Goal: Task Accomplishment & Management: Manage account settings

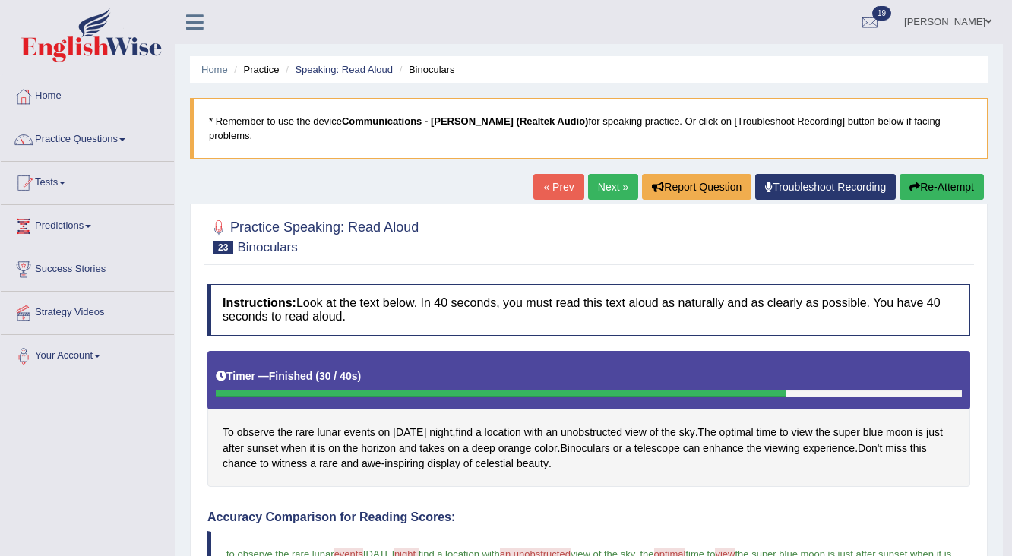
click at [977, 15] on link "Monica Salvador" at bounding box center [947, 19] width 110 height 39
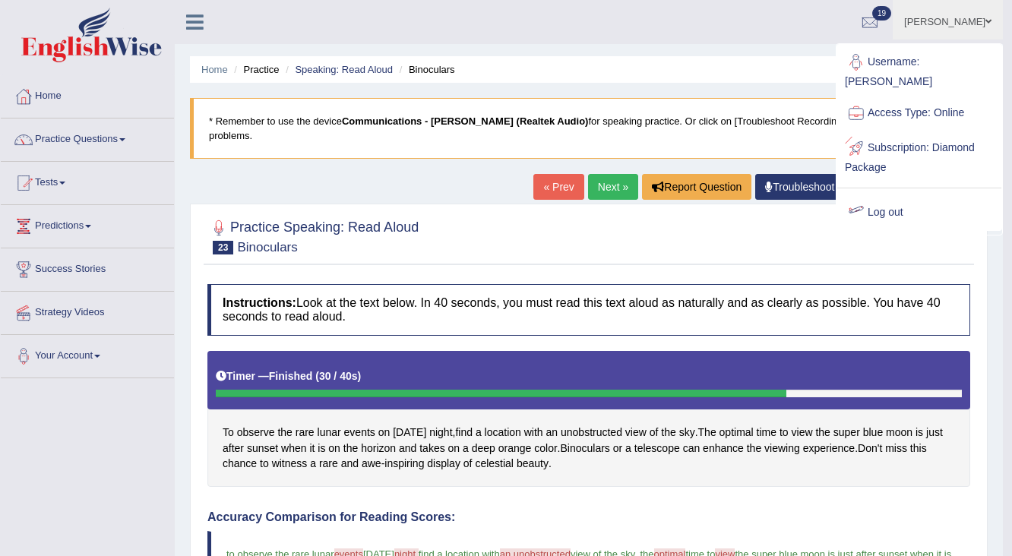
click at [917, 195] on link "Log out" at bounding box center [919, 212] width 164 height 35
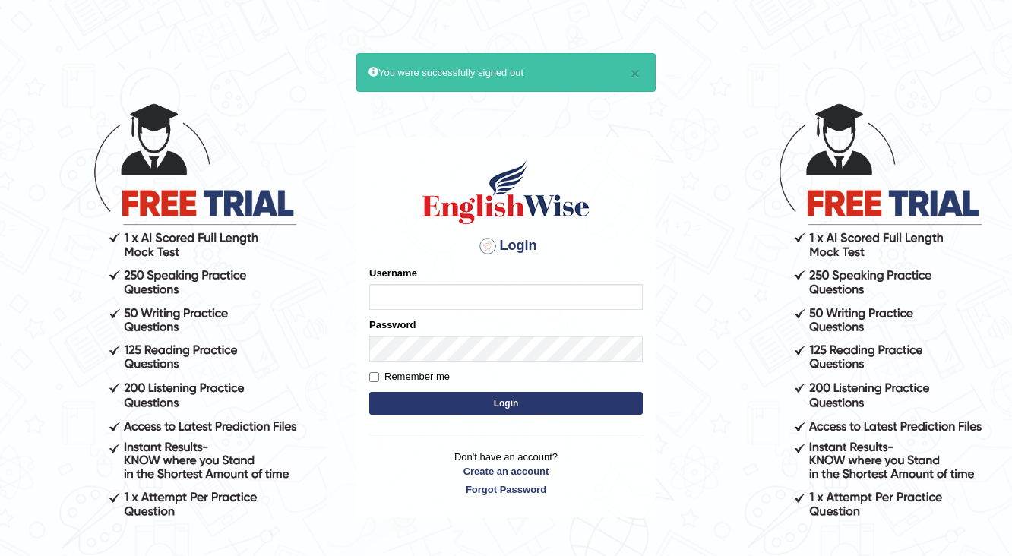
click at [412, 298] on input "Username" at bounding box center [505, 297] width 273 height 26
type input "h"
type input "Hakeem123`"
click at [369, 392] on button "Login" at bounding box center [505, 403] width 273 height 23
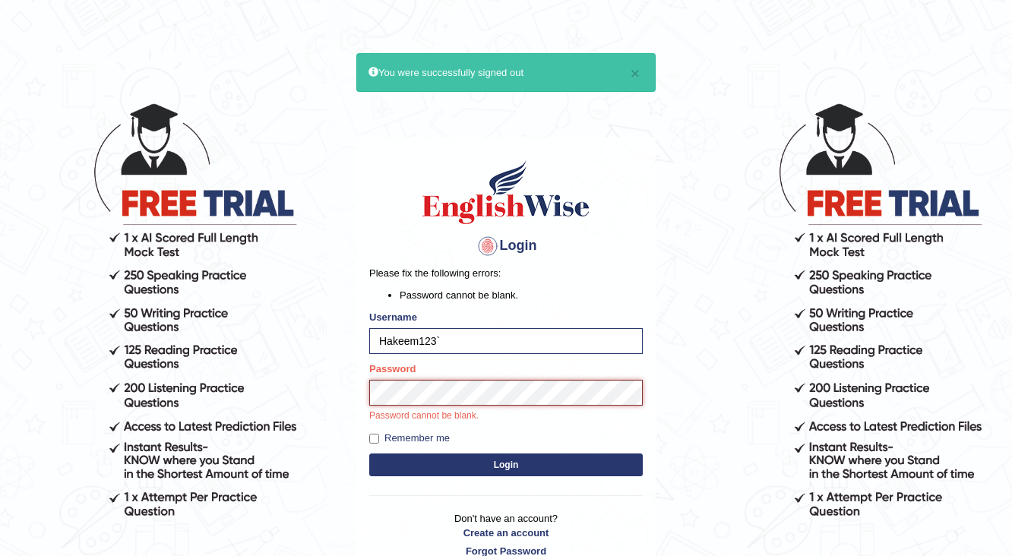
click at [369, 453] on button "Login" at bounding box center [505, 464] width 273 height 23
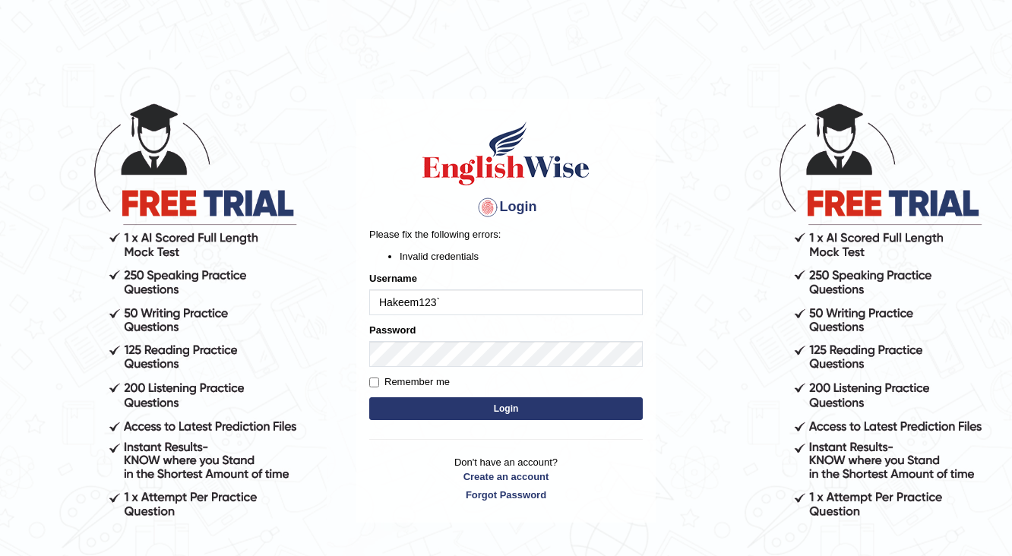
click at [469, 413] on button "Login" at bounding box center [505, 408] width 273 height 23
click at [459, 409] on button "Login" at bounding box center [505, 408] width 273 height 23
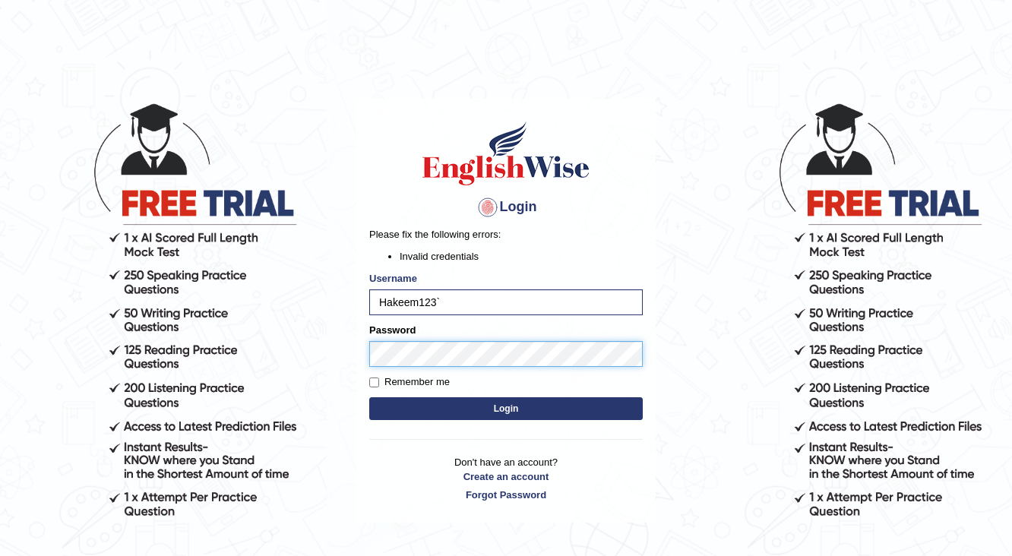
click at [369, 397] on button "Login" at bounding box center [505, 408] width 273 height 23
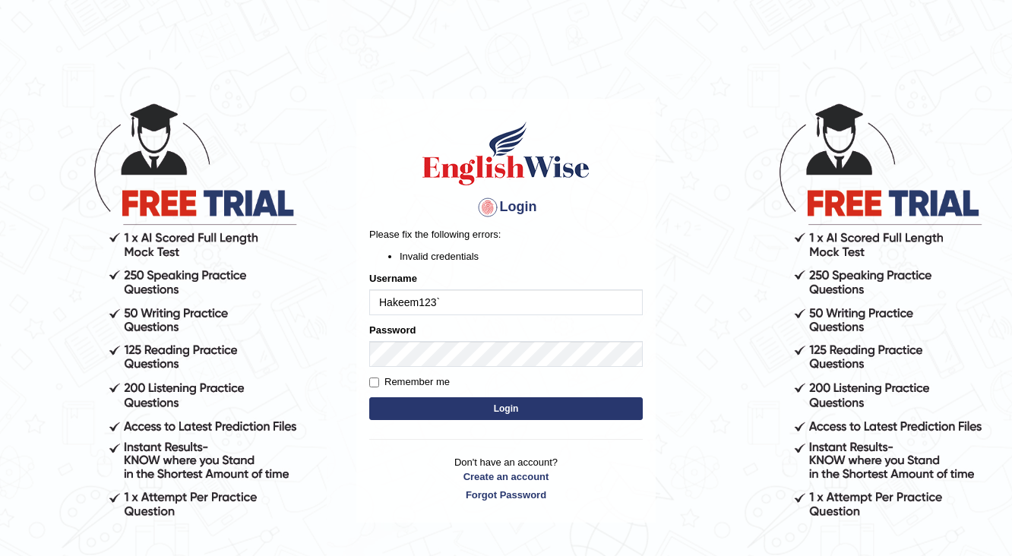
click at [536, 421] on form "Please fix the following errors: Invalid credentials Username Hakeem123` Passwo…" at bounding box center [505, 325] width 273 height 197
click at [488, 393] on form "Please fix the following errors: Invalid credentials Username Hakeem123` Passwo…" at bounding box center [505, 325] width 273 height 197
click at [491, 301] on input "Hakeem123`" at bounding box center [505, 302] width 273 height 26
type input "Hakeem123"
click at [369, 397] on button "Login" at bounding box center [505, 408] width 273 height 23
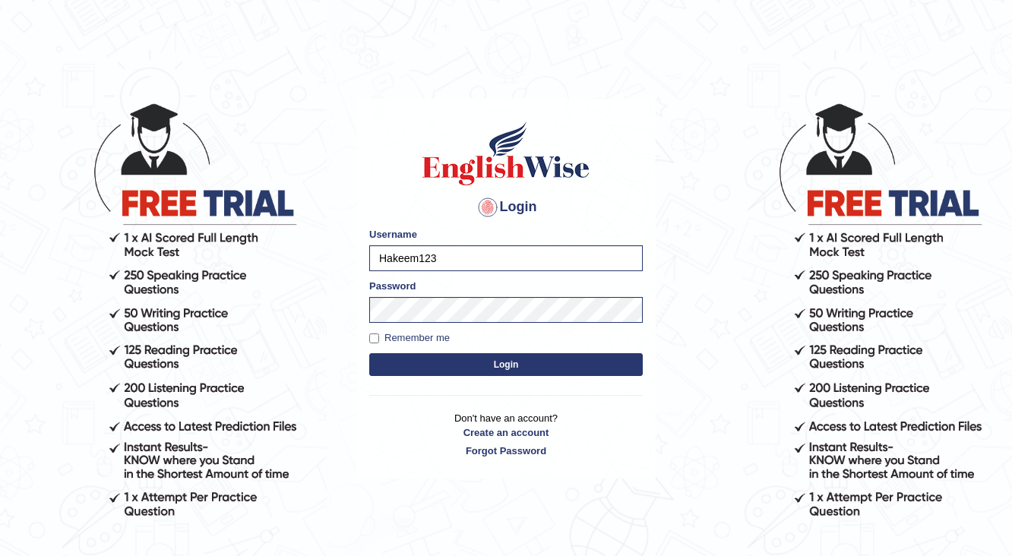
click at [517, 359] on button "Login" at bounding box center [505, 364] width 273 height 23
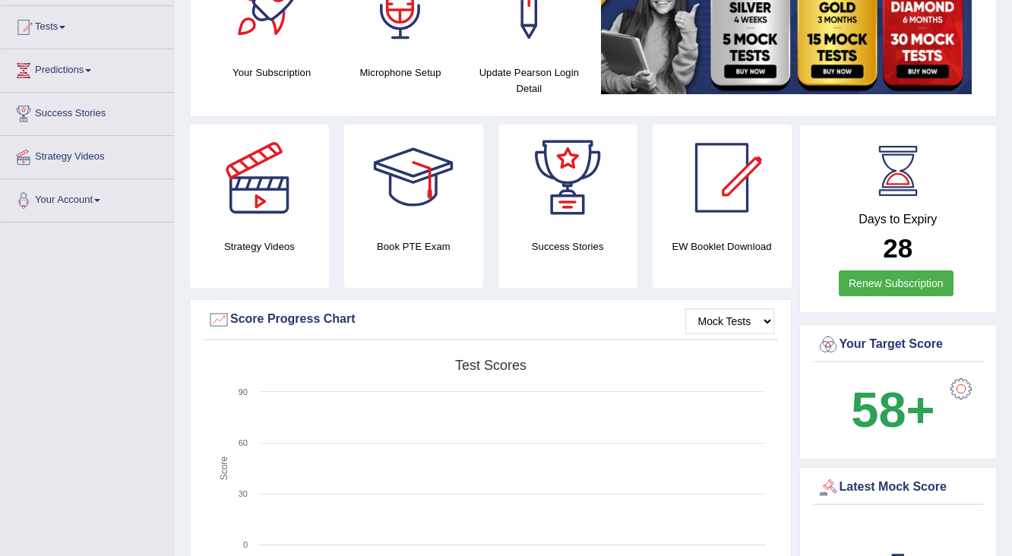
scroll to position [182, 0]
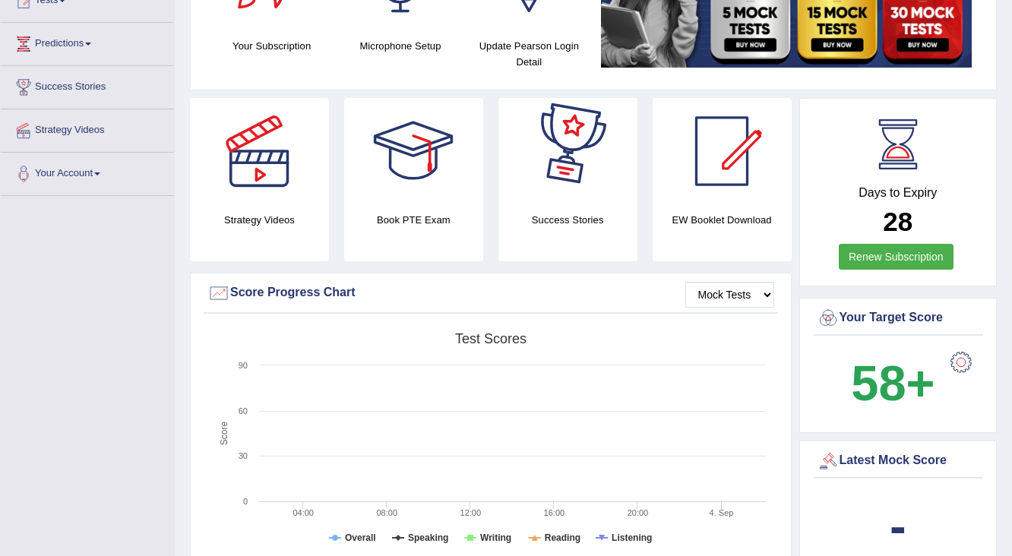
click at [959, 365] on div at bounding box center [960, 362] width 30 height 30
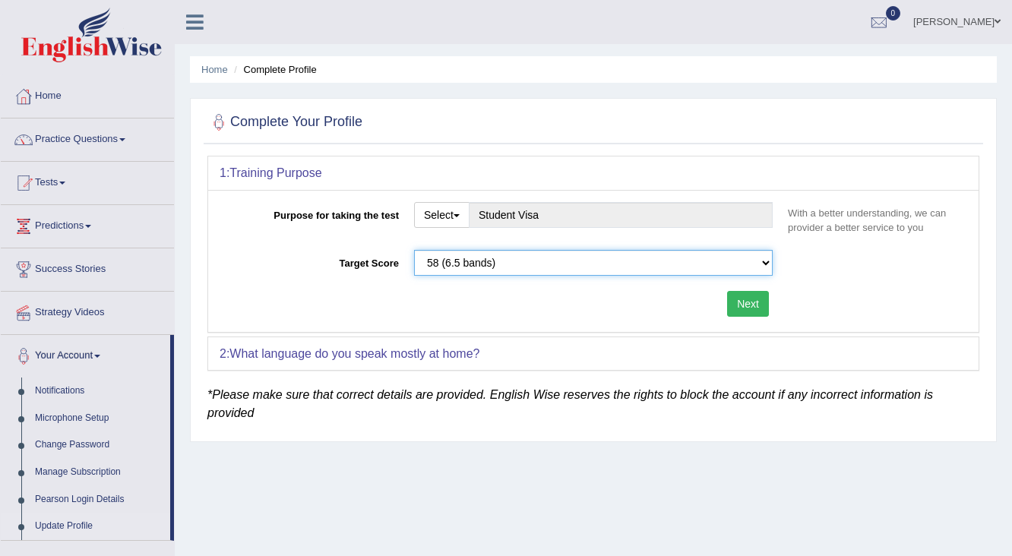
click at [767, 262] on select "Please select the correct value 50 (6 bands) 58 (6.5 bands) 65 (7 bands) 79 (8 …" at bounding box center [593, 263] width 358 height 26
select select "65"
click at [414, 250] on select "Please select the correct value 50 (6 bands) 58 (6.5 bands) 65 (7 bands) 79 (8 …" at bounding box center [593, 263] width 358 height 26
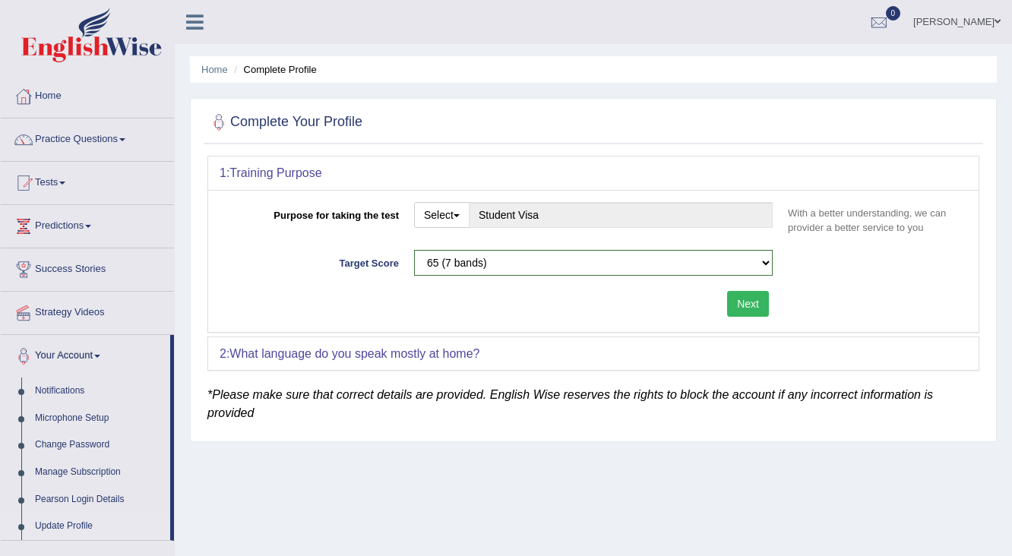
click at [754, 310] on button "Next" at bounding box center [748, 304] width 42 height 26
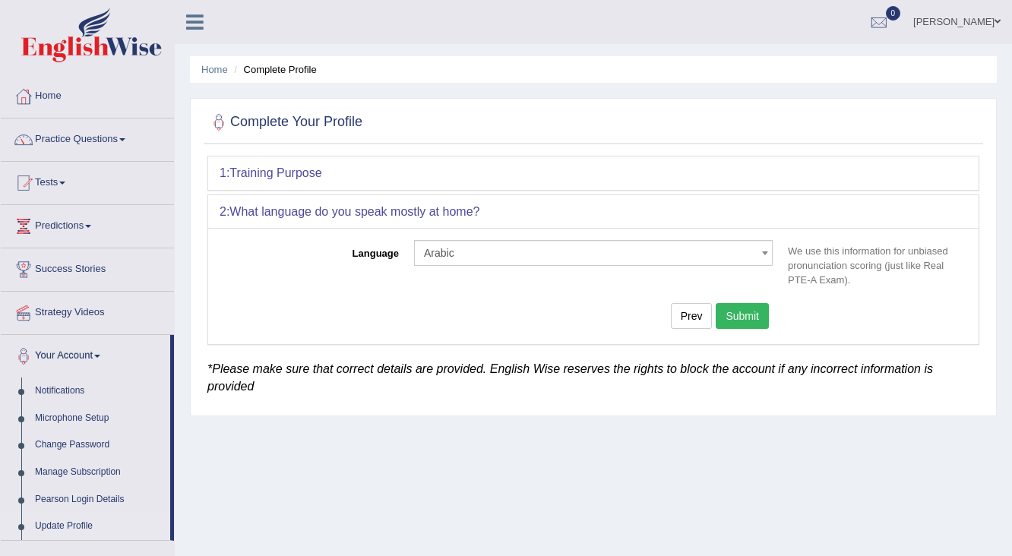
click at [754, 310] on button "Submit" at bounding box center [741, 316] width 53 height 26
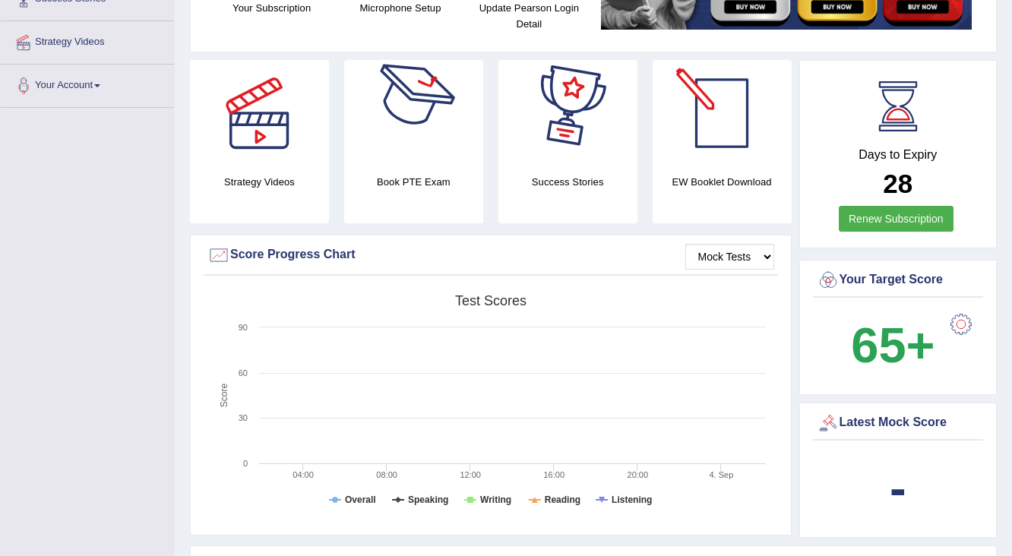
scroll to position [304, 0]
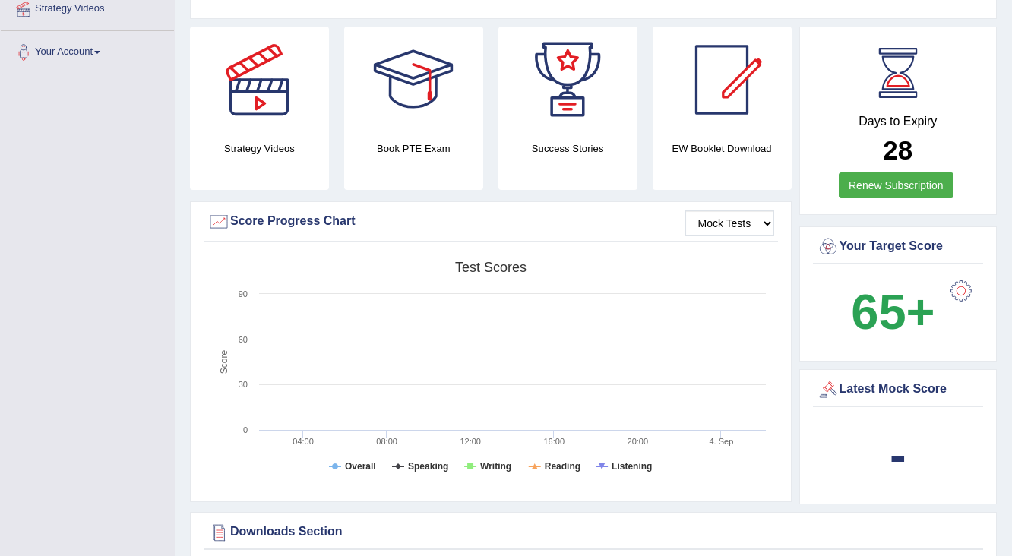
click at [880, 295] on b "65+" at bounding box center [893, 311] width 84 height 55
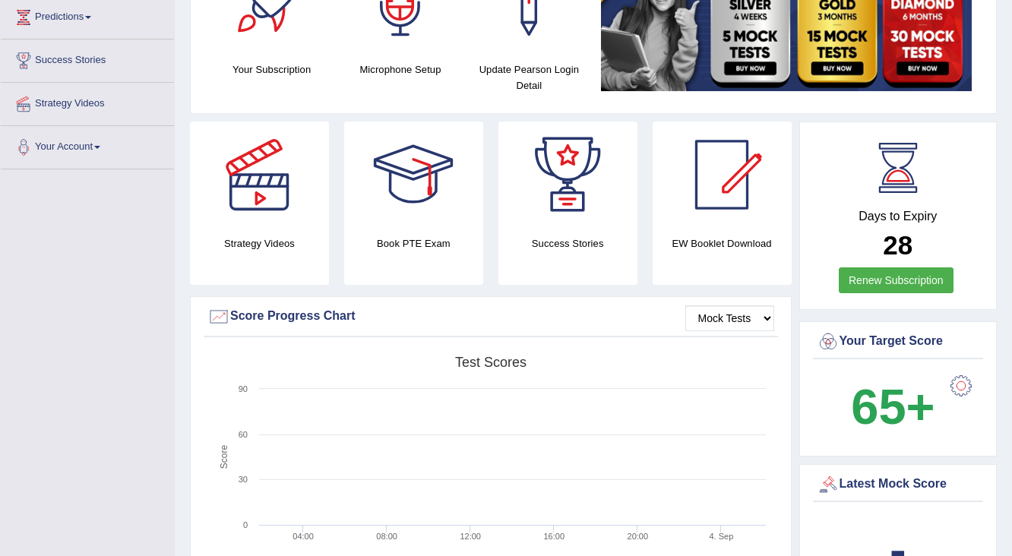
scroll to position [0, 0]
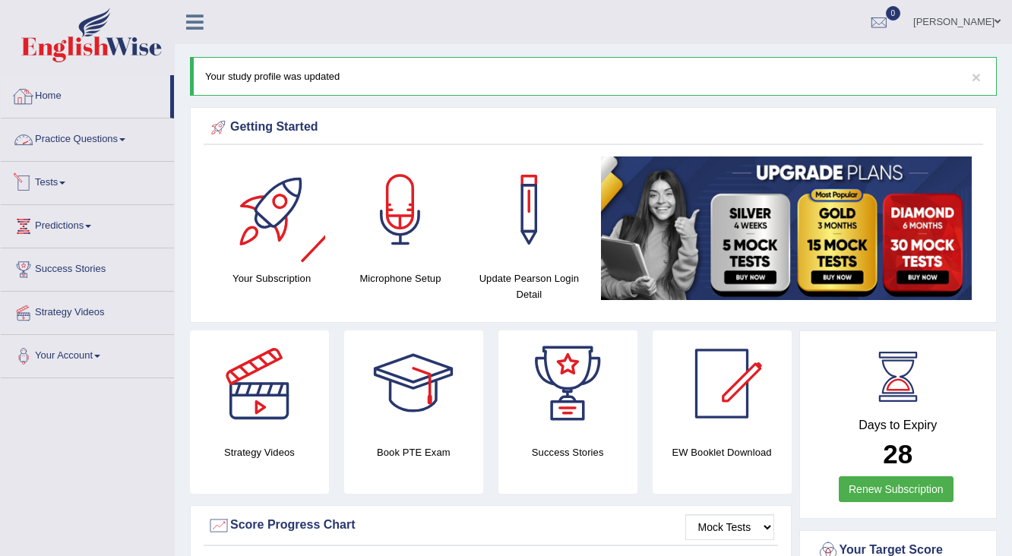
click at [63, 151] on link "Practice Questions" at bounding box center [87, 137] width 173 height 38
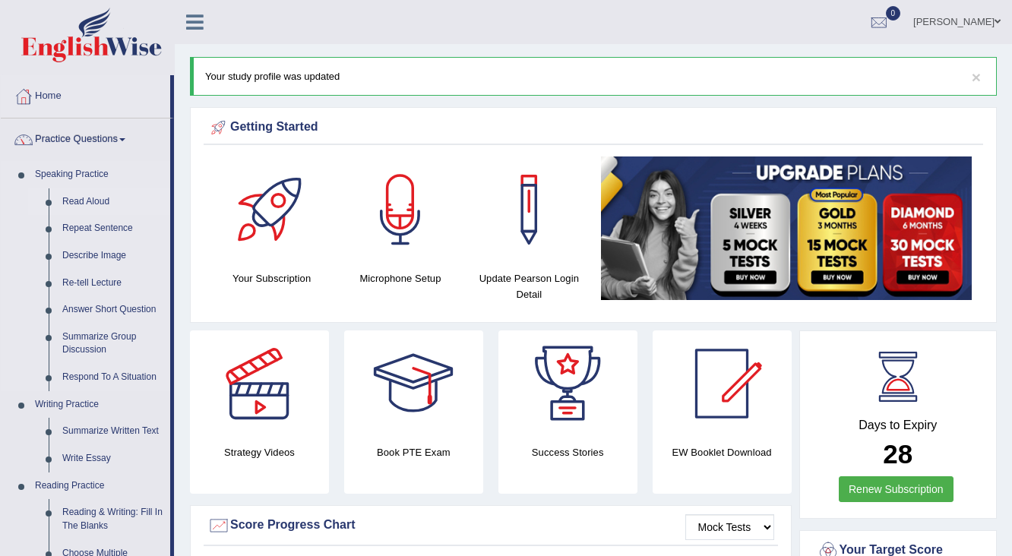
click at [90, 197] on link "Read Aloud" at bounding box center [112, 201] width 115 height 27
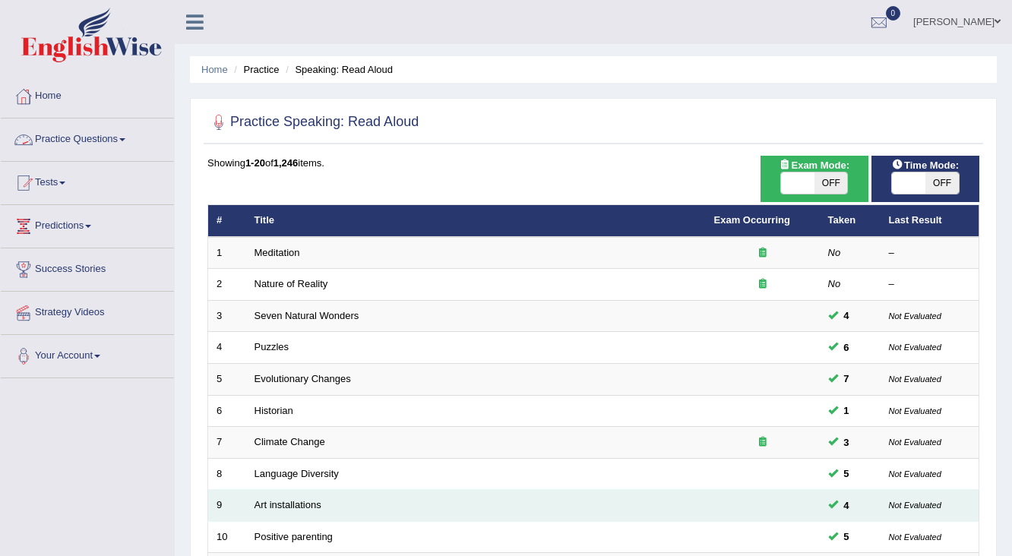
click at [368, 503] on td "Art installations" at bounding box center [475, 506] width 459 height 32
click at [313, 503] on link "Art installations" at bounding box center [287, 504] width 67 height 11
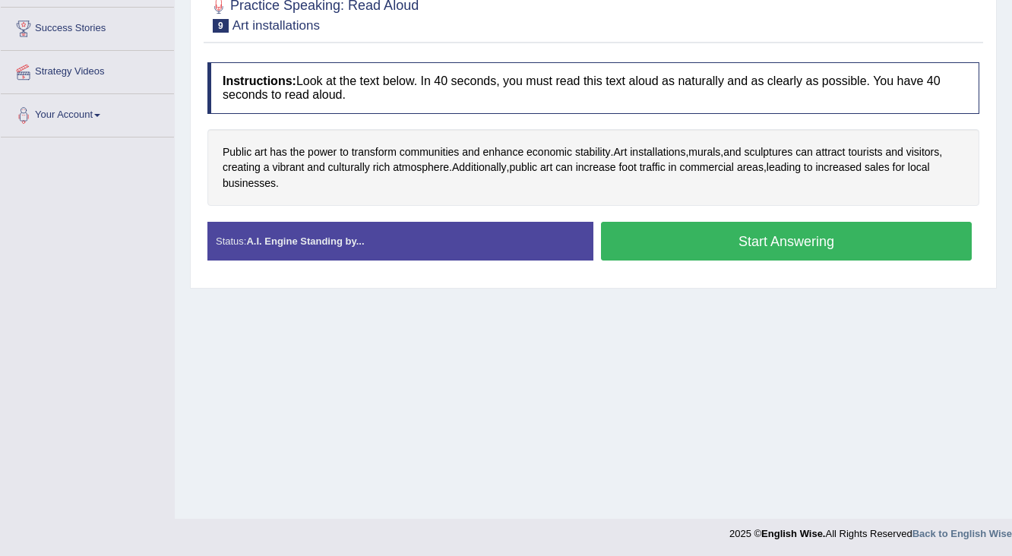
scroll to position [241, 0]
click at [644, 228] on button "Start Answering" at bounding box center [786, 240] width 371 height 39
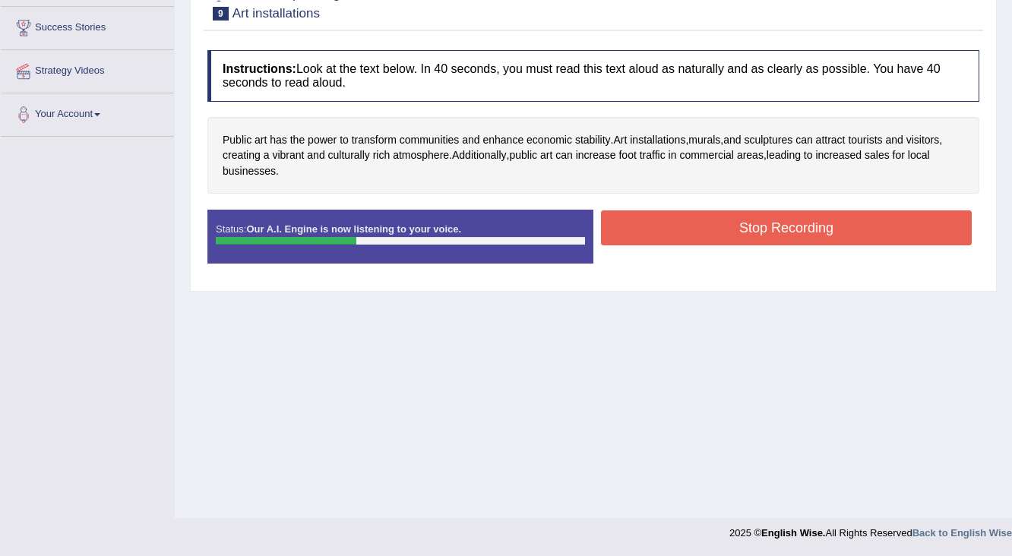
click at [647, 219] on button "Stop Recording" at bounding box center [786, 227] width 371 height 35
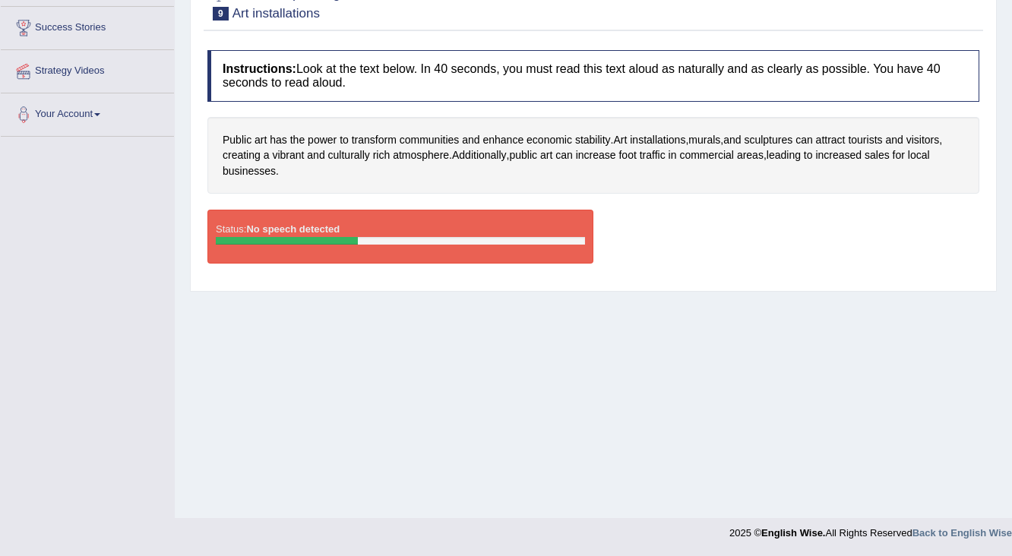
click at [283, 231] on div "Status: No speech detected" at bounding box center [400, 236] width 386 height 53
click at [404, 311] on div "Home Practice Speaking: Read Aloud Art installations * Remember to use the devi…" at bounding box center [593, 138] width 837 height 759
click at [638, 232] on div "Status: No speech detected Start Answering Stop Recording" at bounding box center [593, 244] width 772 height 68
click at [623, 258] on div "Status: No speech detected Start Answering Stop Recording" at bounding box center [593, 244] width 772 height 68
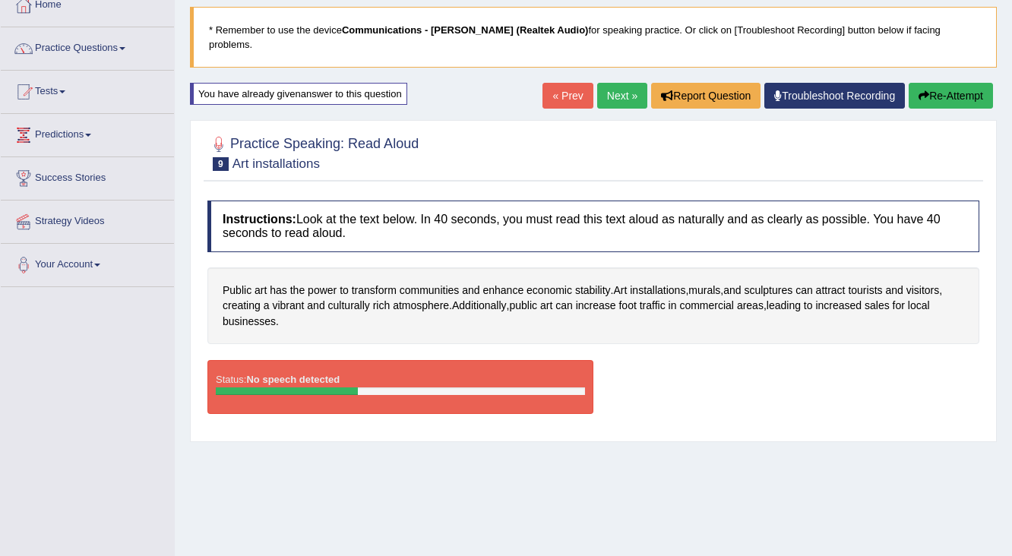
scroll to position [0, 0]
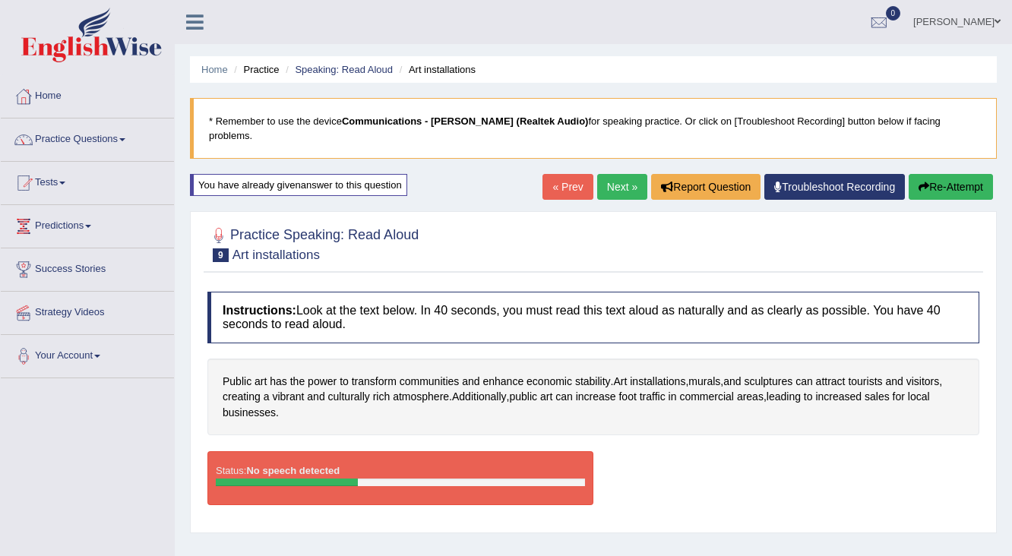
click at [958, 174] on button "Re-Attempt" at bounding box center [950, 187] width 84 height 26
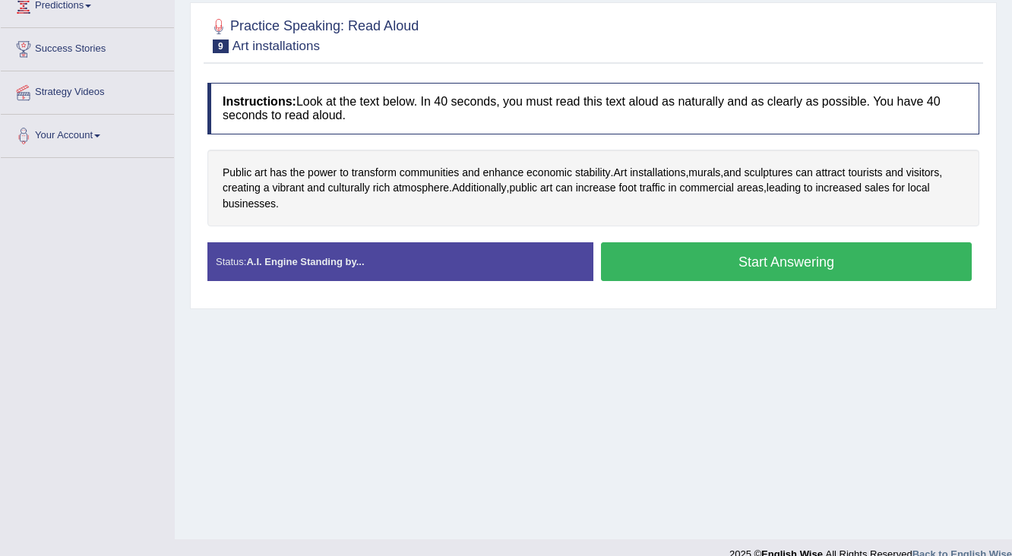
scroll to position [241, 0]
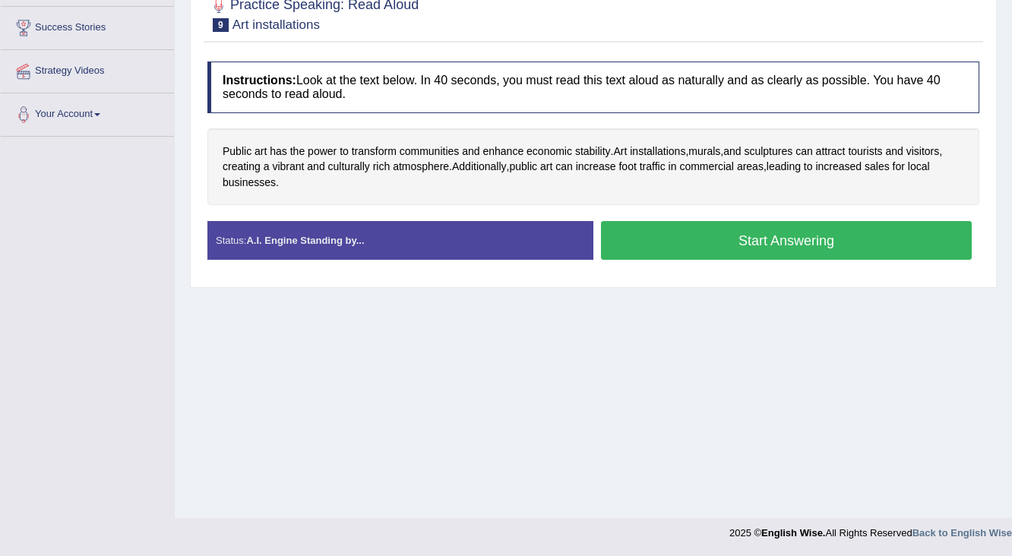
click at [724, 232] on button "Start Answering" at bounding box center [786, 240] width 371 height 39
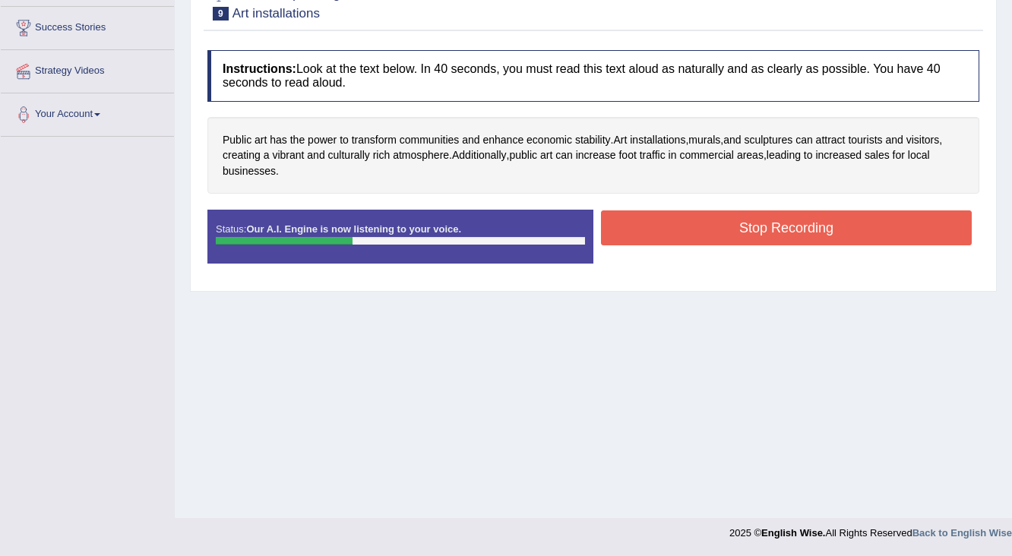
click at [710, 225] on button "Stop Recording" at bounding box center [786, 227] width 371 height 35
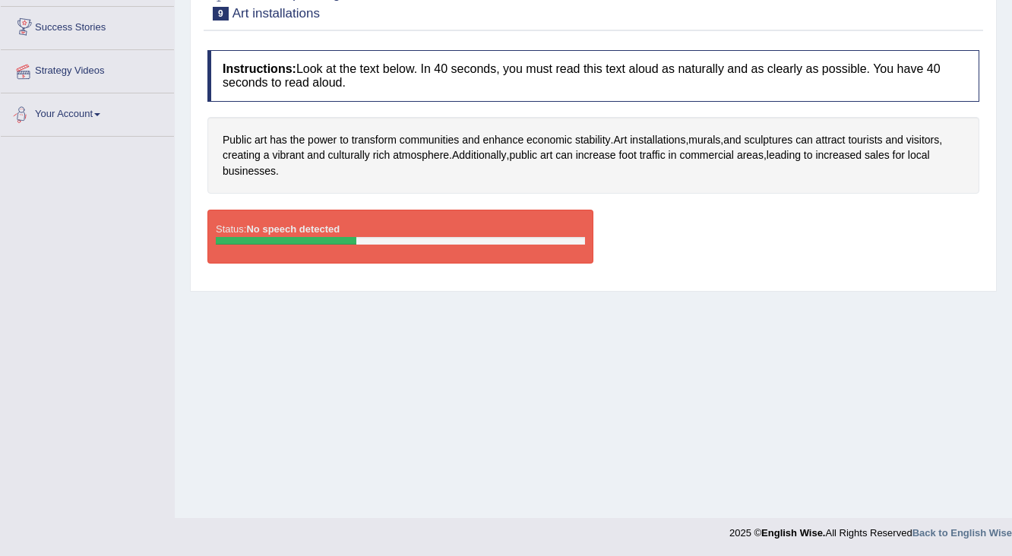
scroll to position [0, 0]
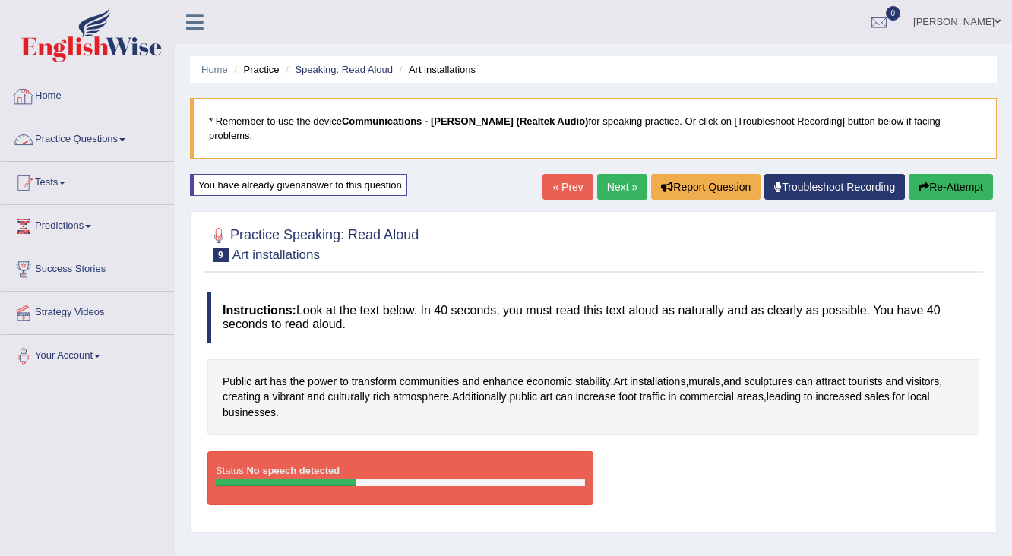
click at [87, 94] on link "Home" at bounding box center [87, 94] width 173 height 38
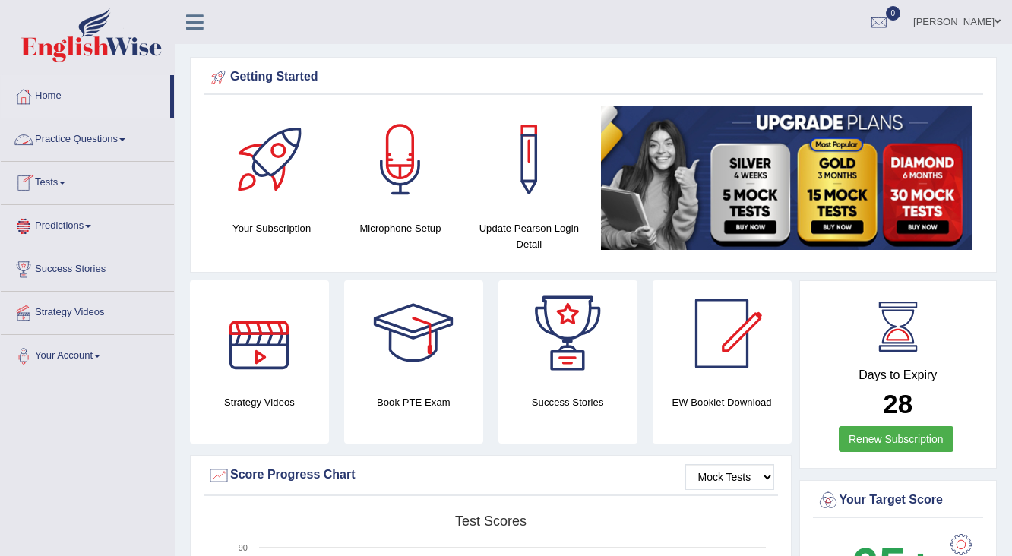
click at [74, 143] on link "Practice Questions" at bounding box center [87, 137] width 173 height 38
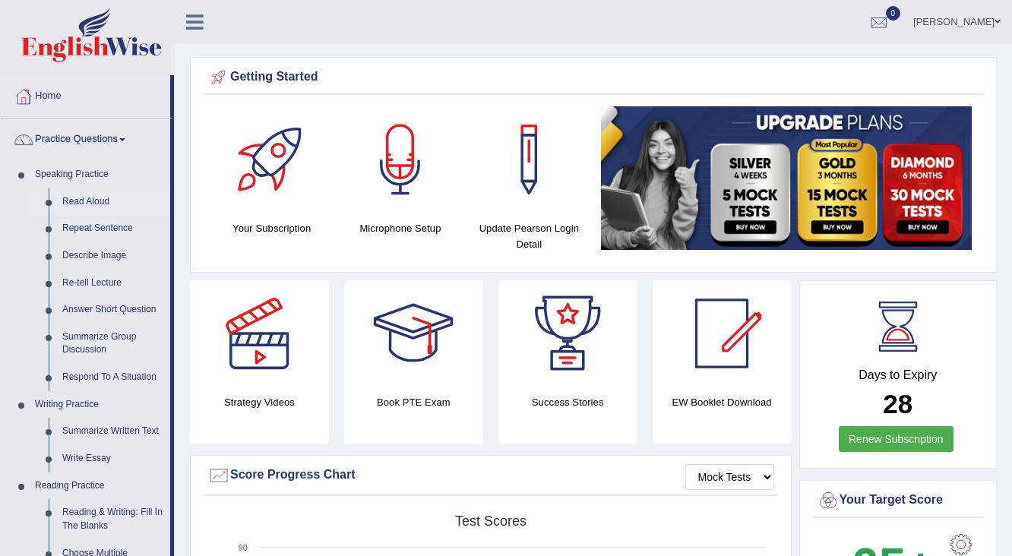
click at [92, 195] on link "Read Aloud" at bounding box center [112, 201] width 115 height 27
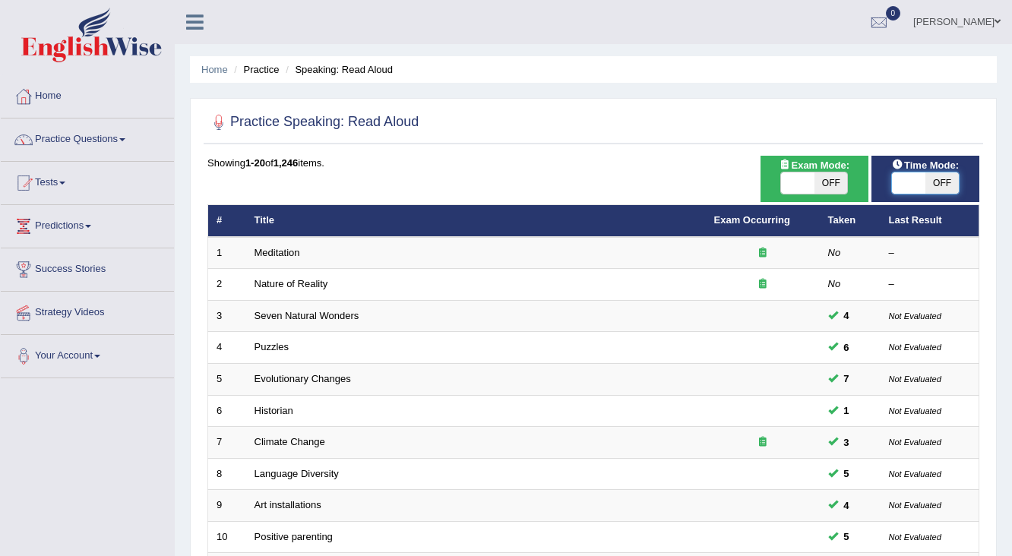
click at [898, 178] on span at bounding box center [908, 182] width 33 height 21
checkbox input "true"
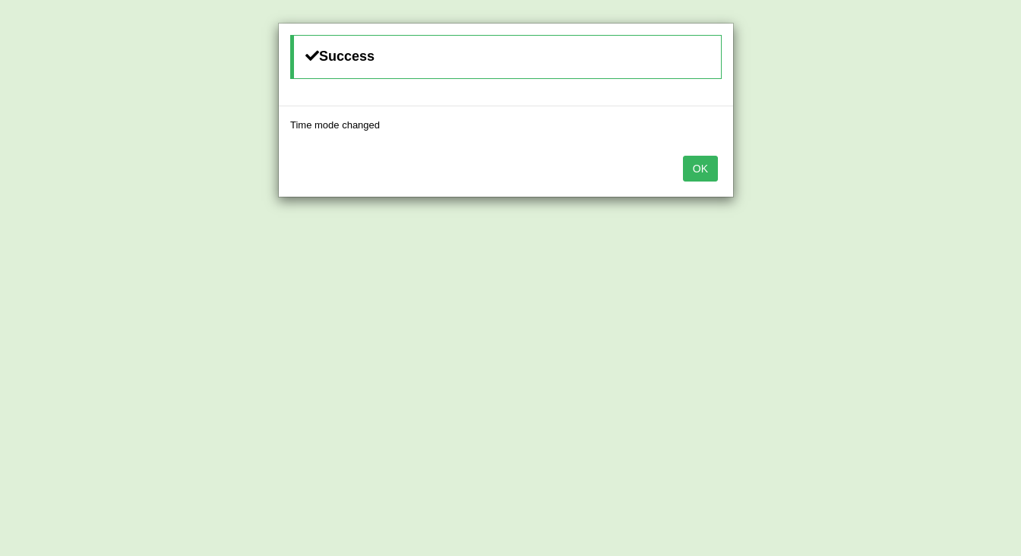
click at [682, 157] on div "OK" at bounding box center [506, 170] width 454 height 53
click at [696, 167] on button "OK" at bounding box center [700, 169] width 35 height 26
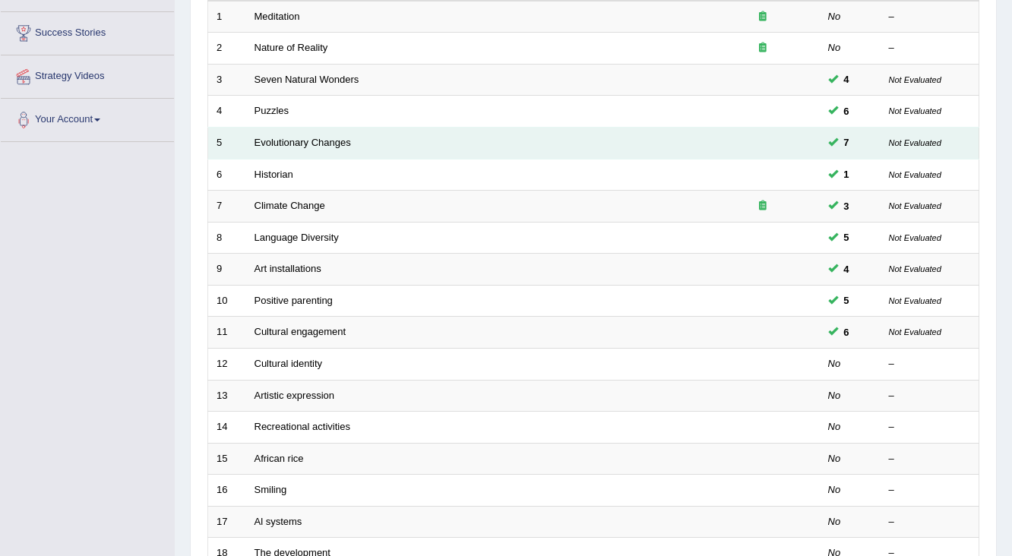
scroll to position [243, 0]
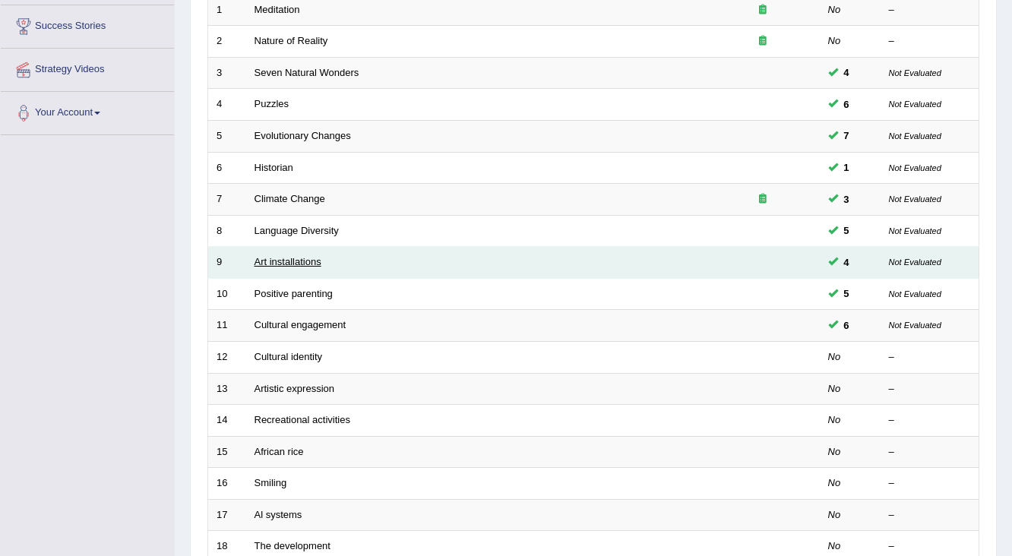
click at [275, 260] on link "Art installations" at bounding box center [287, 261] width 67 height 11
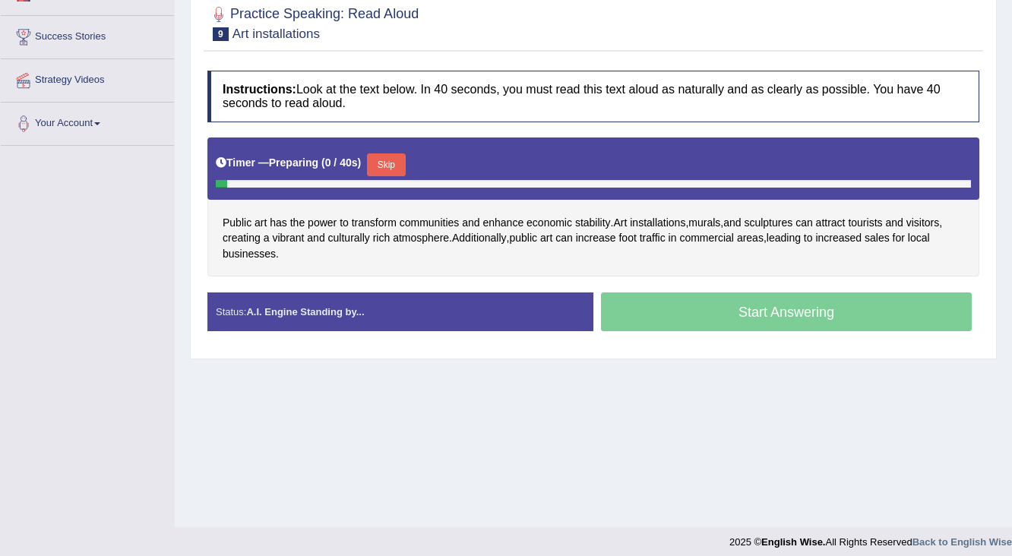
scroll to position [241, 0]
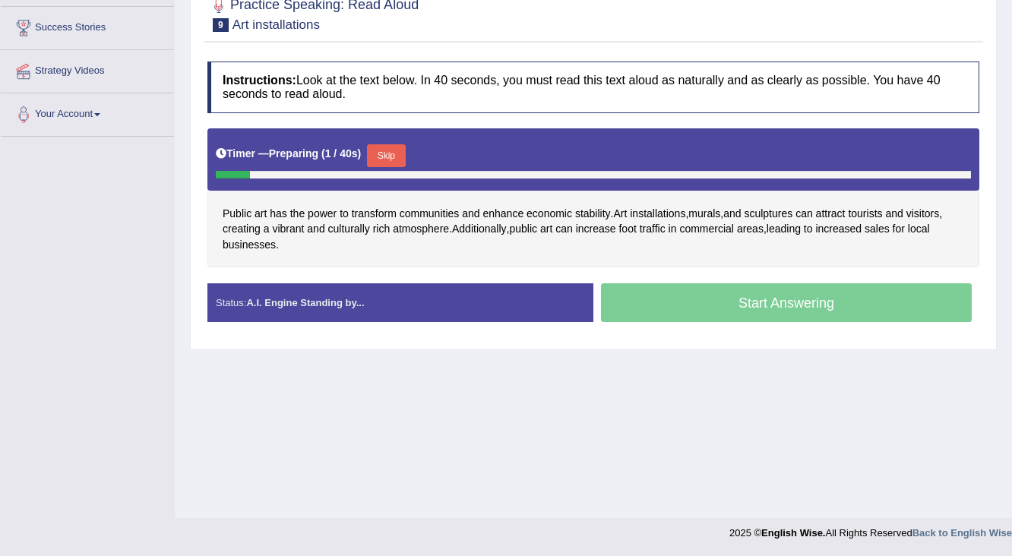
click at [665, 283] on div "Start Answering" at bounding box center [786, 304] width 386 height 43
click at [389, 144] on button "Skip" at bounding box center [386, 155] width 38 height 23
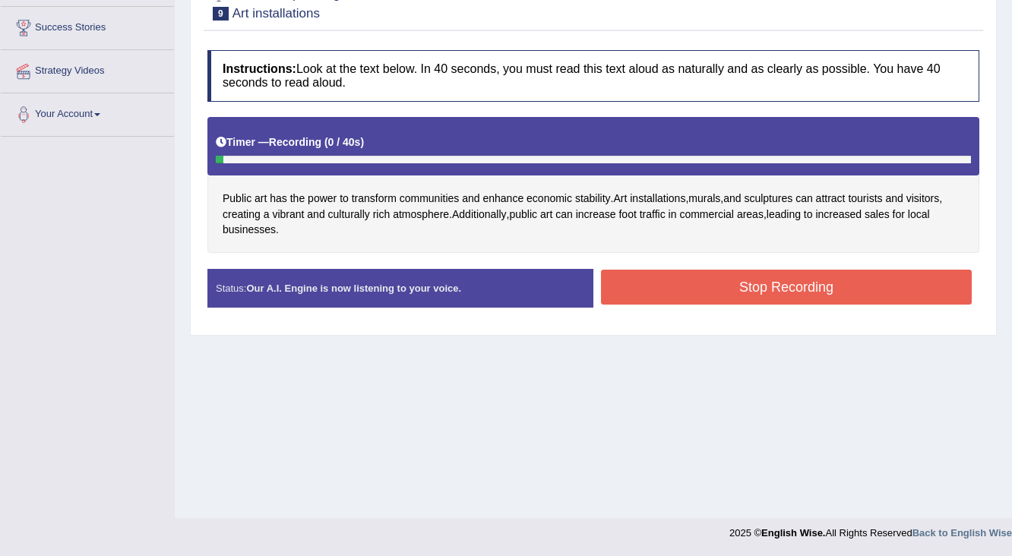
click at [611, 279] on button "Stop Recording" at bounding box center [786, 287] width 371 height 35
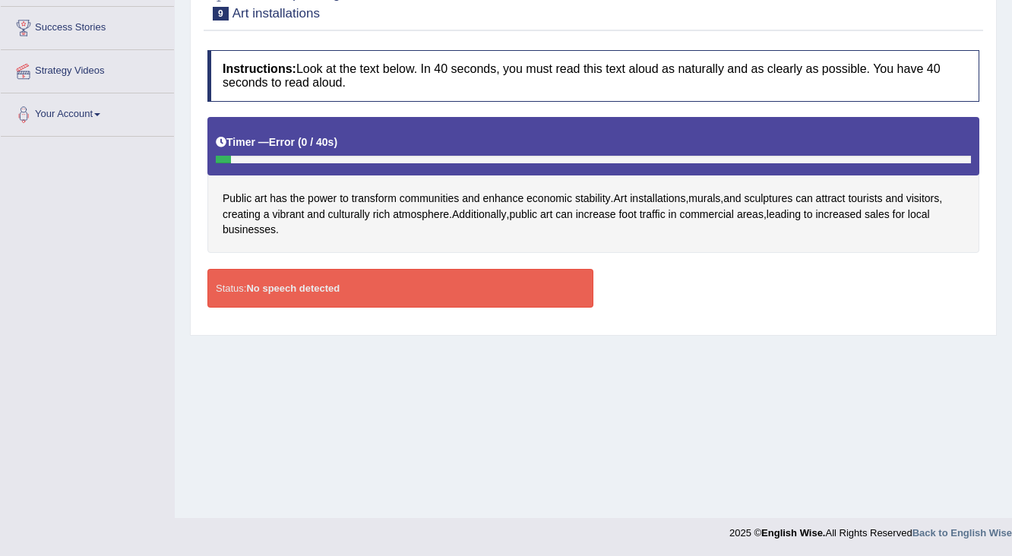
click at [330, 282] on strong "No speech detected" at bounding box center [292, 287] width 93 height 11
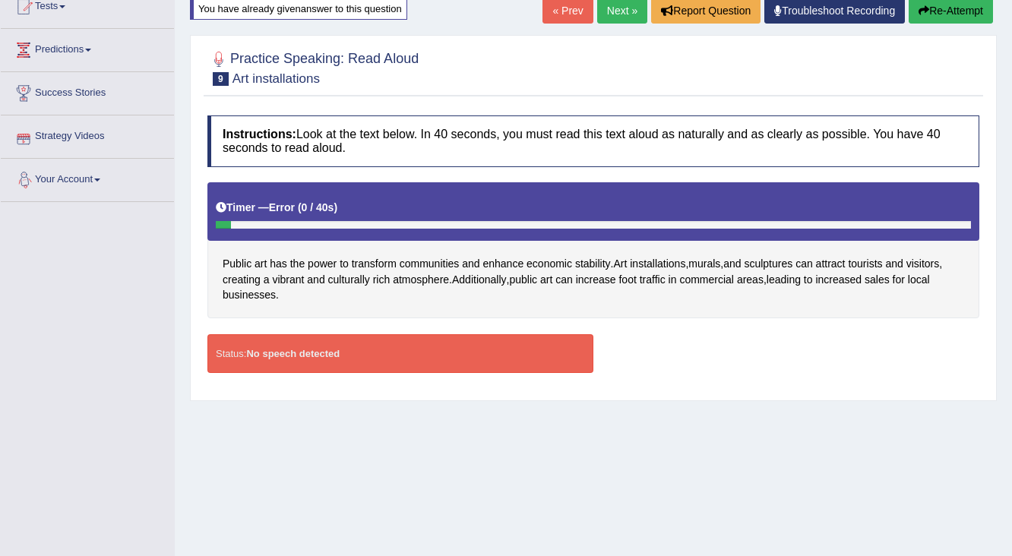
scroll to position [0, 0]
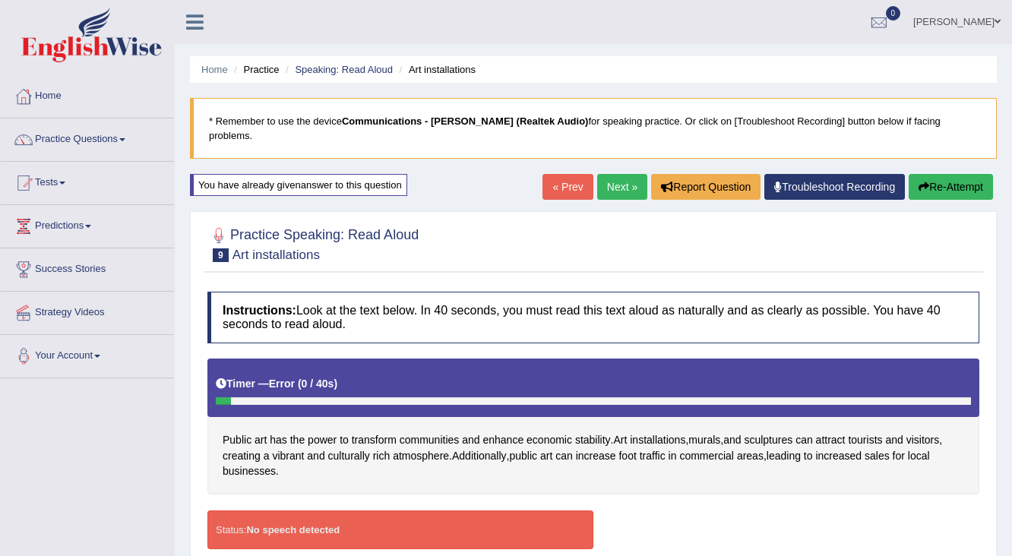
click at [615, 175] on link "Next »" at bounding box center [622, 187] width 50 height 26
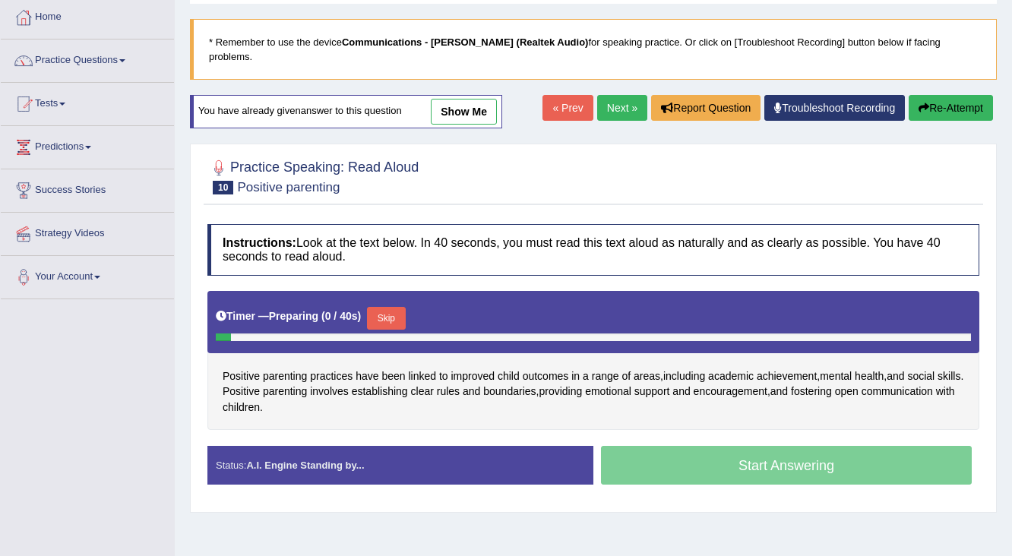
scroll to position [241, 0]
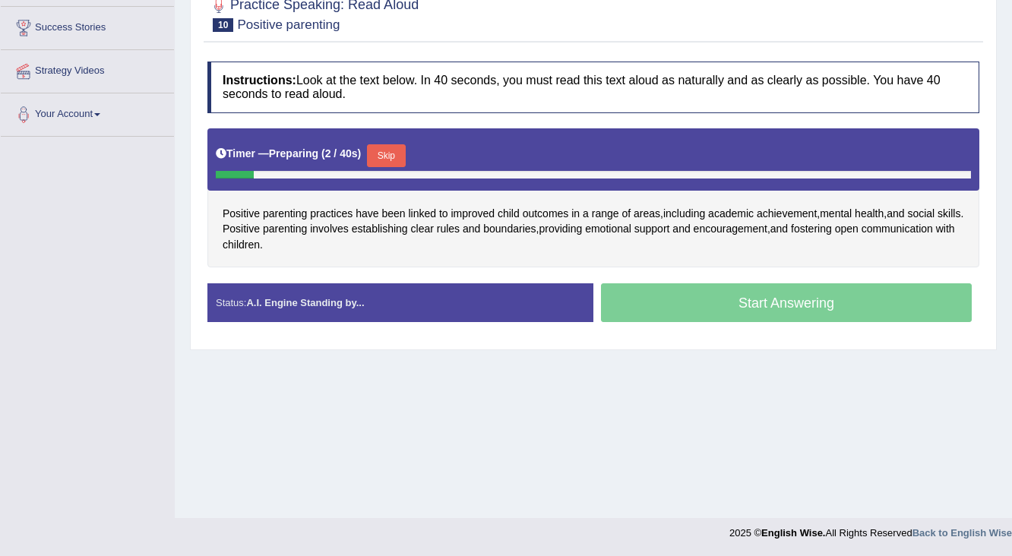
click at [401, 144] on button "Skip" at bounding box center [386, 155] width 38 height 23
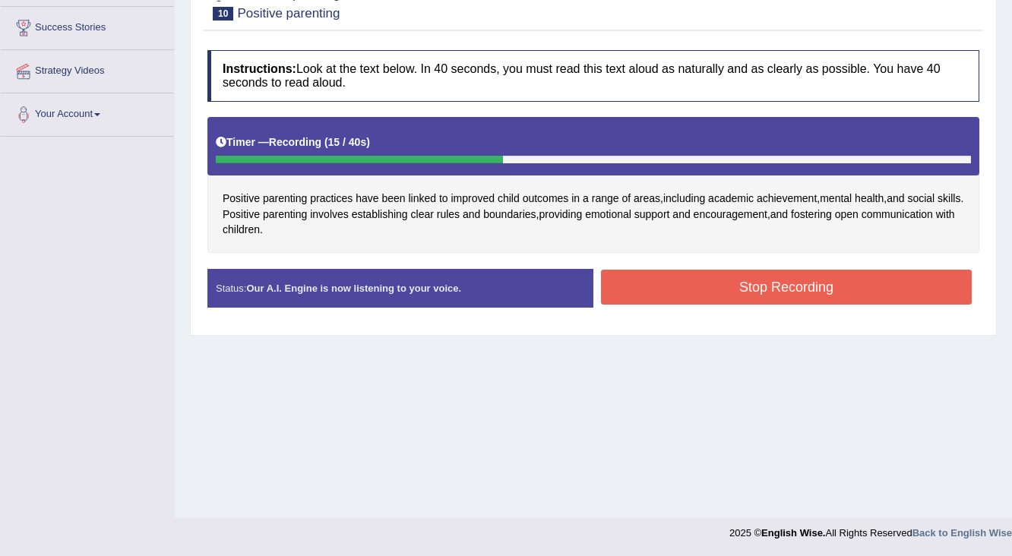
click at [665, 275] on button "Stop Recording" at bounding box center [786, 287] width 371 height 35
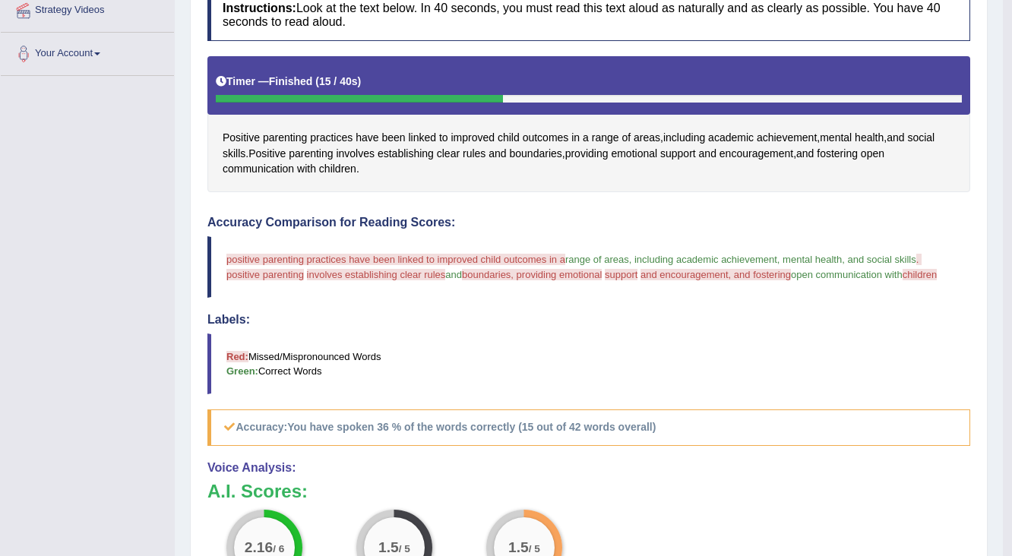
scroll to position [120, 0]
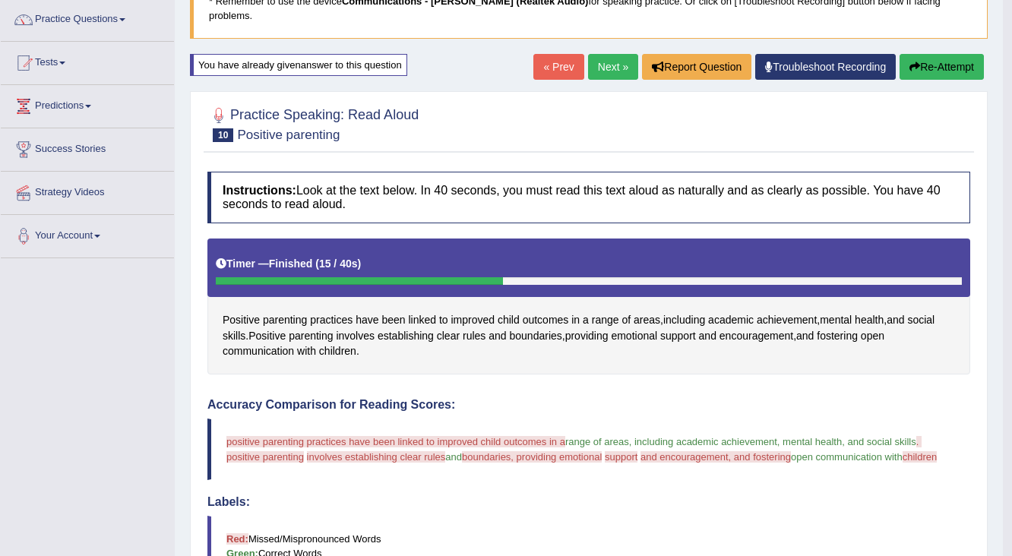
click at [619, 56] on link "Next »" at bounding box center [613, 67] width 50 height 26
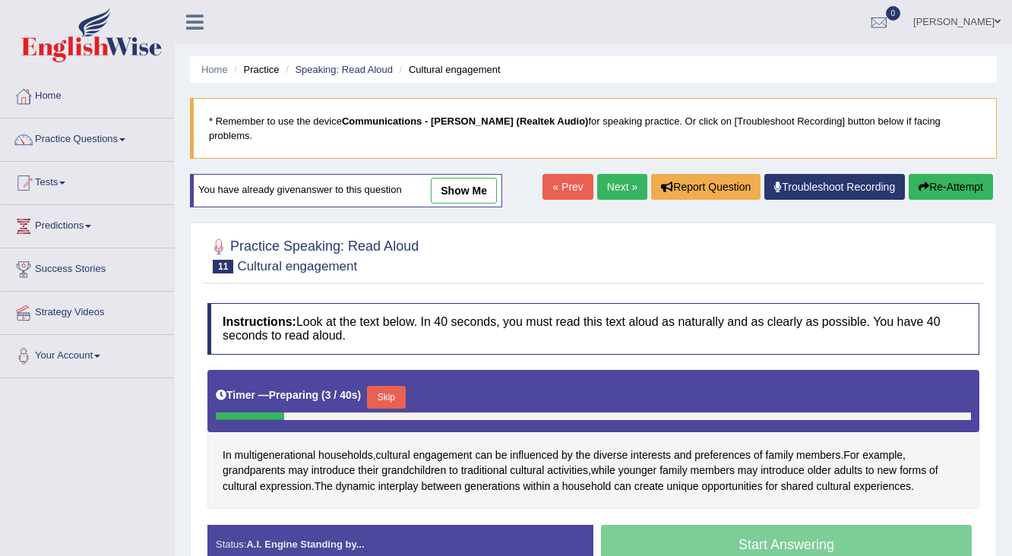
click at [617, 174] on link "Next »" at bounding box center [622, 187] width 50 height 26
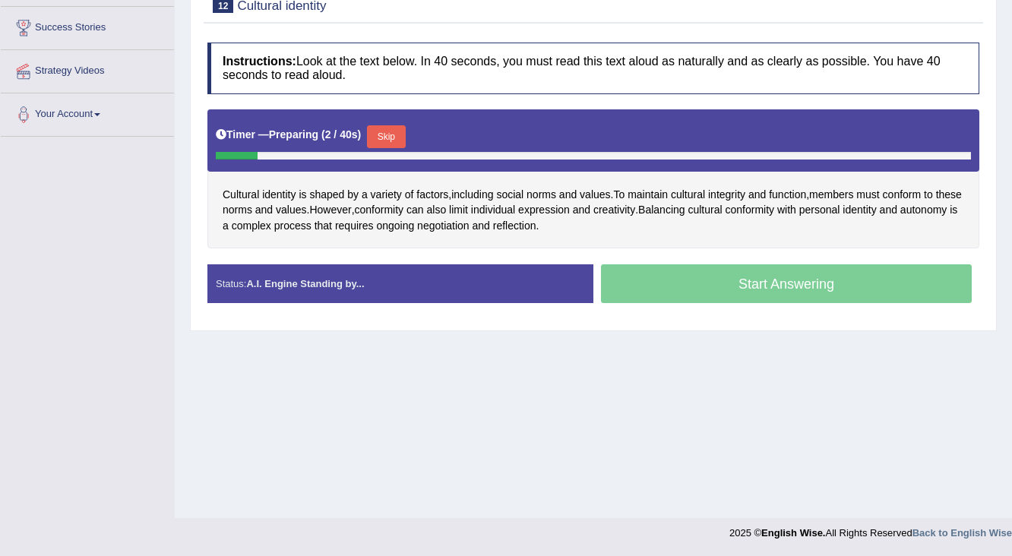
click at [379, 125] on button "Skip" at bounding box center [386, 136] width 38 height 23
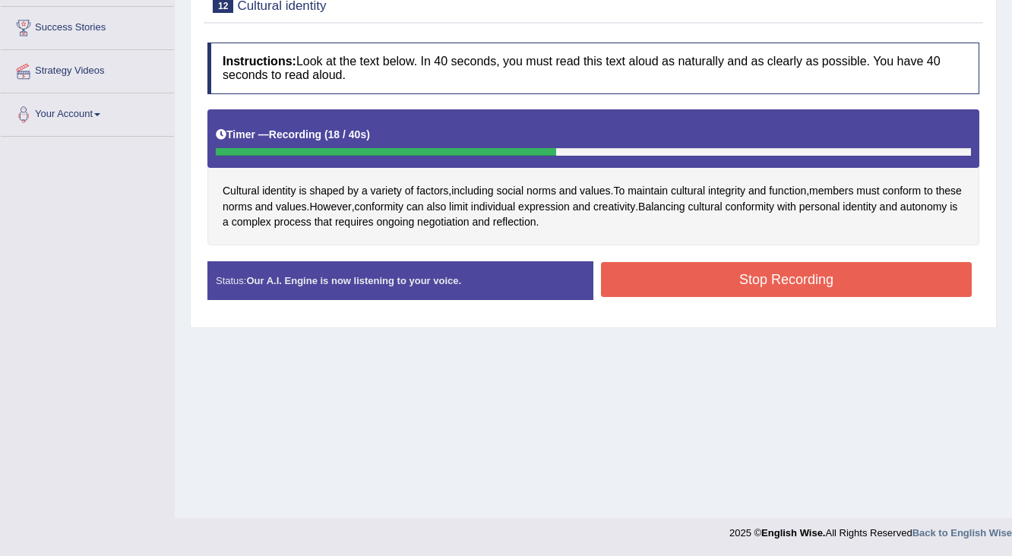
click at [667, 262] on button "Stop Recording" at bounding box center [786, 279] width 371 height 35
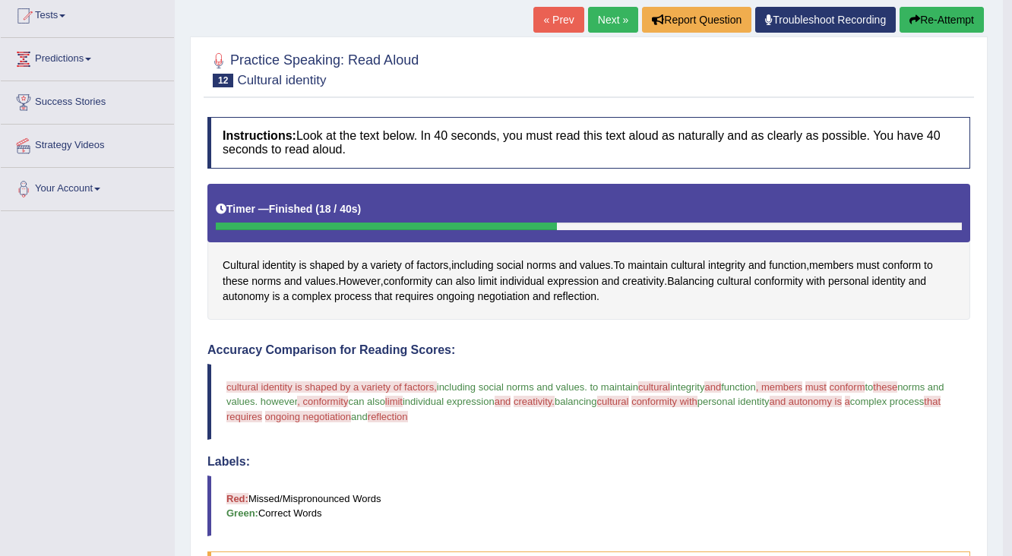
scroll to position [59, 0]
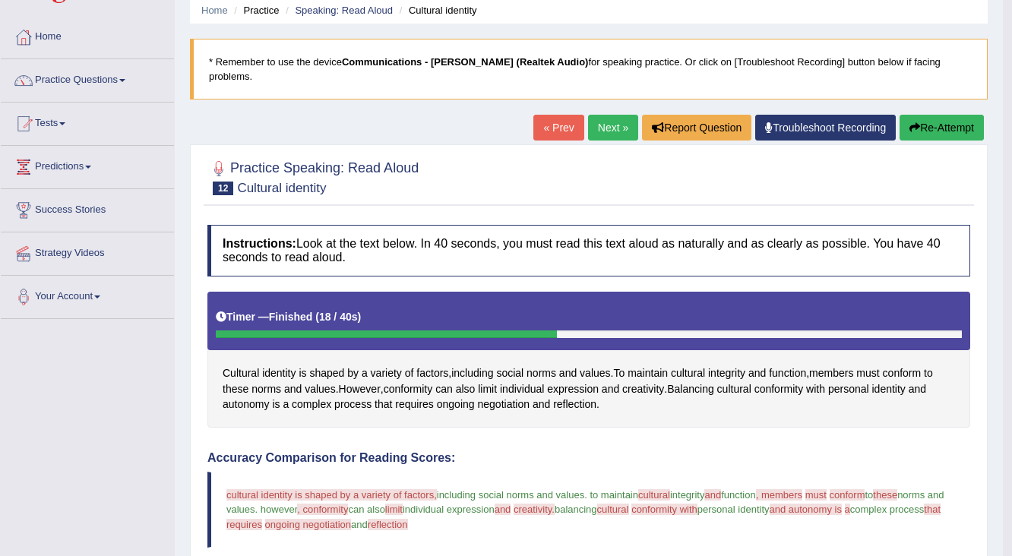
click at [617, 115] on link "Next »" at bounding box center [613, 128] width 50 height 26
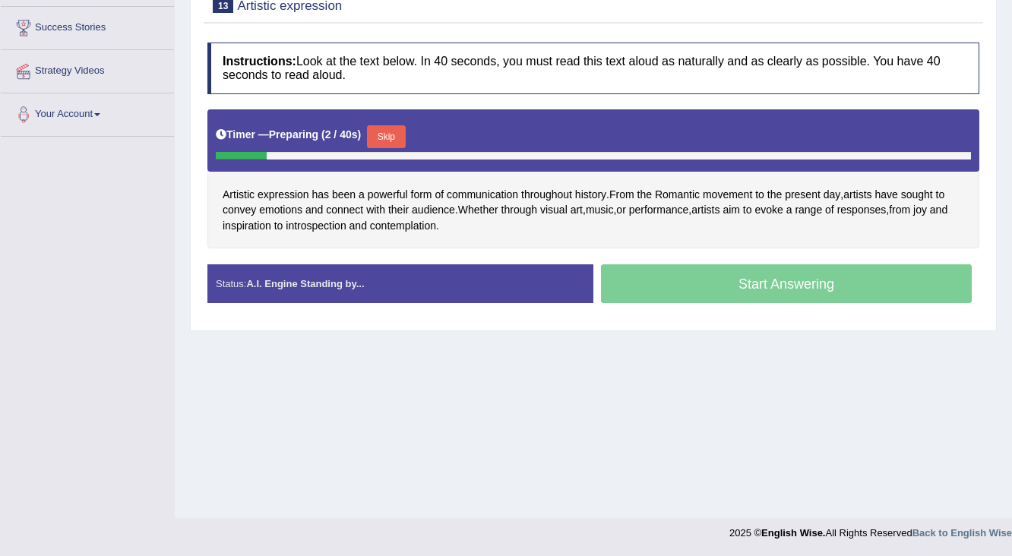
click at [399, 122] on div "Timer — Preparing ( 2 / 40s ) Skip" at bounding box center [593, 137] width 755 height 30
click at [389, 125] on button "Skip" at bounding box center [386, 136] width 38 height 23
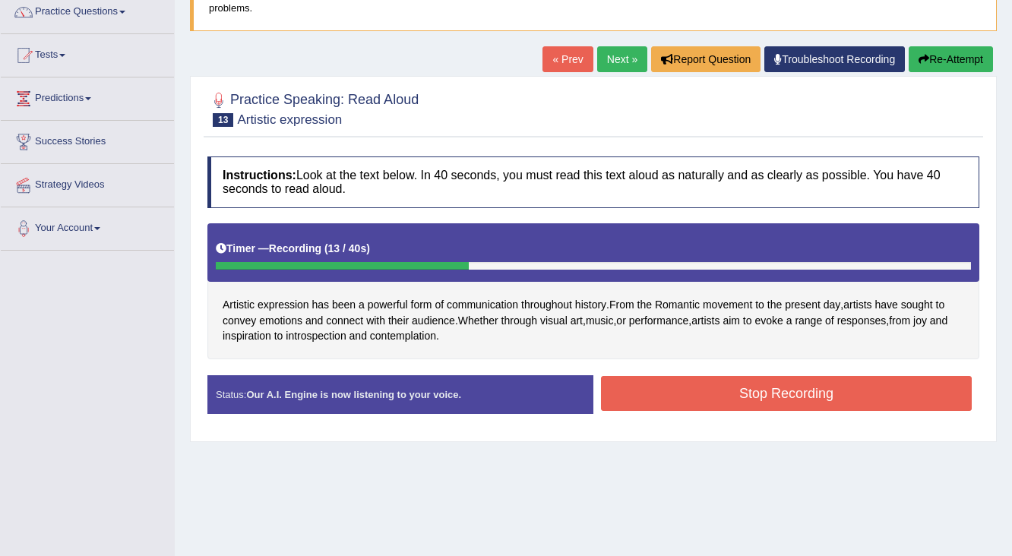
scroll to position [241, 0]
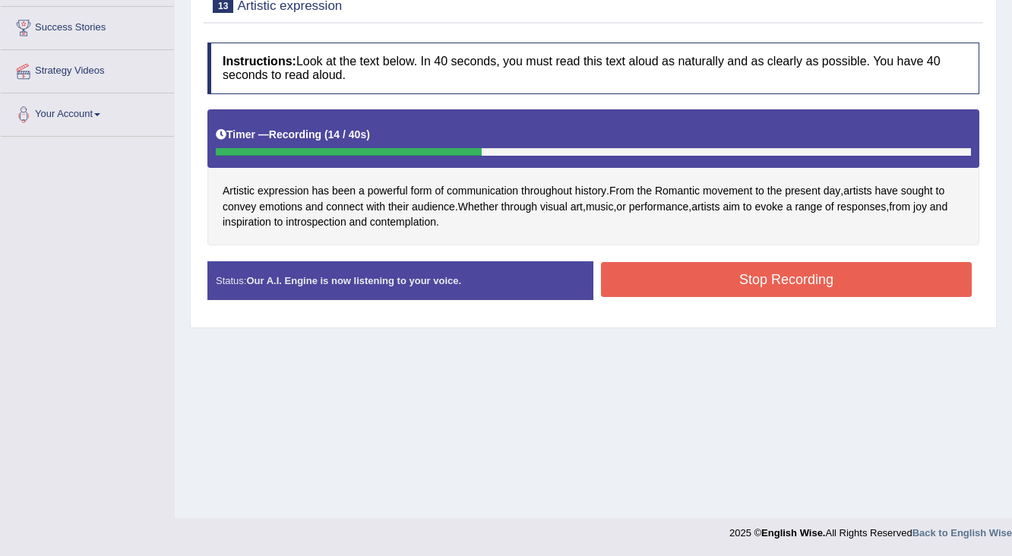
click at [720, 279] on div "Stop Recording" at bounding box center [786, 281] width 386 height 39
click at [713, 267] on button "Stop Recording" at bounding box center [786, 279] width 371 height 35
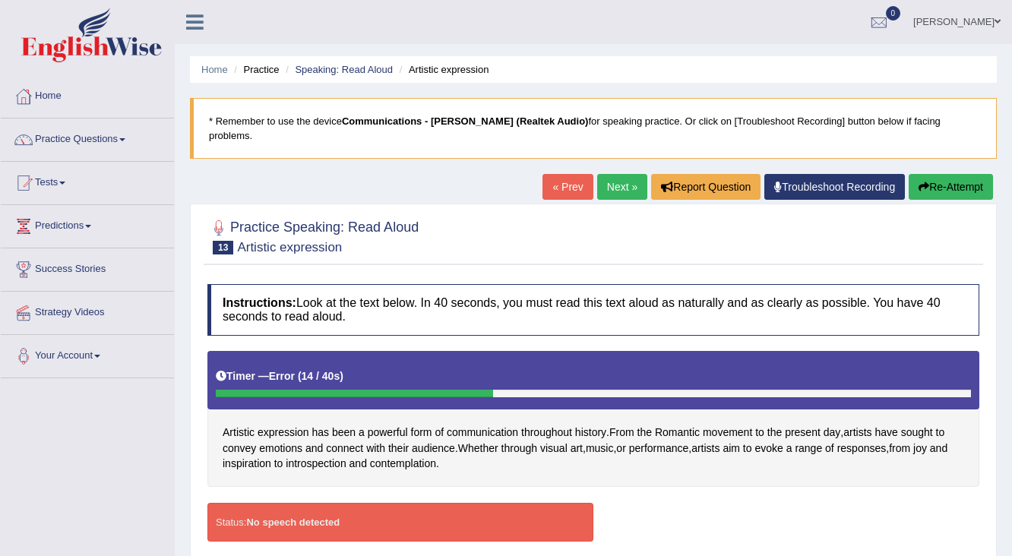
scroll to position [0, 0]
click at [74, 140] on link "Practice Questions" at bounding box center [87, 137] width 173 height 38
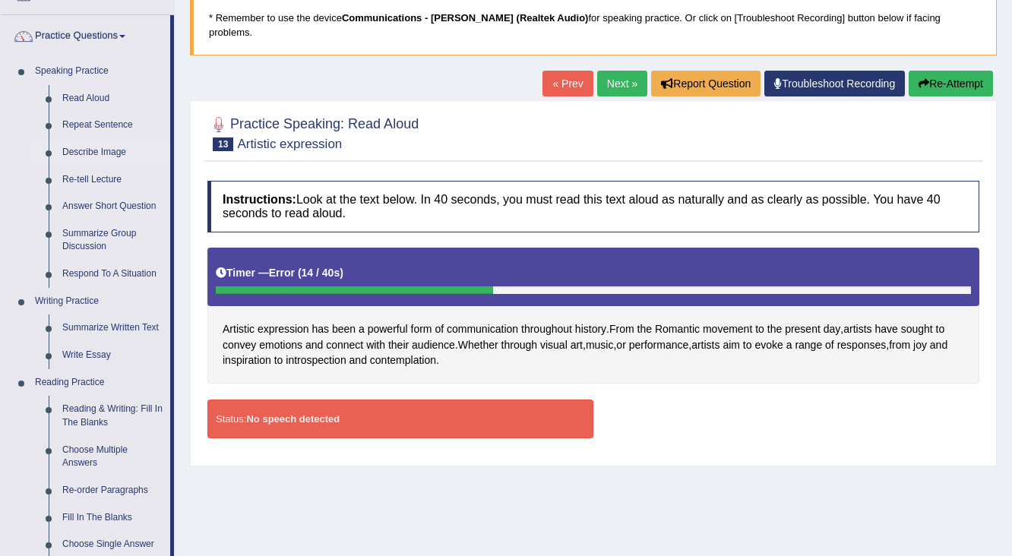
scroll to position [122, 0]
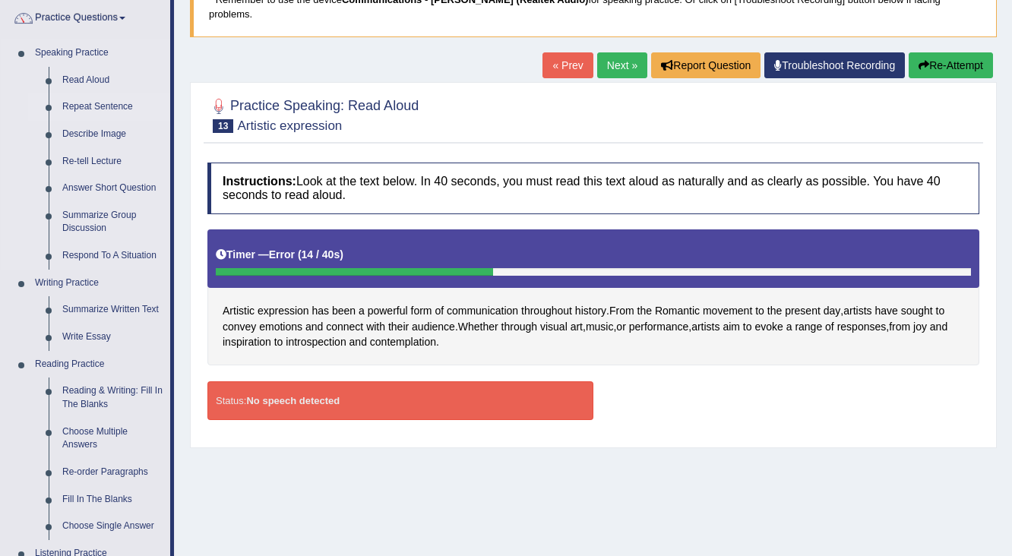
click at [93, 107] on link "Repeat Sentence" at bounding box center [112, 106] width 115 height 27
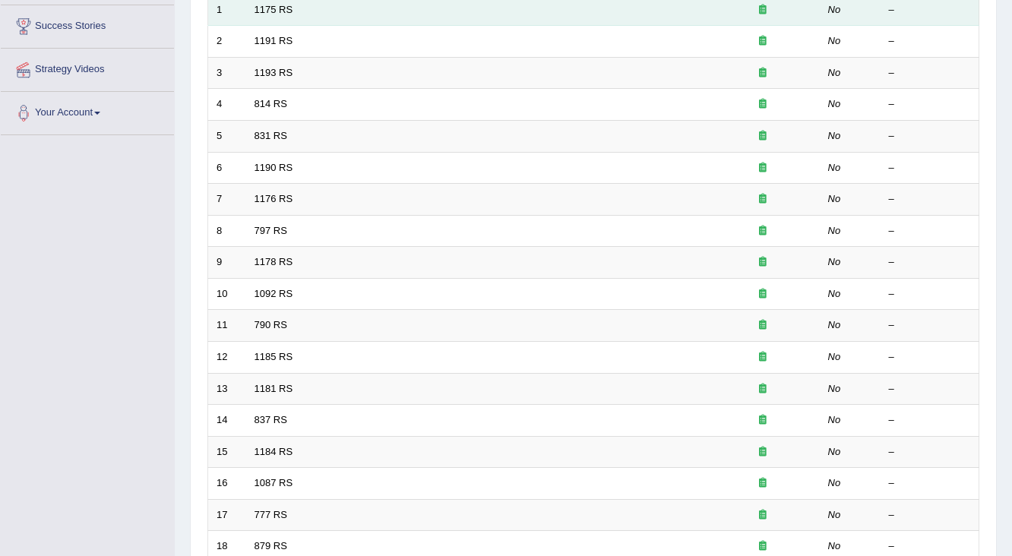
drag, startPoint x: 295, startPoint y: 8, endPoint x: 264, endPoint y: 18, distance: 32.2
click at [295, 8] on td "1175 RS" at bounding box center [475, 10] width 459 height 32
click at [270, 6] on link "1175 RS" at bounding box center [273, 9] width 39 height 11
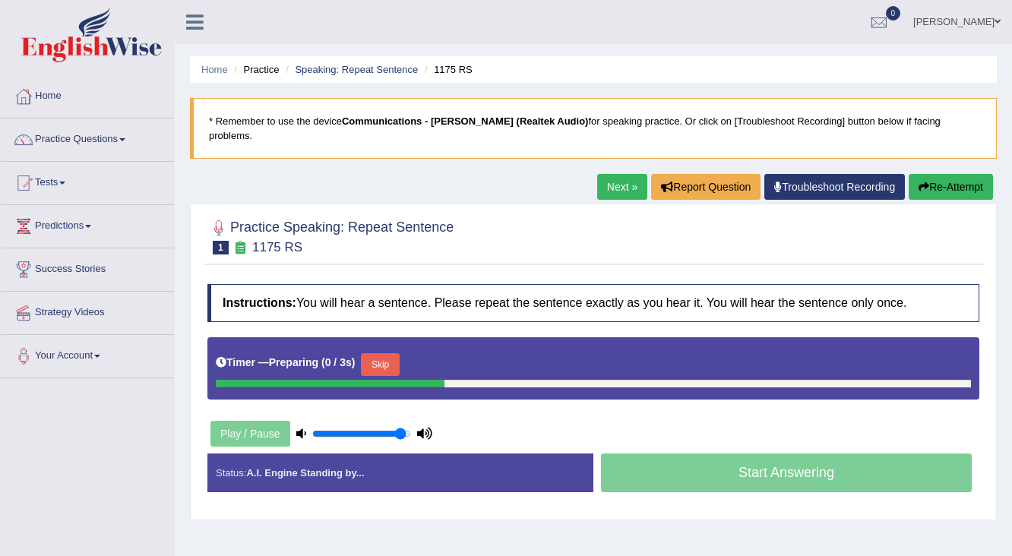
scroll to position [241, 0]
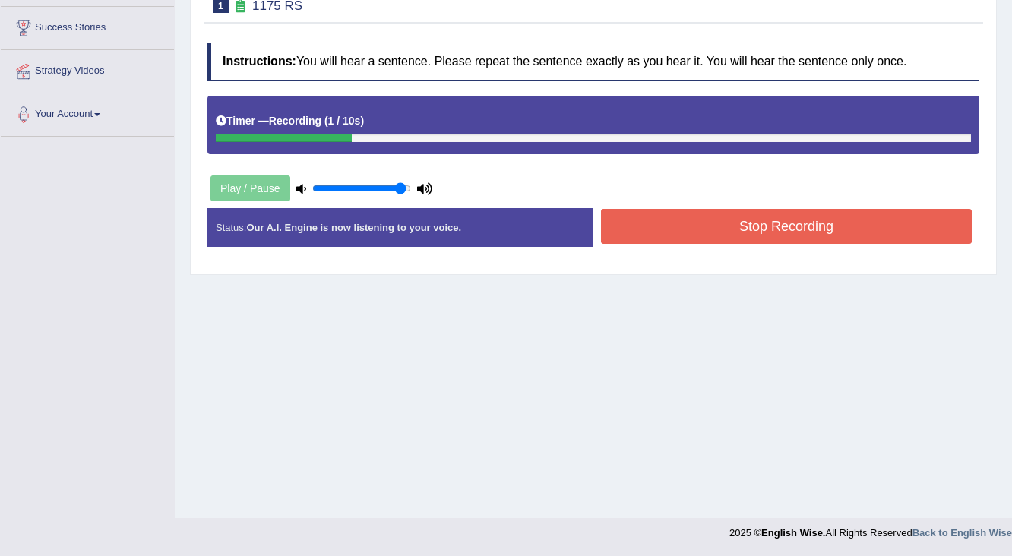
click at [677, 213] on button "Stop Recording" at bounding box center [786, 226] width 371 height 35
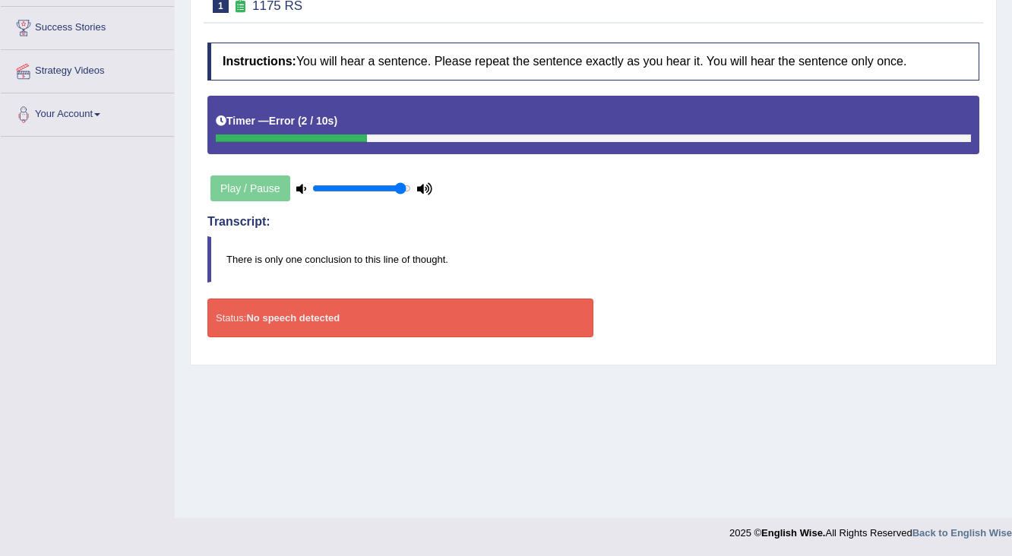
click at [258, 169] on div "Play / Pause" at bounding box center [321, 188] width 228 height 38
click at [339, 312] on strong "No speech detected" at bounding box center [292, 317] width 93 height 11
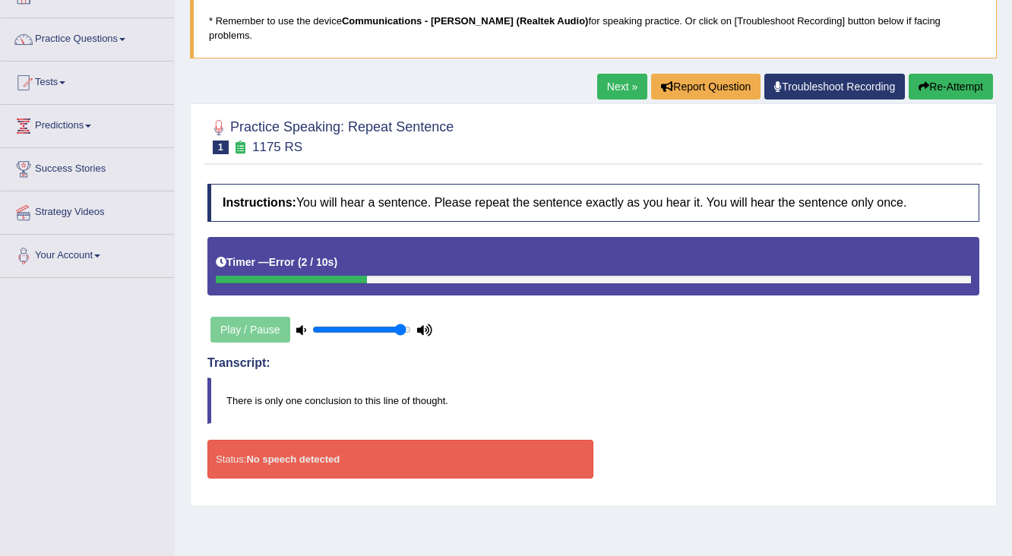
scroll to position [0, 0]
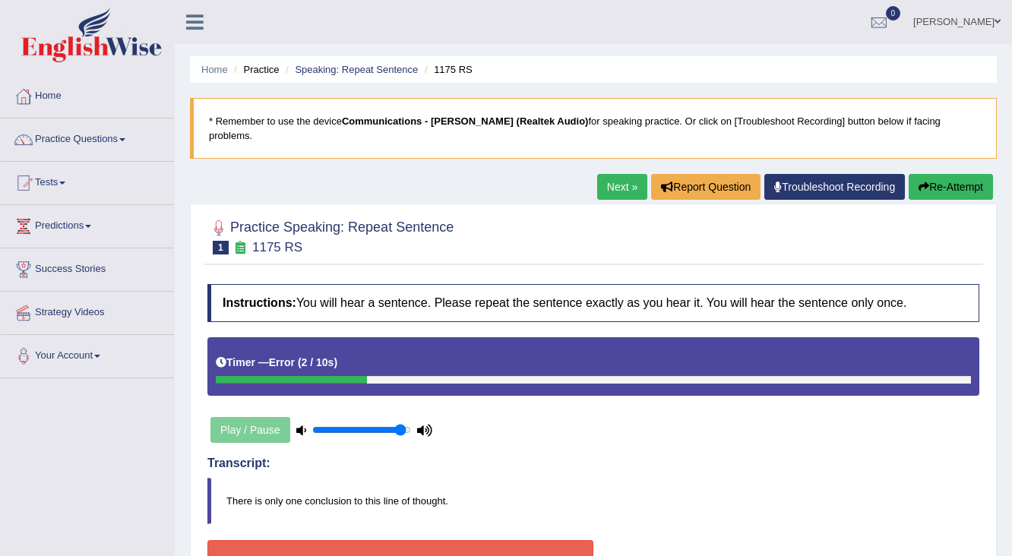
click at [918, 181] on icon "button" at bounding box center [923, 186] width 11 height 11
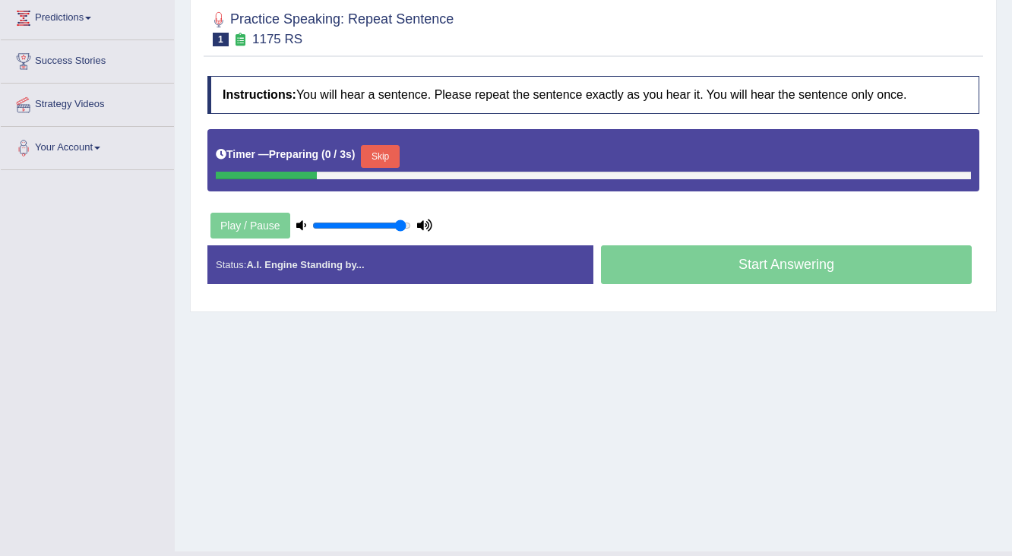
scroll to position [241, 0]
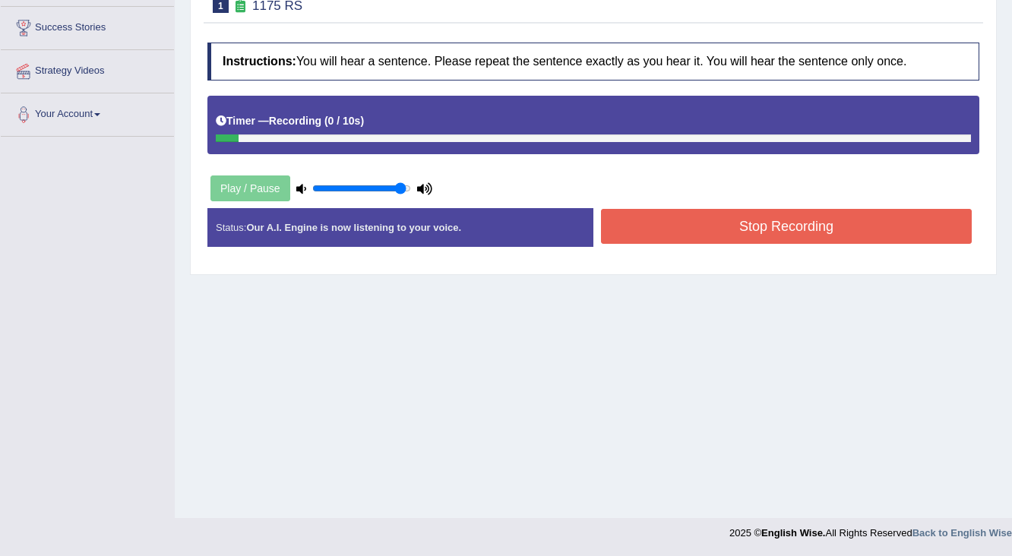
click at [723, 209] on button "Stop Recording" at bounding box center [786, 226] width 371 height 35
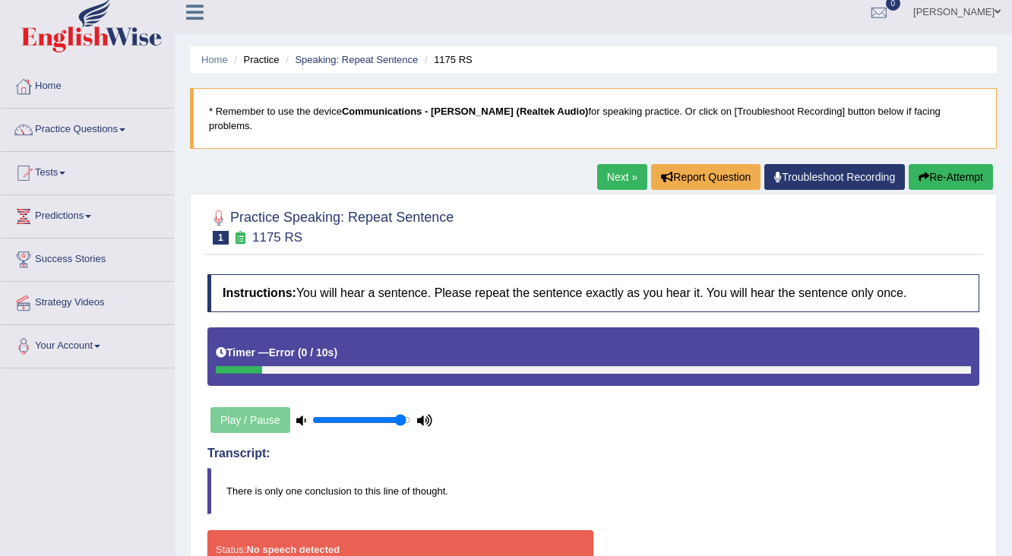
scroll to position [0, 0]
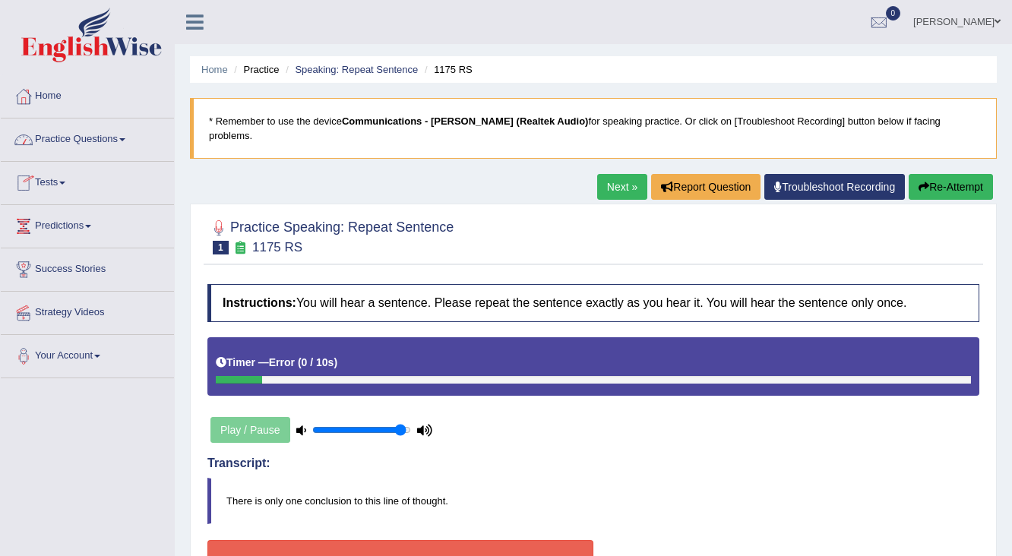
click at [77, 138] on link "Practice Questions" at bounding box center [87, 137] width 173 height 38
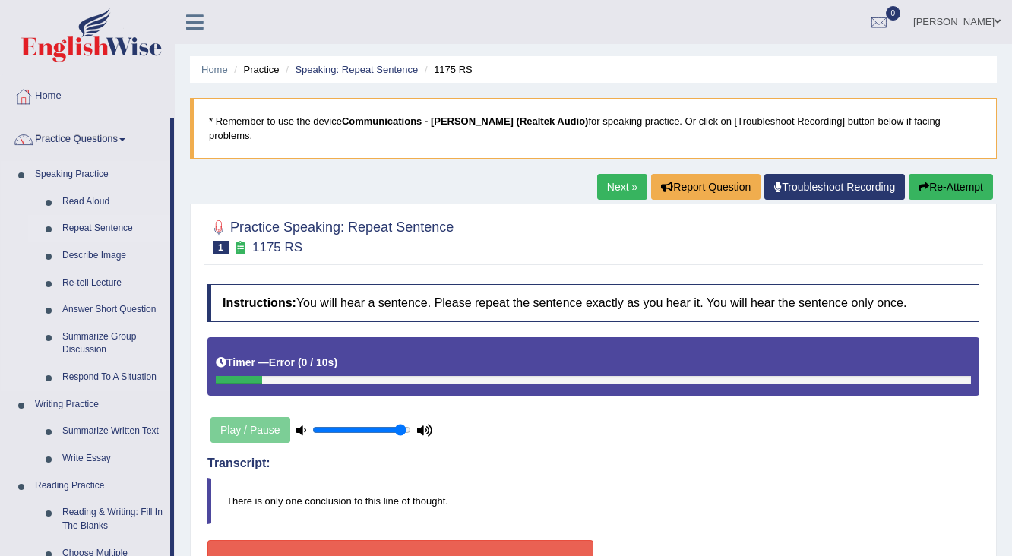
click at [97, 231] on link "Repeat Sentence" at bounding box center [112, 228] width 115 height 27
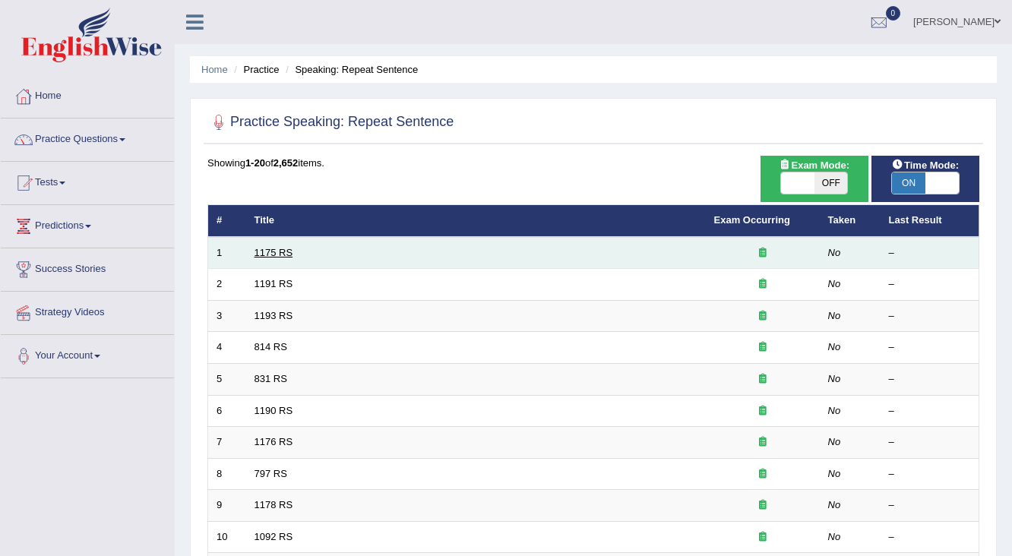
click at [270, 254] on link "1175 RS" at bounding box center [273, 252] width 39 height 11
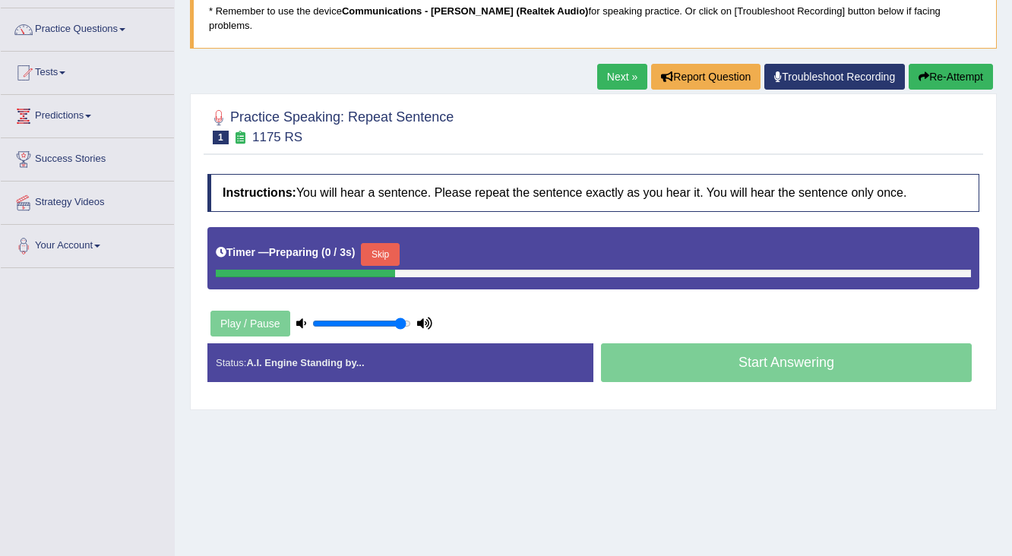
scroll to position [241, 0]
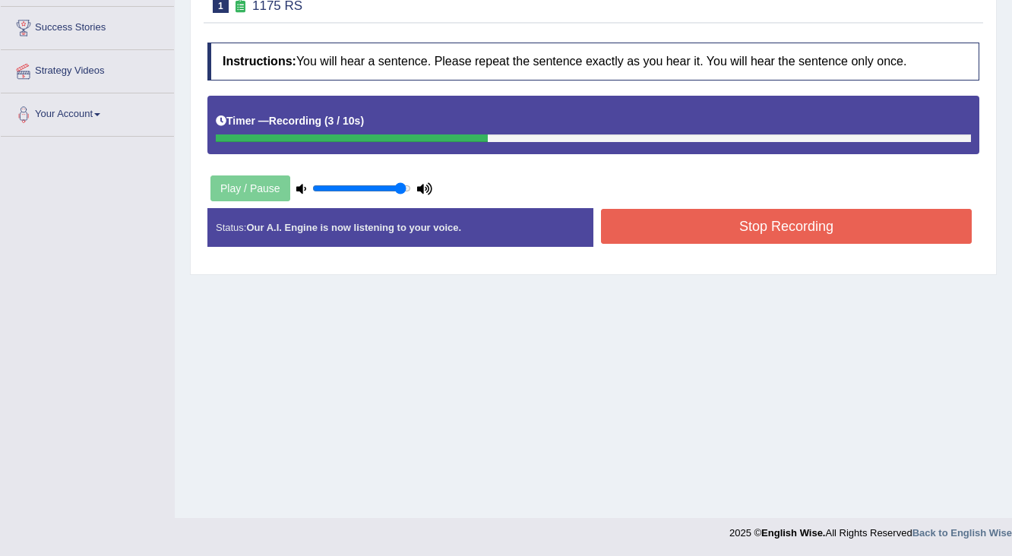
click at [677, 223] on button "Stop Recording" at bounding box center [786, 226] width 371 height 35
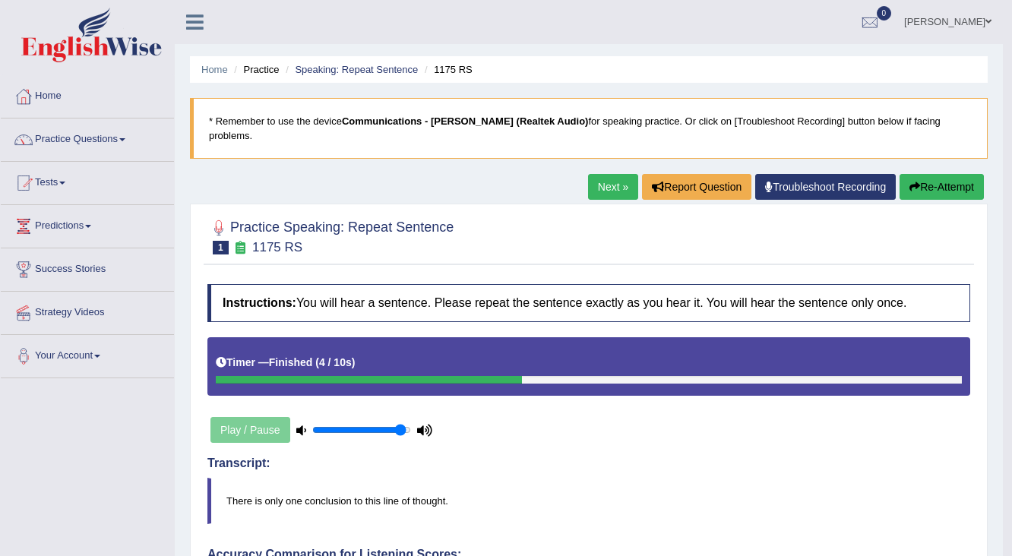
scroll to position [61, 0]
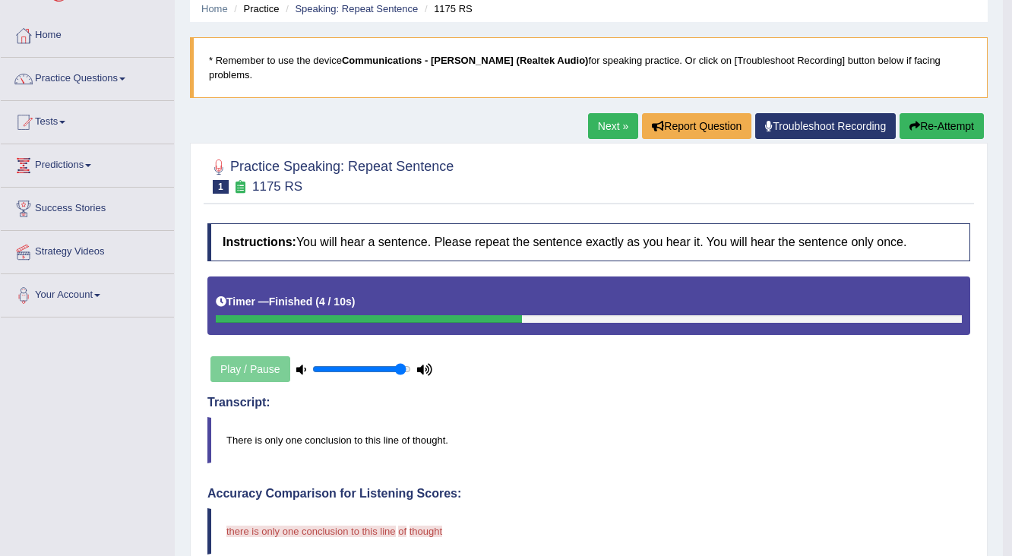
click at [598, 115] on link "Next »" at bounding box center [613, 126] width 50 height 26
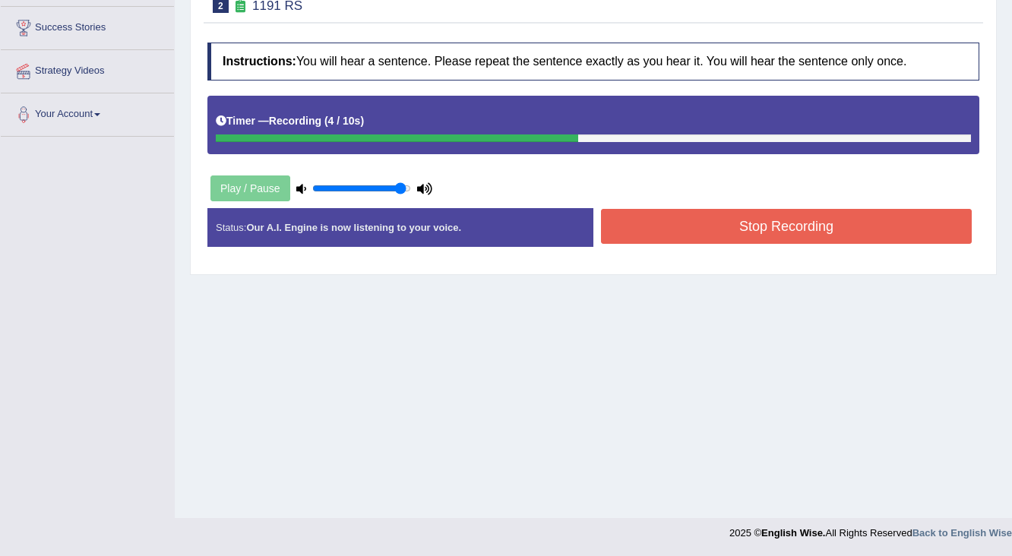
click at [737, 209] on button "Stop Recording" at bounding box center [786, 226] width 371 height 35
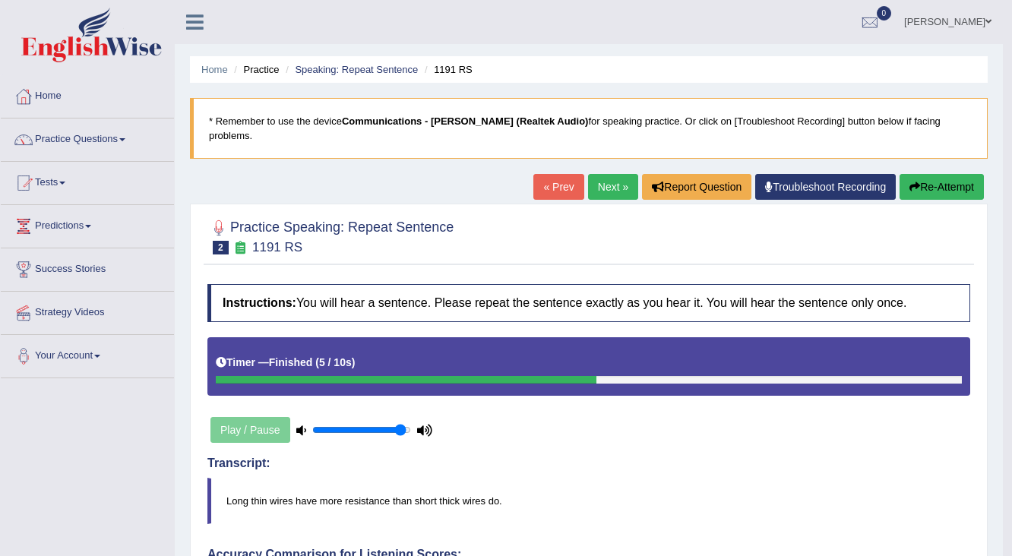
click at [909, 181] on icon "button" at bounding box center [914, 186] width 11 height 11
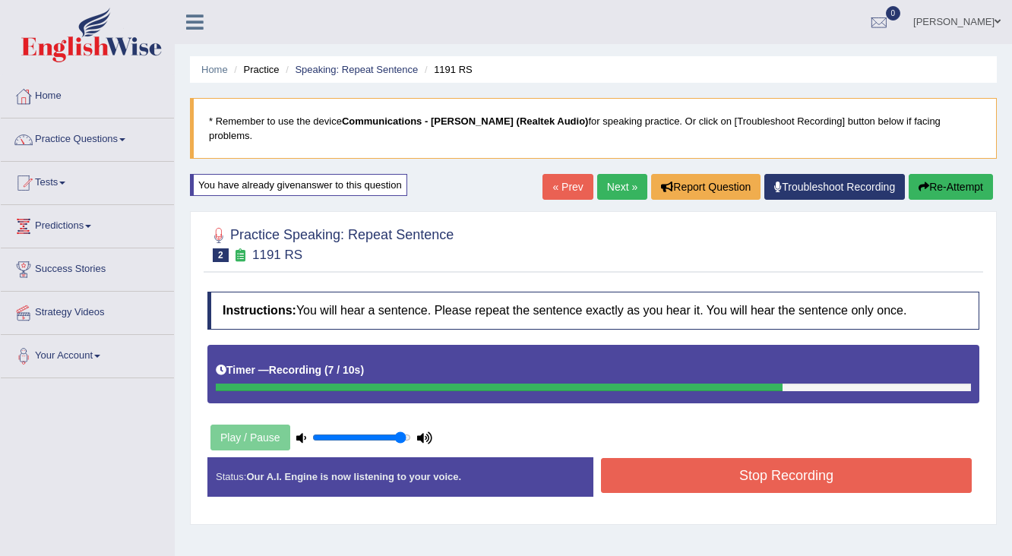
click at [697, 467] on button "Stop Recording" at bounding box center [786, 475] width 371 height 35
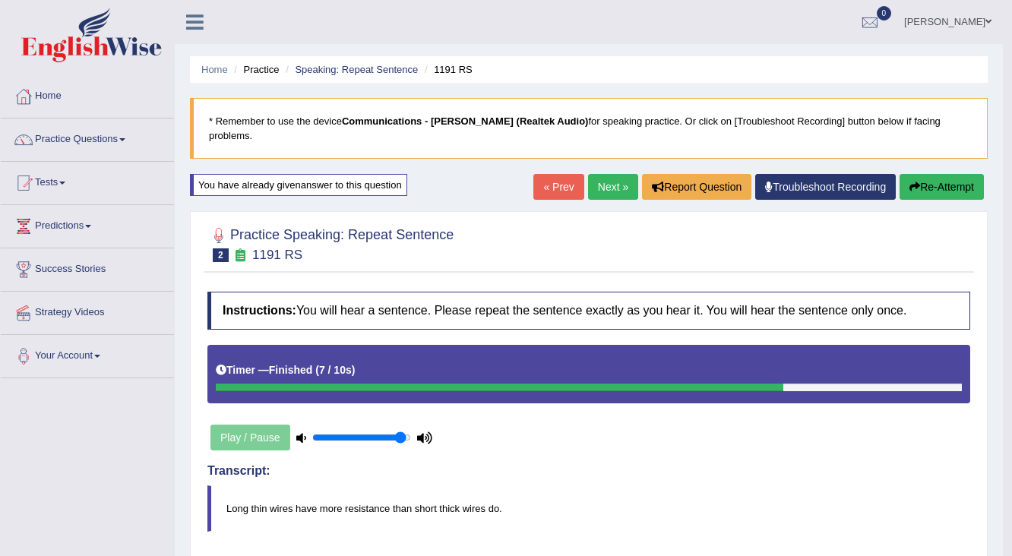
click at [941, 174] on button "Re-Attempt" at bounding box center [941, 187] width 84 height 26
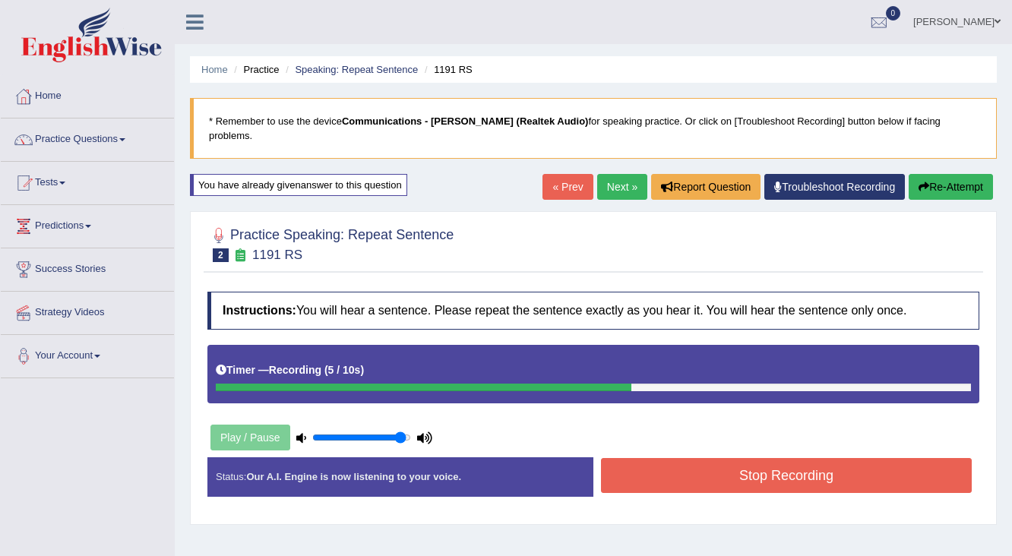
click at [686, 466] on button "Stop Recording" at bounding box center [786, 475] width 371 height 35
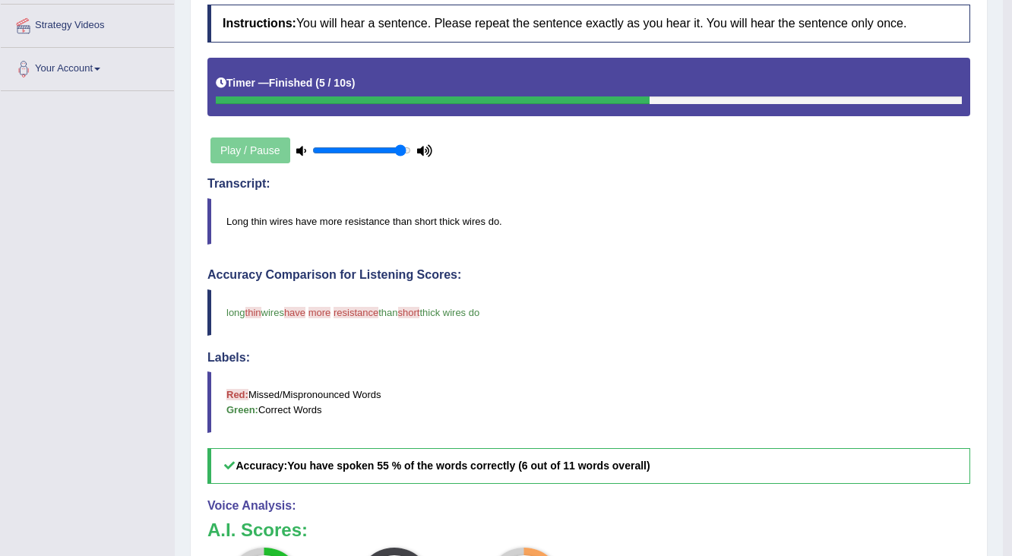
scroll to position [113, 0]
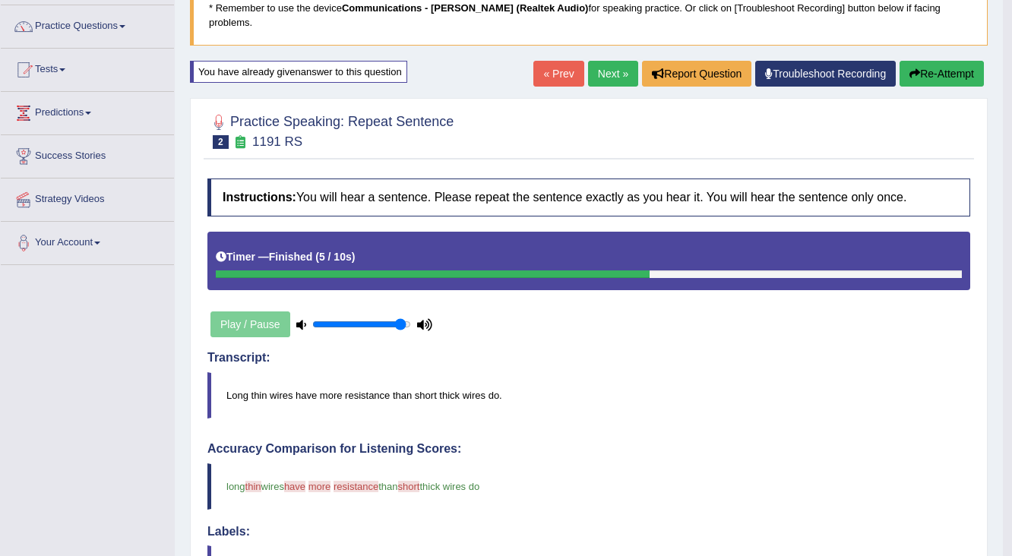
click at [595, 61] on link "Next »" at bounding box center [613, 74] width 50 height 26
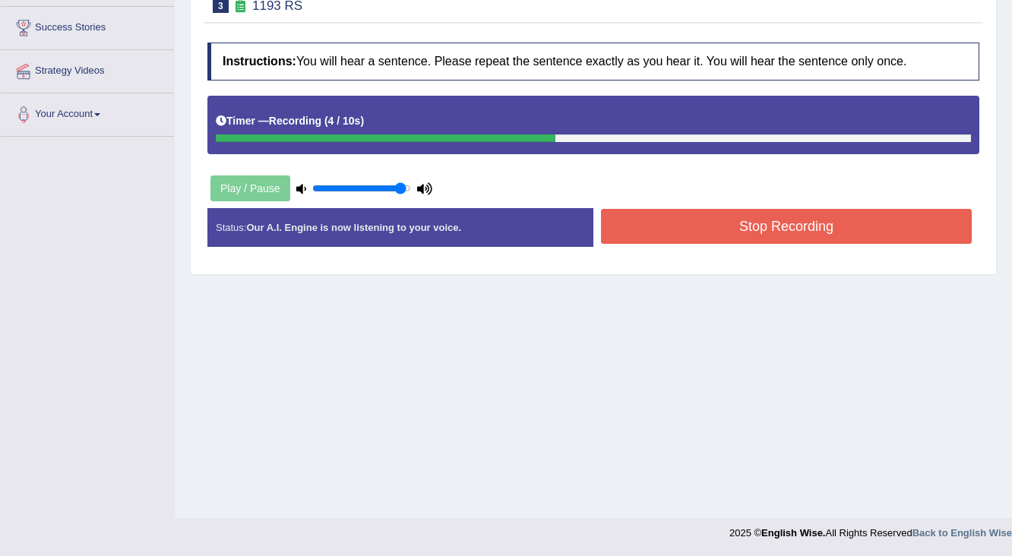
click at [711, 217] on button "Stop Recording" at bounding box center [786, 226] width 371 height 35
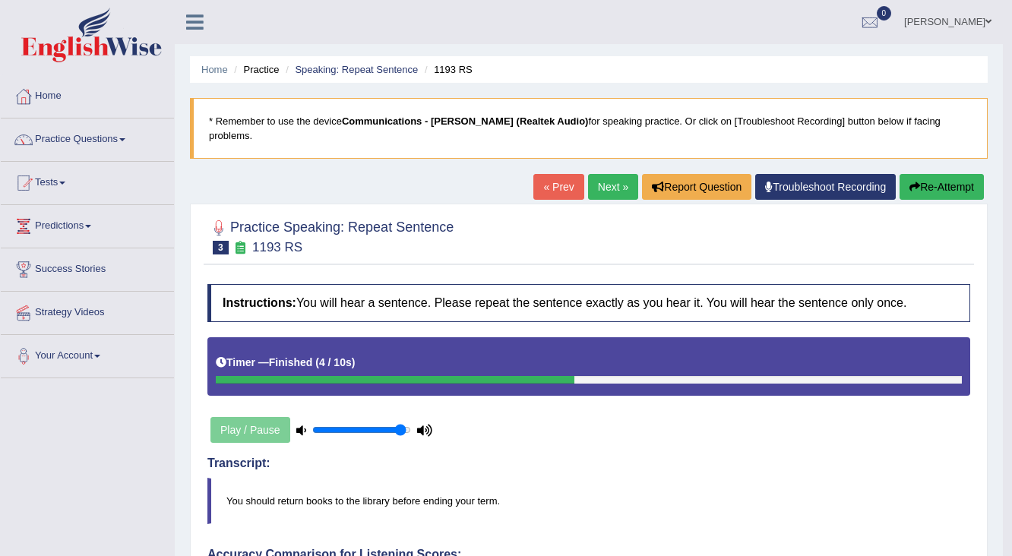
click at [608, 175] on link "Next »" at bounding box center [613, 187] width 50 height 26
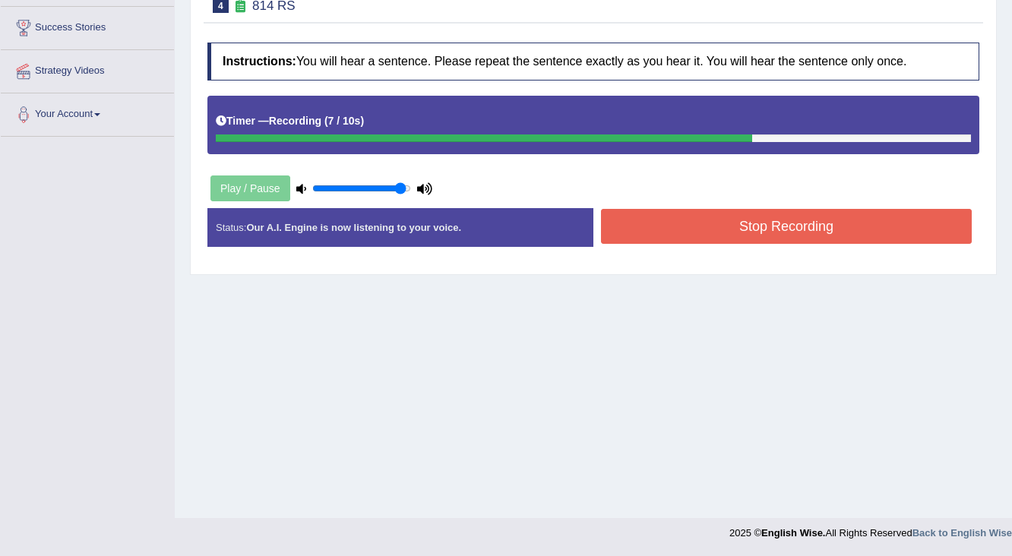
click at [715, 214] on button "Stop Recording" at bounding box center [786, 226] width 371 height 35
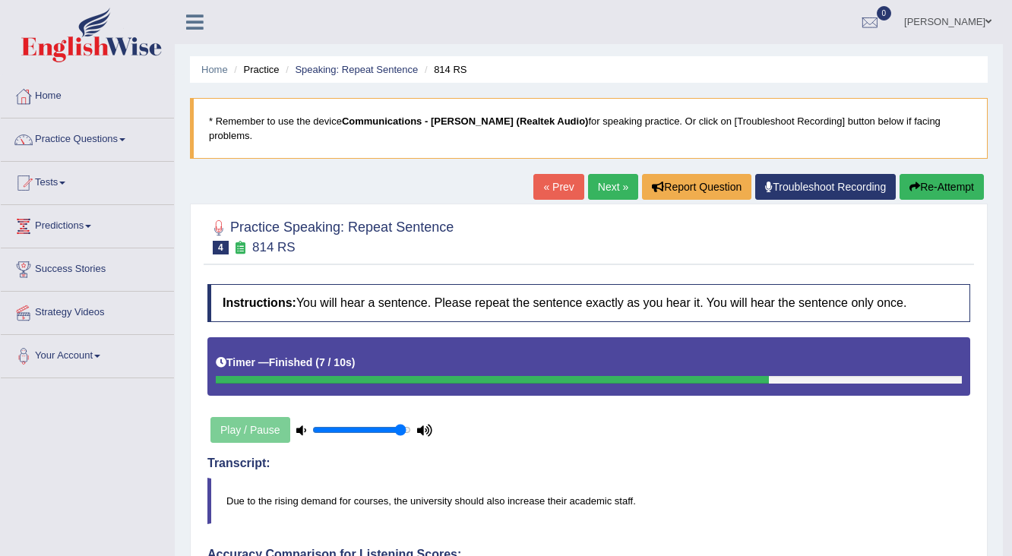
click at [955, 174] on button "Re-Attempt" at bounding box center [941, 187] width 84 height 26
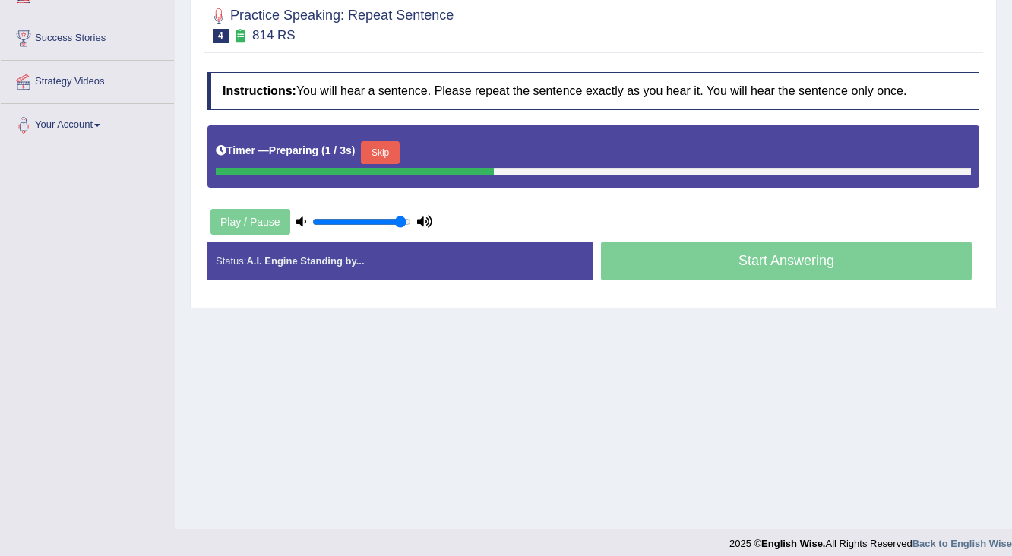
scroll to position [241, 0]
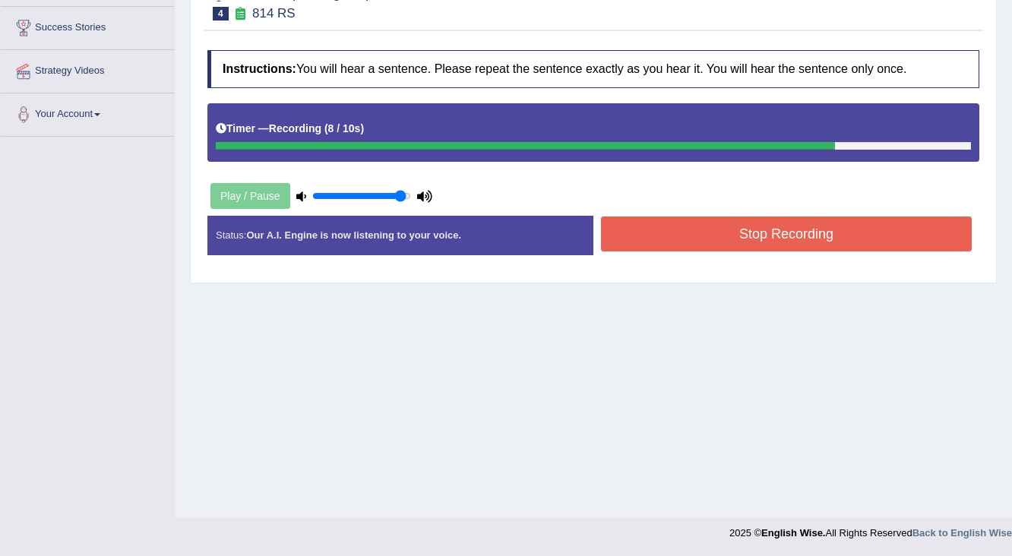
click at [718, 216] on button "Stop Recording" at bounding box center [786, 233] width 371 height 35
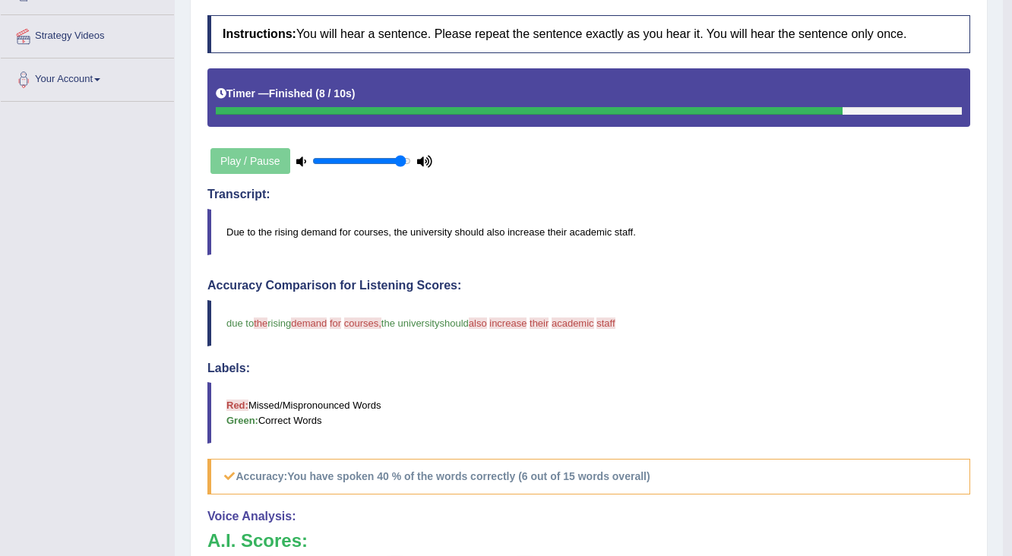
scroll to position [113, 0]
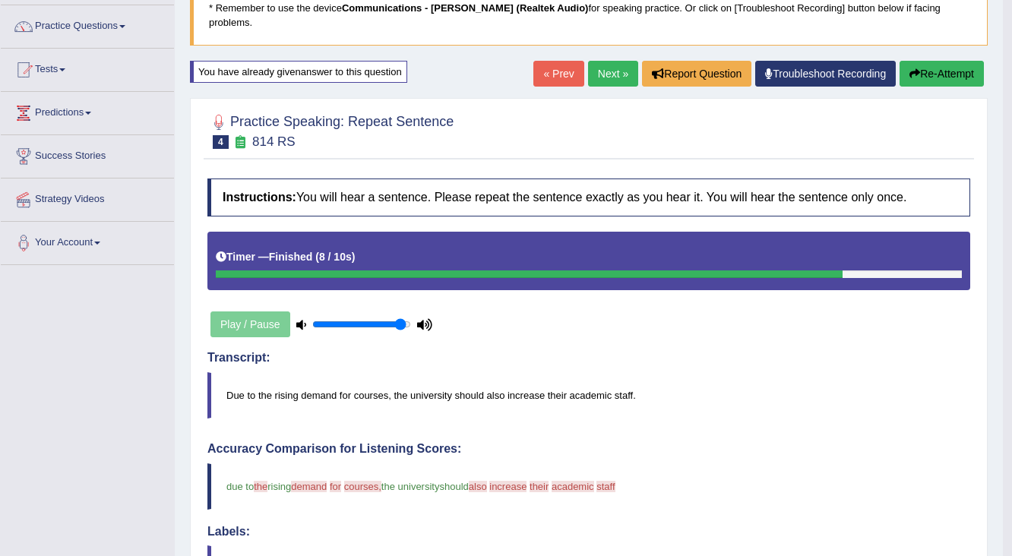
click at [602, 61] on link "Next »" at bounding box center [613, 74] width 50 height 26
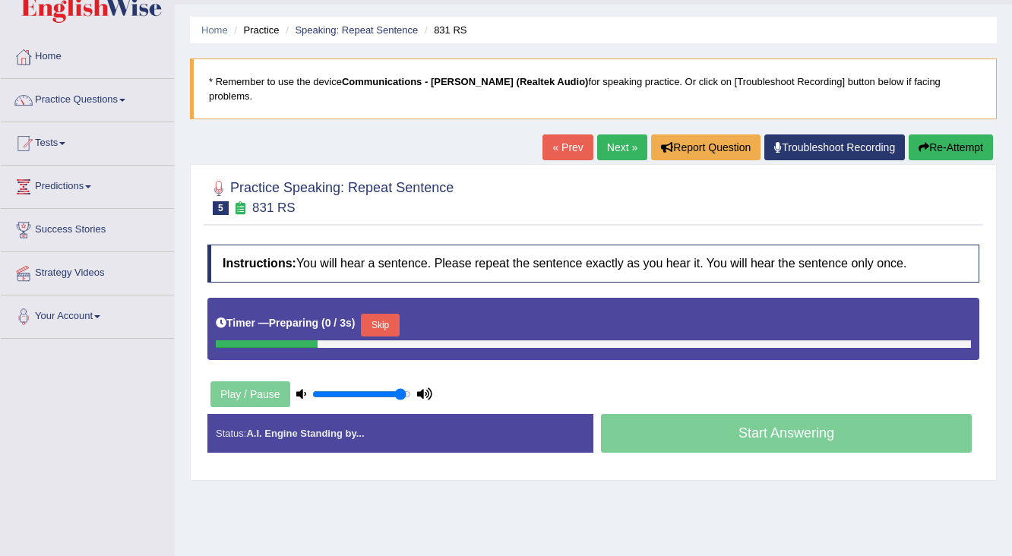
scroll to position [182, 0]
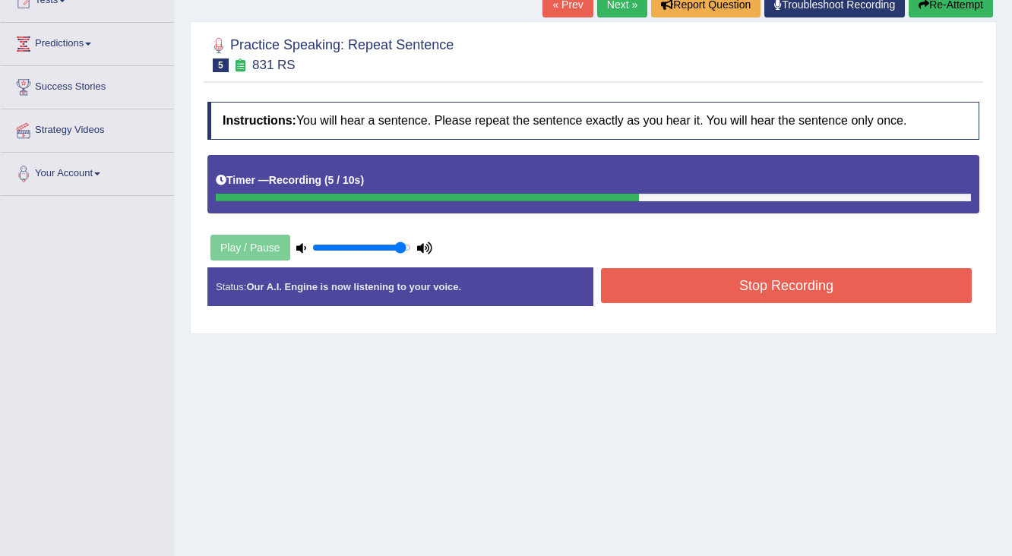
click at [667, 278] on button "Stop Recording" at bounding box center [786, 285] width 371 height 35
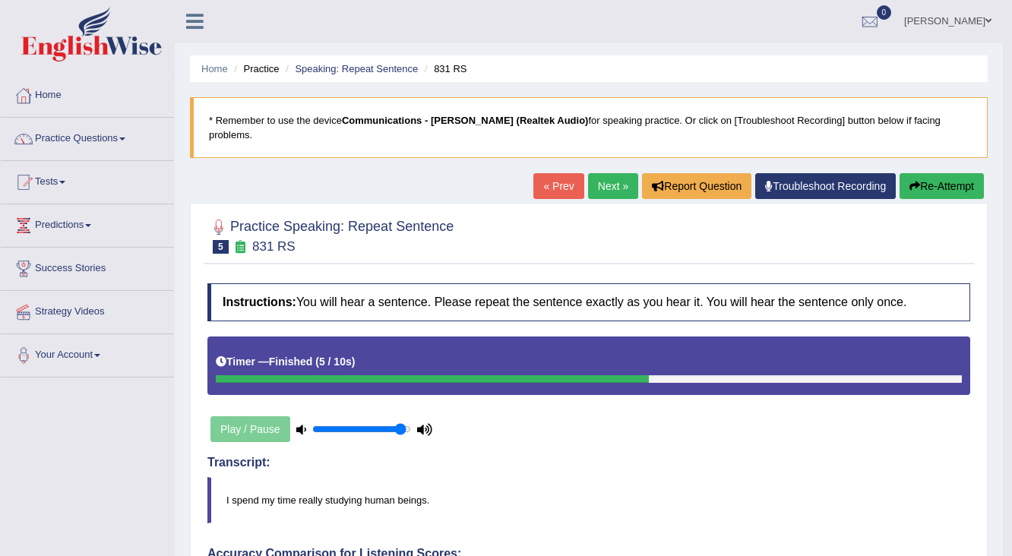
scroll to position [0, 0]
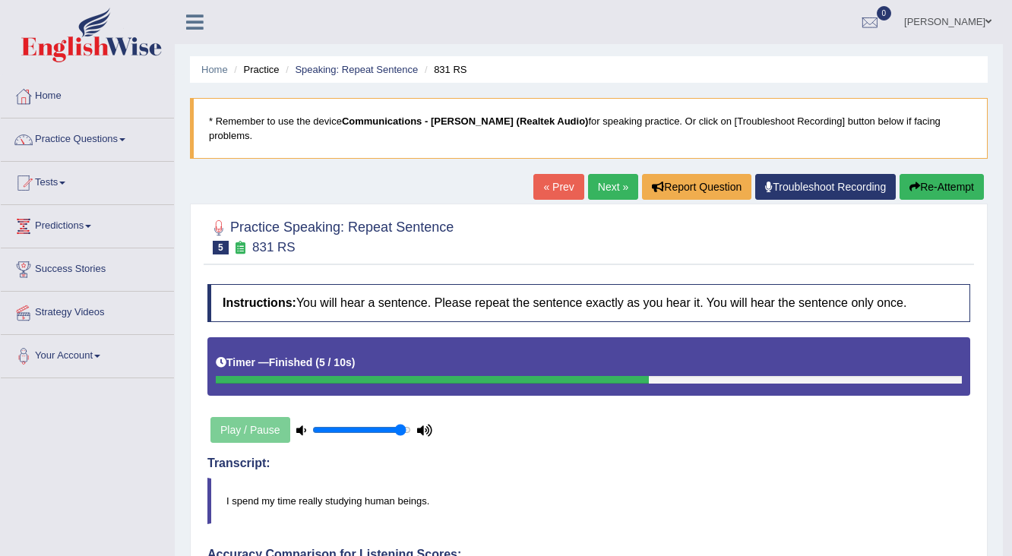
click at [899, 174] on button "Re-Attempt" at bounding box center [941, 187] width 84 height 26
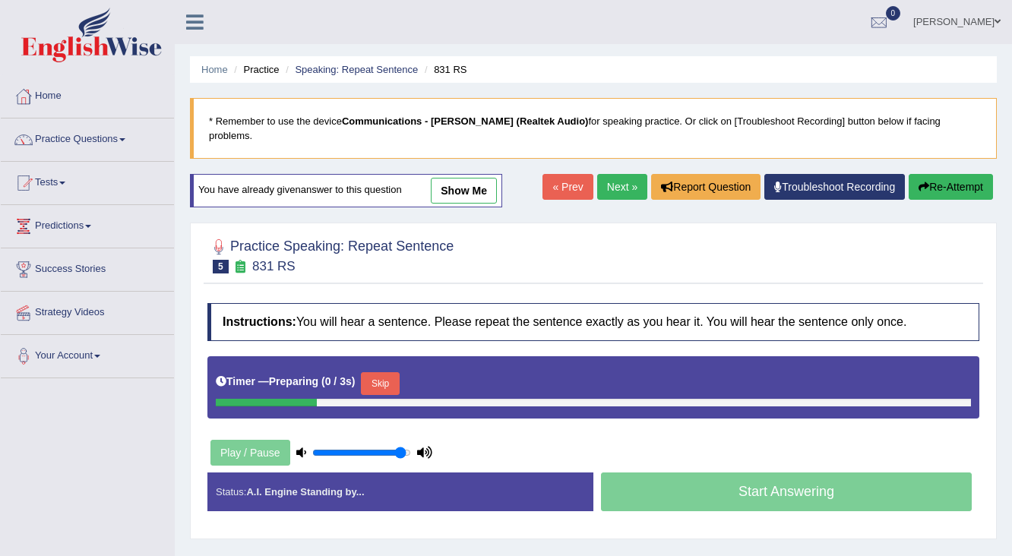
scroll to position [182, 0]
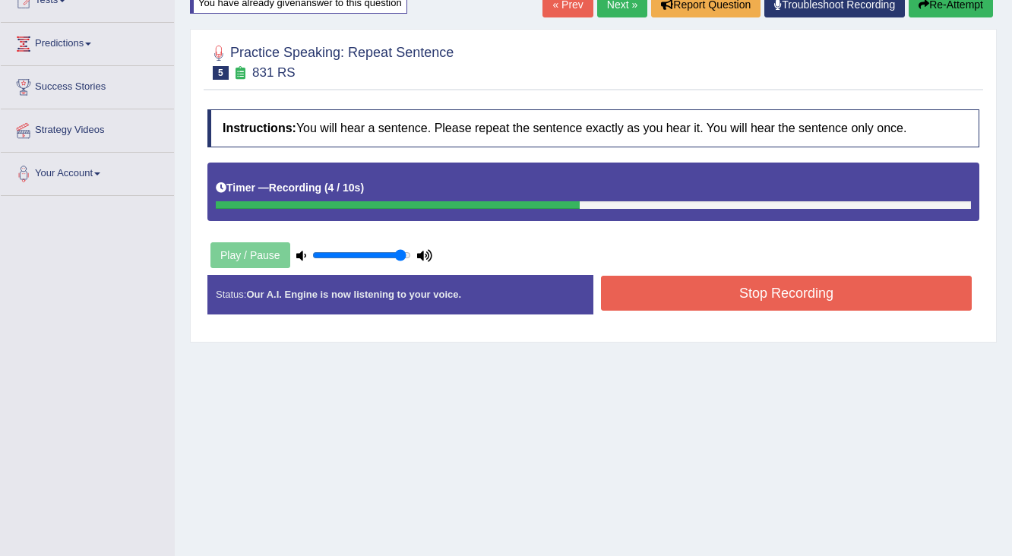
click at [657, 279] on button "Stop Recording" at bounding box center [786, 293] width 371 height 35
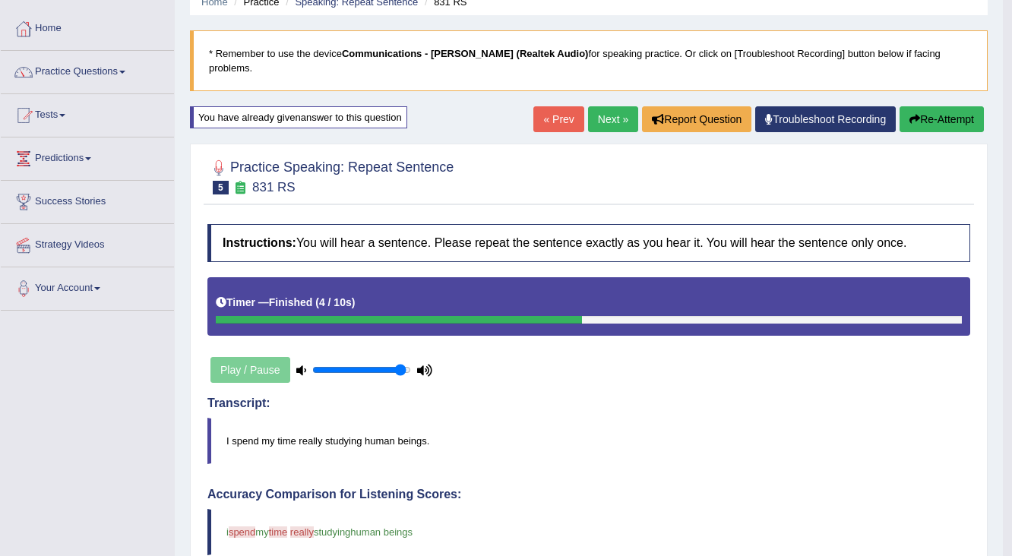
scroll to position [0, 0]
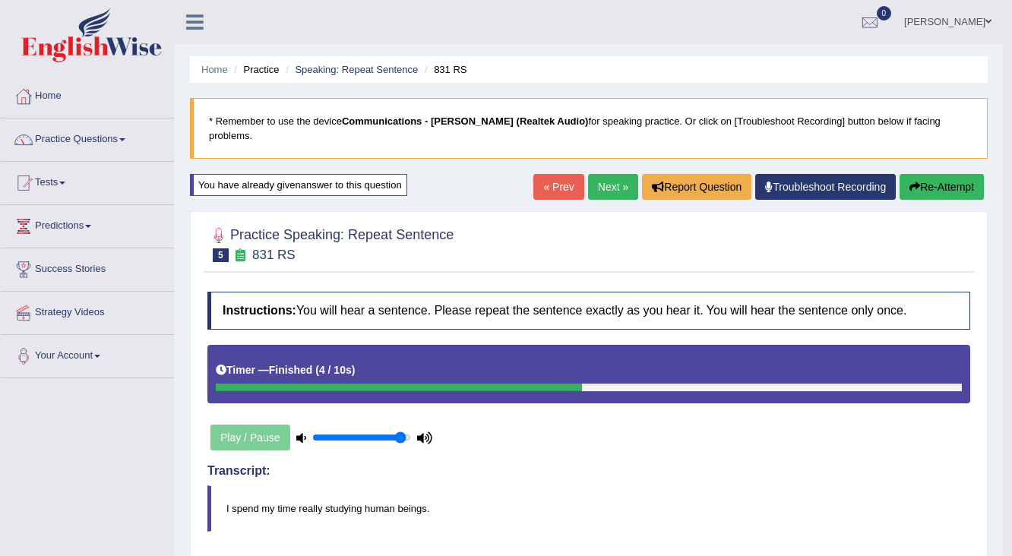
click at [614, 176] on link "Next »" at bounding box center [613, 187] width 50 height 26
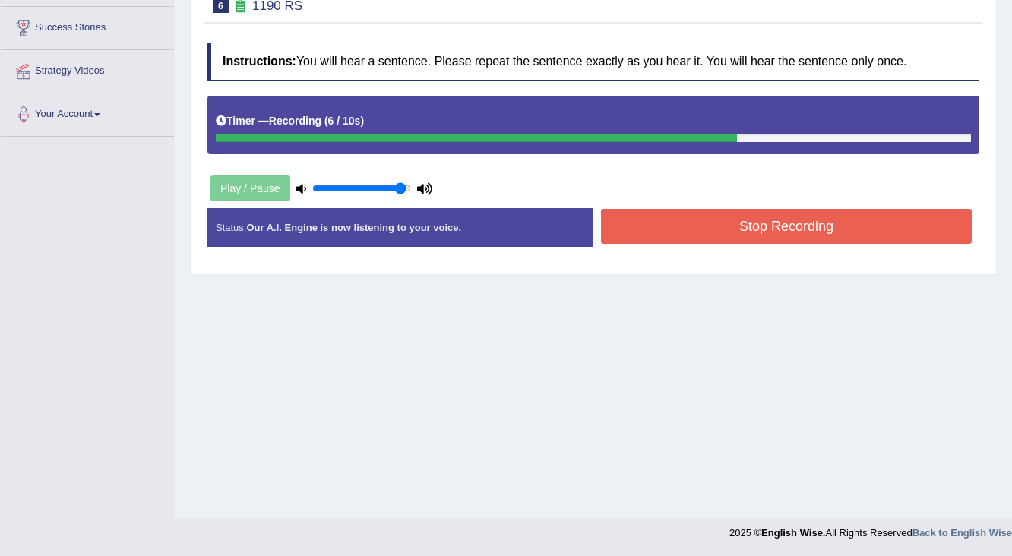
click at [645, 209] on button "Stop Recording" at bounding box center [786, 226] width 371 height 35
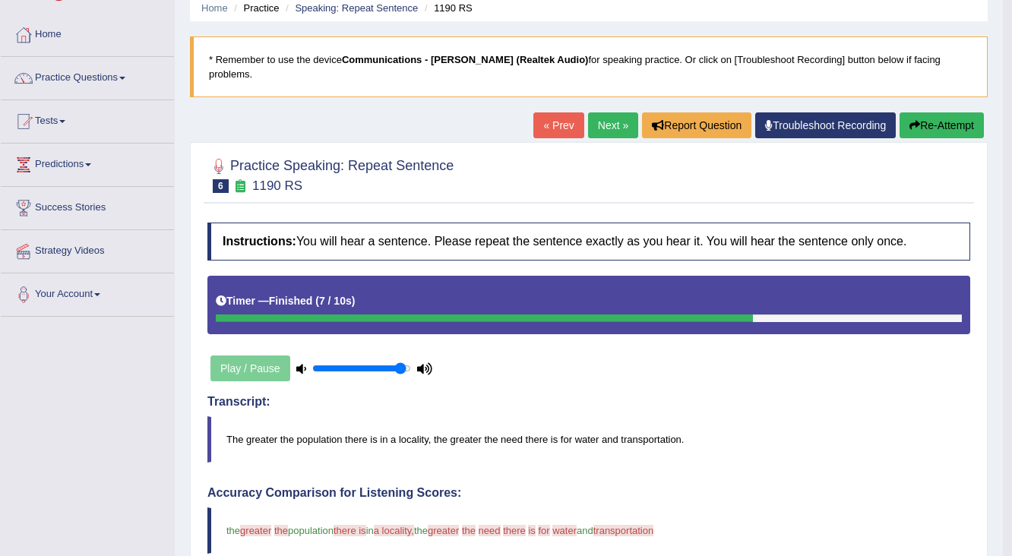
scroll to position [46, 0]
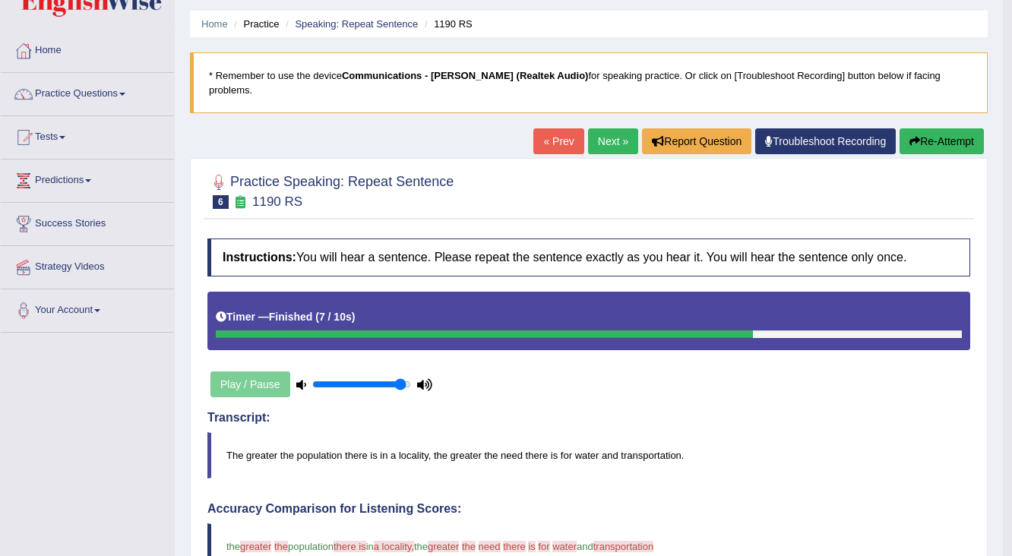
click at [959, 128] on button "Re-Attempt" at bounding box center [941, 141] width 84 height 26
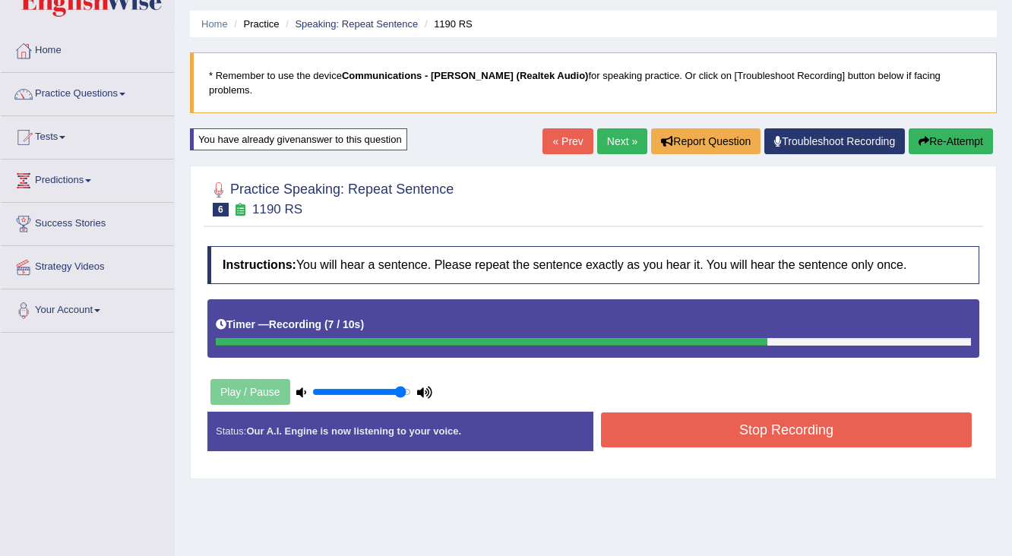
click at [805, 412] on button "Stop Recording" at bounding box center [786, 429] width 371 height 35
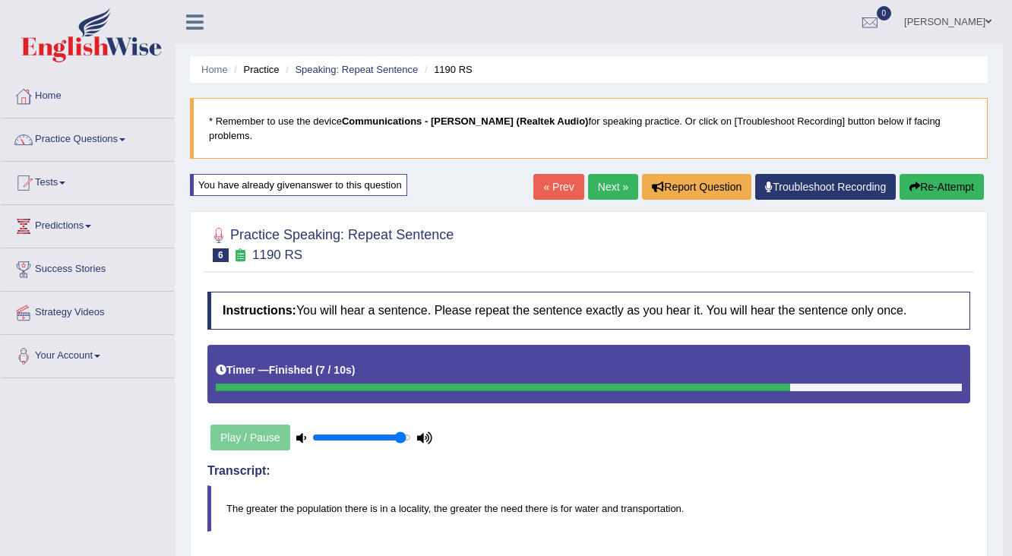
click at [945, 181] on button "Re-Attempt" at bounding box center [941, 187] width 84 height 26
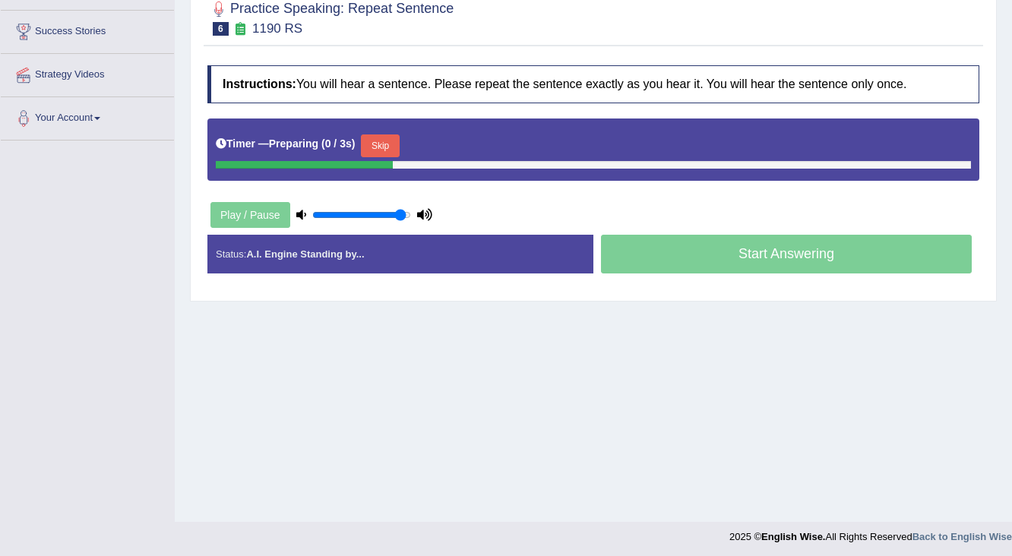
scroll to position [241, 0]
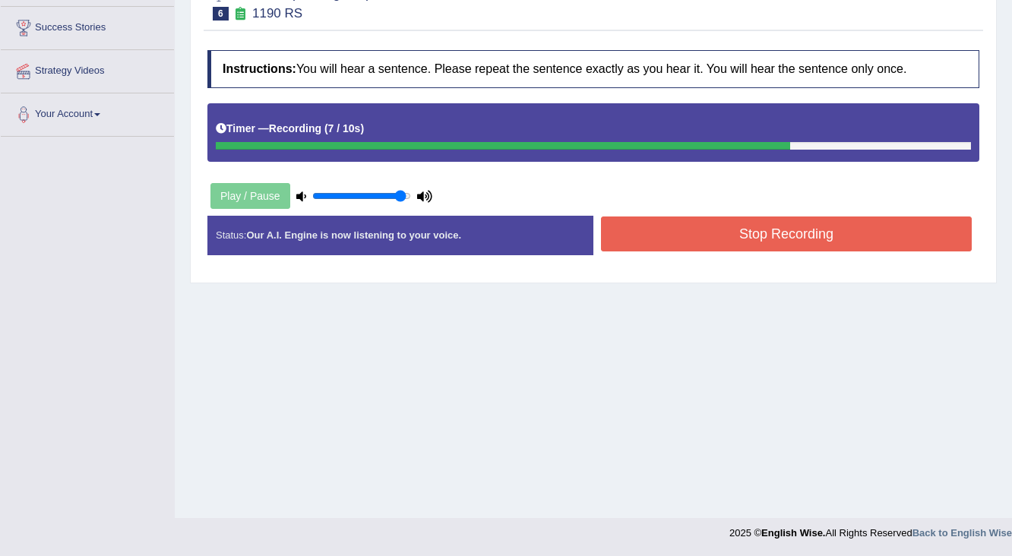
click at [879, 216] on button "Stop Recording" at bounding box center [786, 233] width 371 height 35
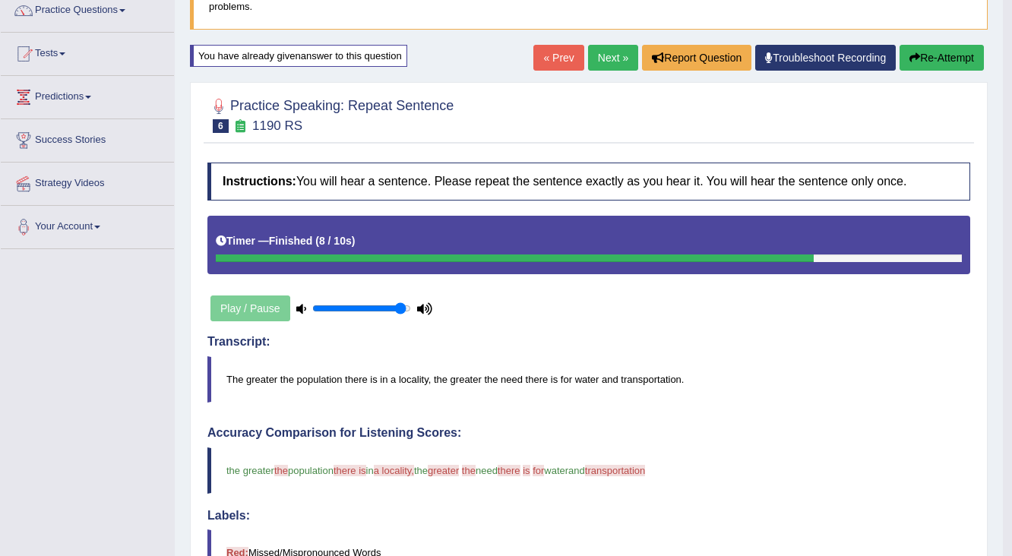
scroll to position [0, 0]
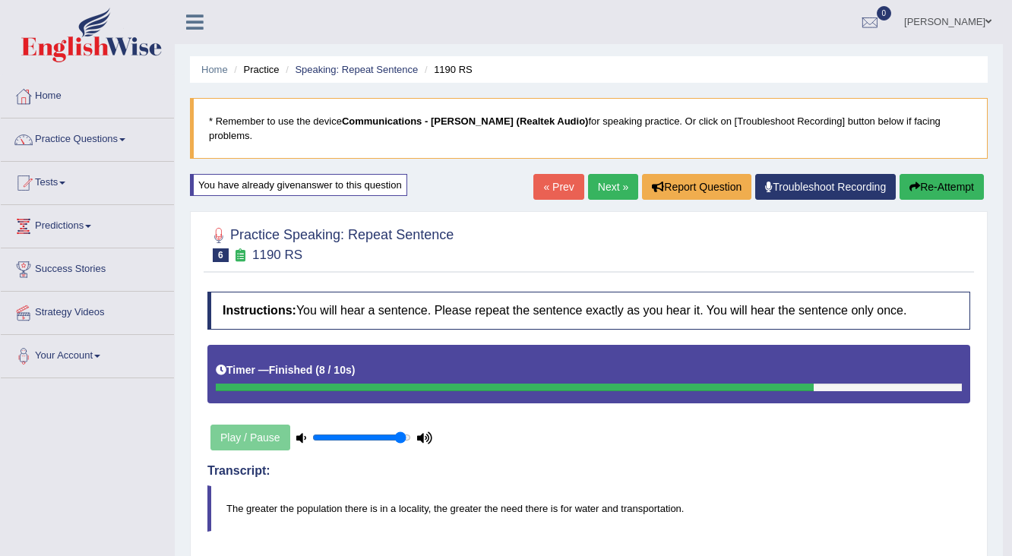
click at [930, 174] on button "Re-Attempt" at bounding box center [941, 187] width 84 height 26
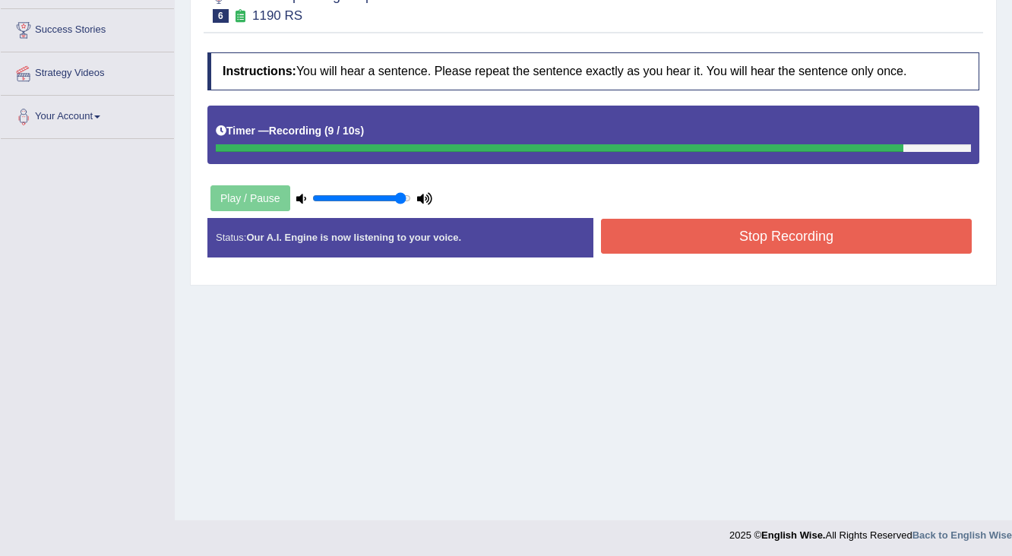
scroll to position [241, 0]
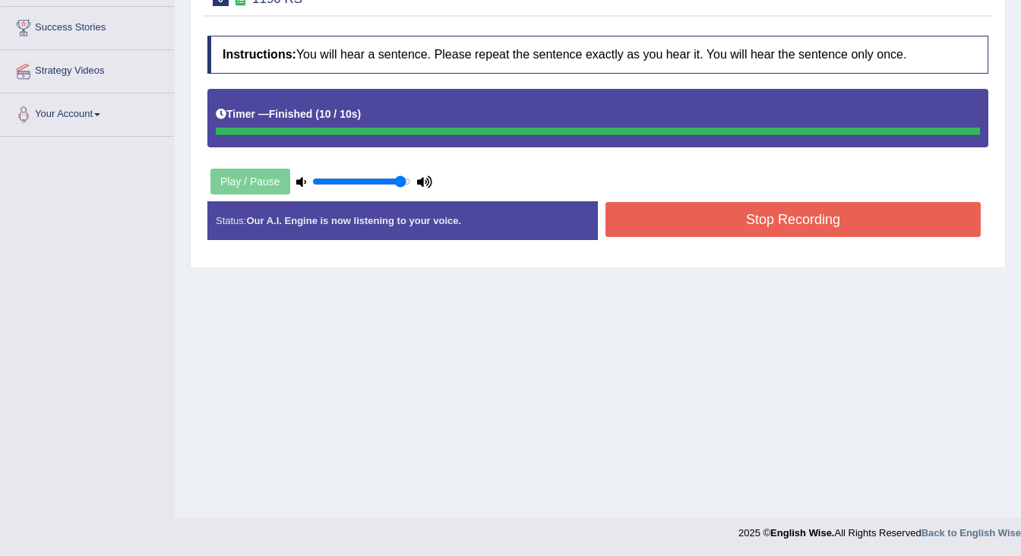
click at [828, 226] on div "Instructions: You will hear a sentence. Please repeat the sentence exactly as y…" at bounding box center [598, 144] width 788 height 232
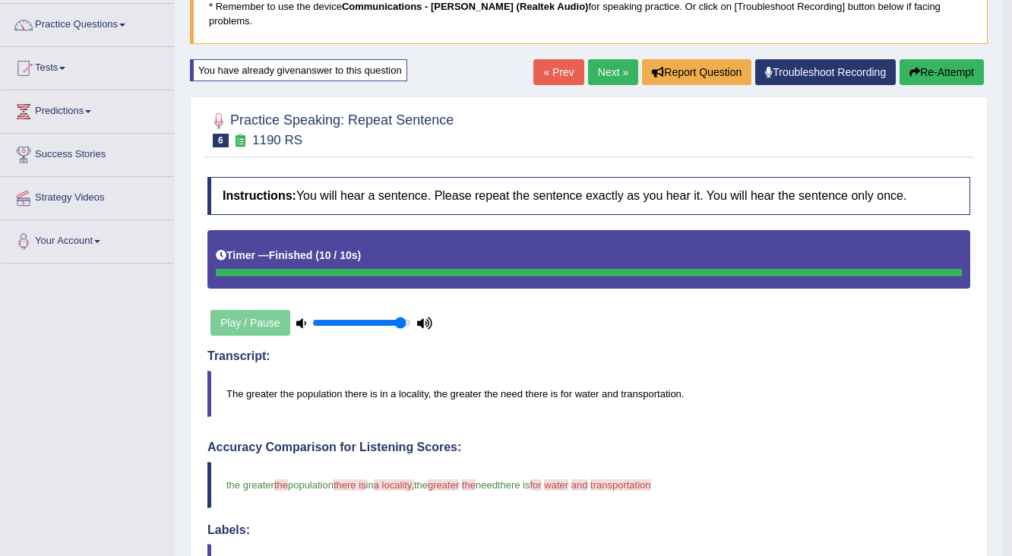
scroll to position [113, 0]
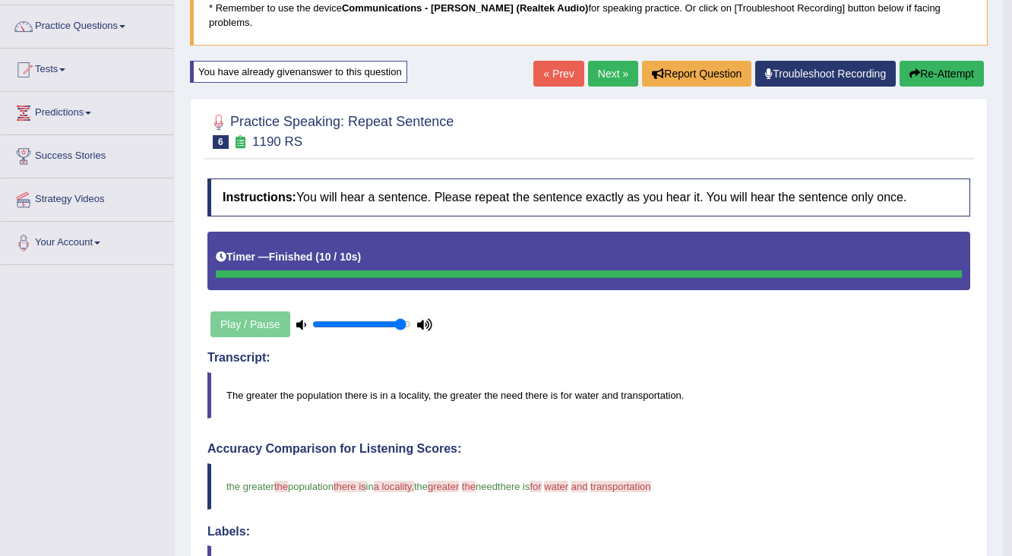
click at [920, 61] on button "Re-Attempt" at bounding box center [941, 74] width 84 height 26
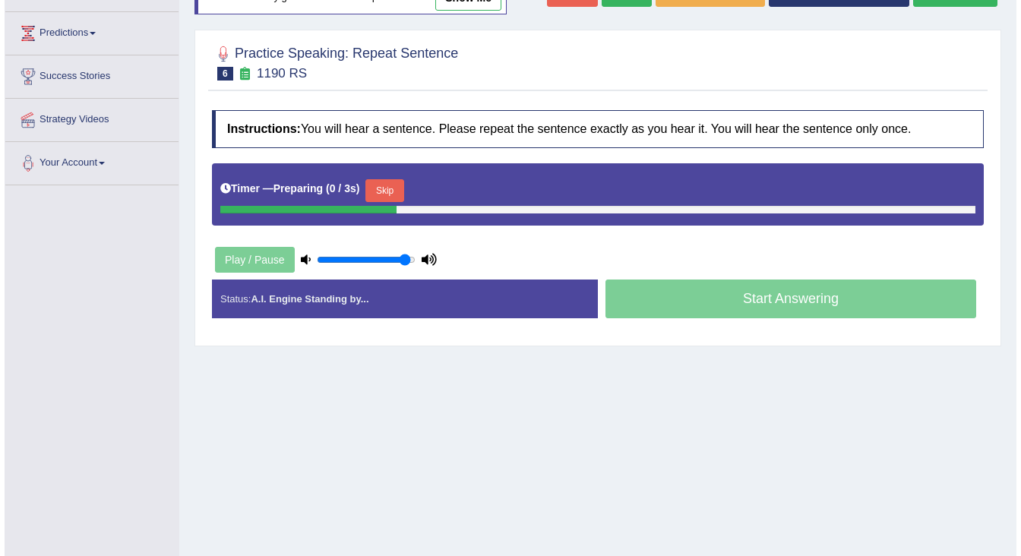
scroll to position [241, 0]
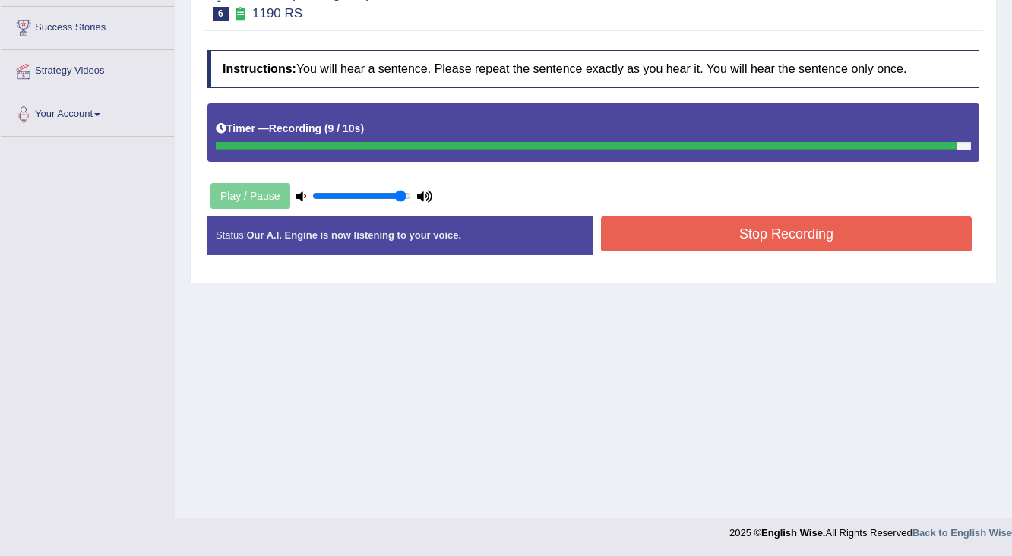
click at [735, 219] on button "Stop Recording" at bounding box center [786, 233] width 371 height 35
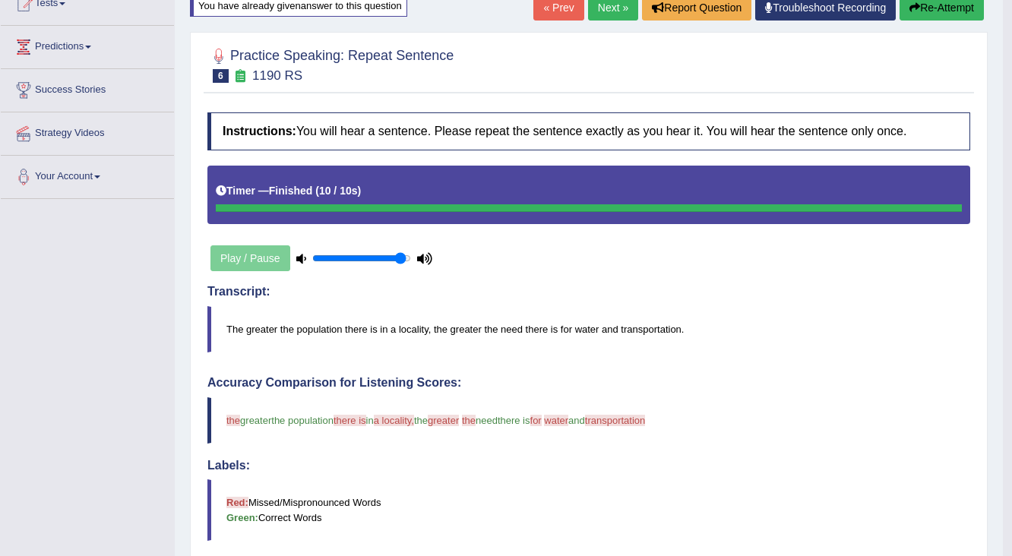
scroll to position [120, 0]
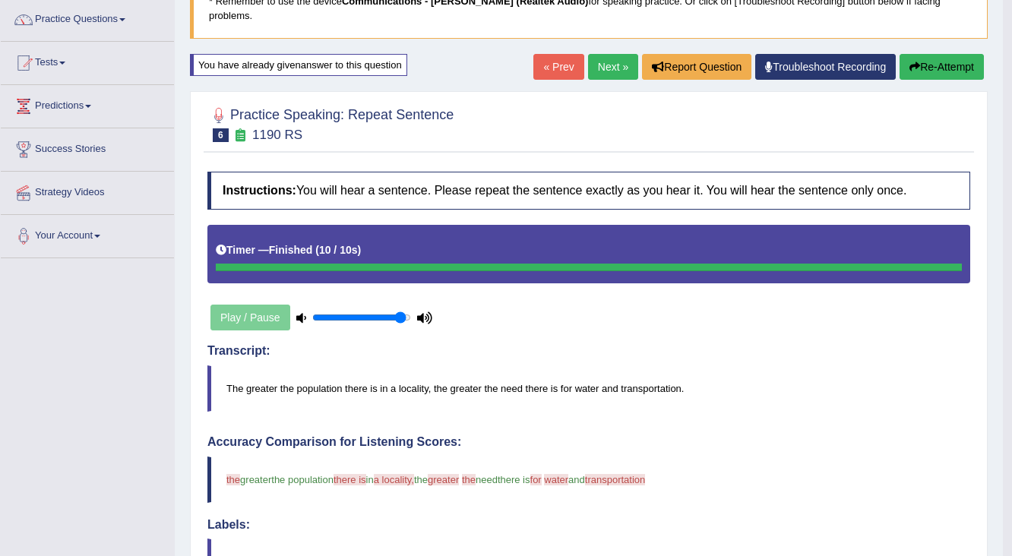
click at [601, 57] on link "Next »" at bounding box center [613, 67] width 50 height 26
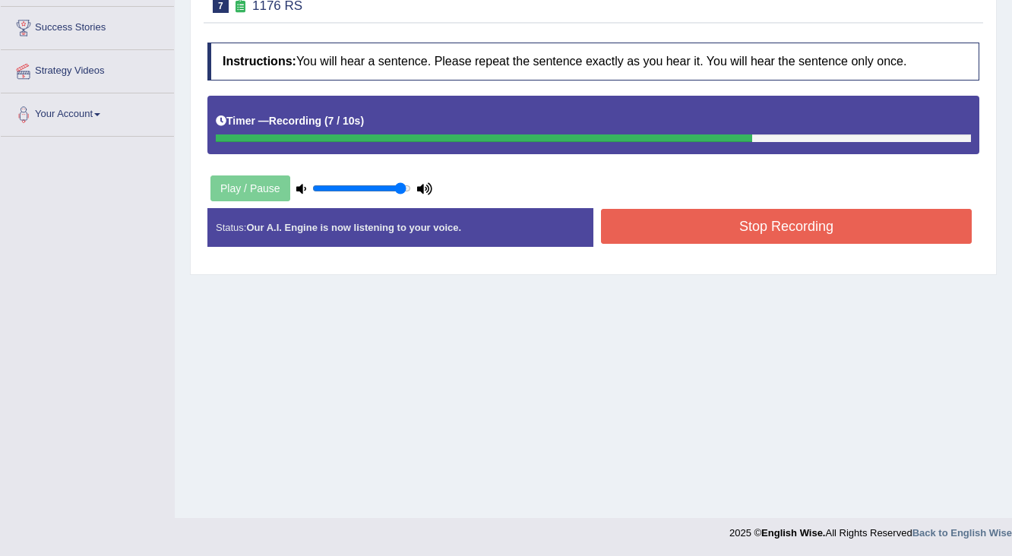
click at [711, 213] on button "Stop Recording" at bounding box center [786, 226] width 371 height 35
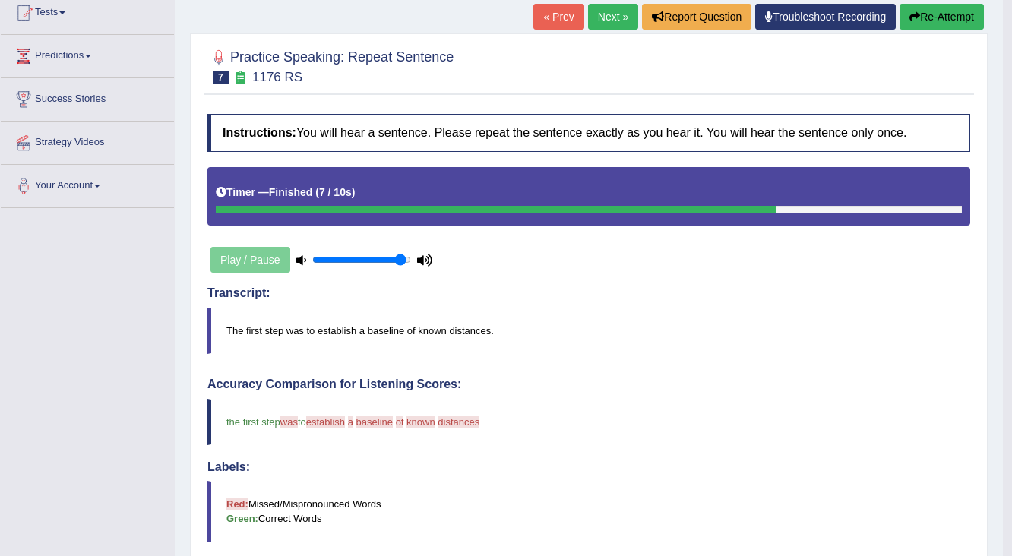
scroll to position [61, 0]
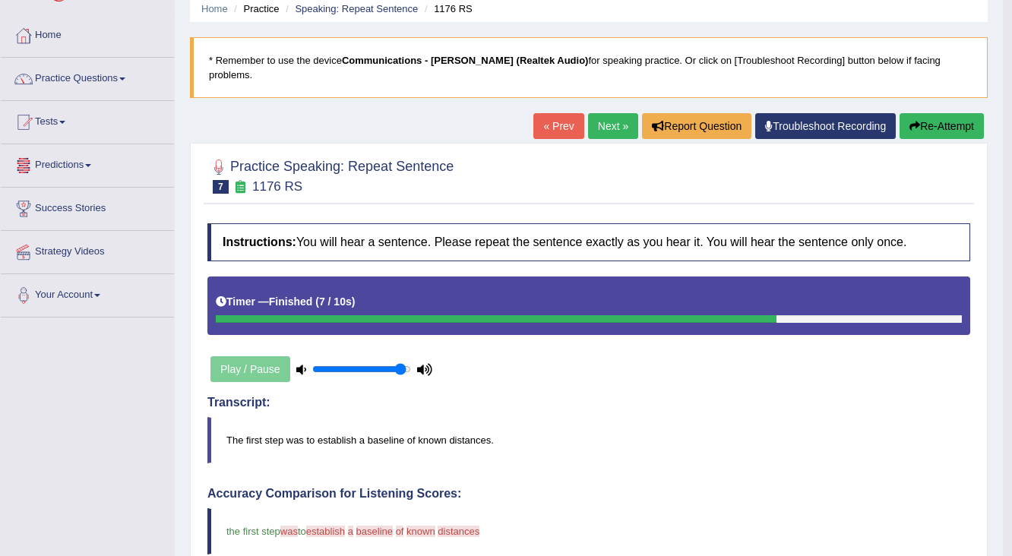
click at [921, 113] on button "Re-Attempt" at bounding box center [941, 126] width 84 height 26
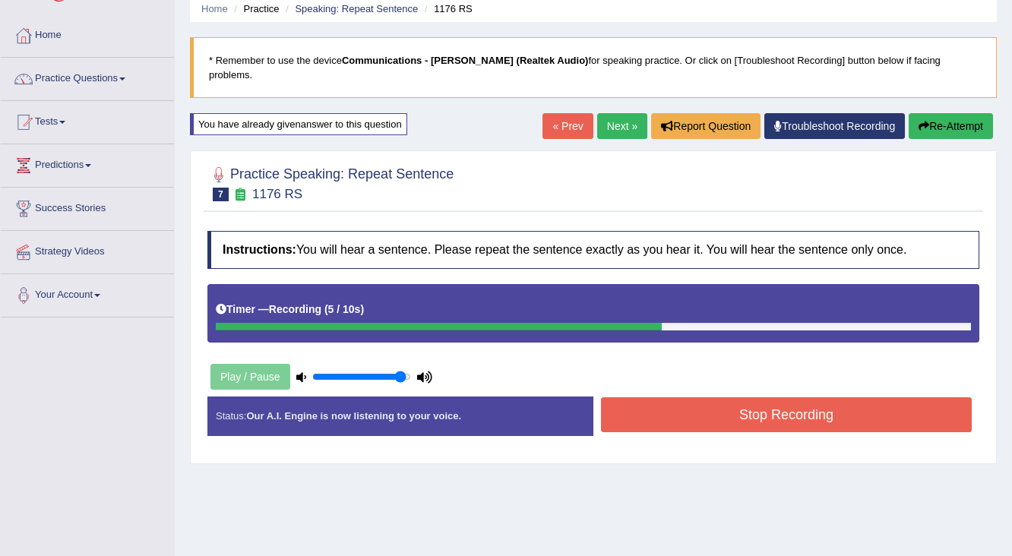
click at [689, 397] on button "Stop Recording" at bounding box center [786, 414] width 371 height 35
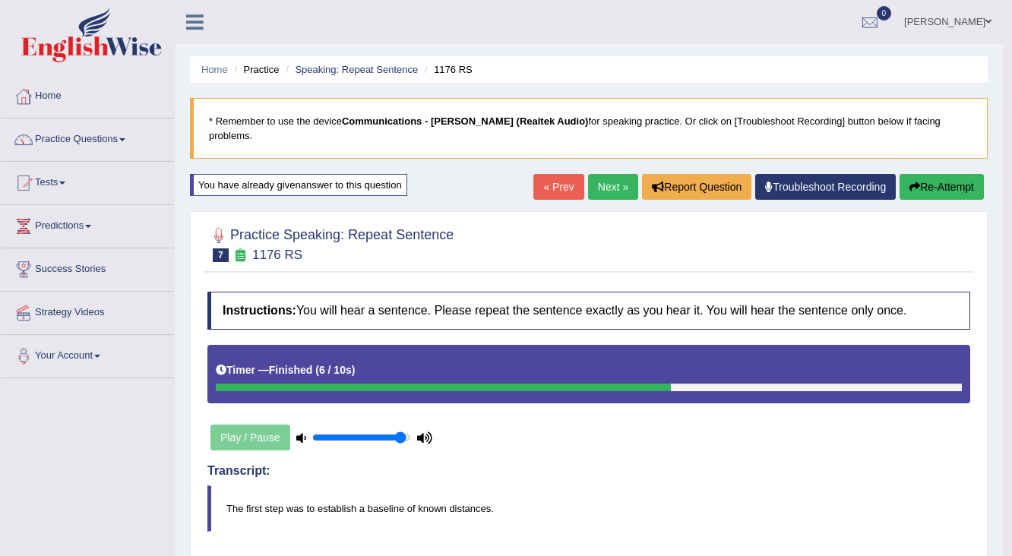
click at [608, 174] on link "Next »" at bounding box center [613, 187] width 50 height 26
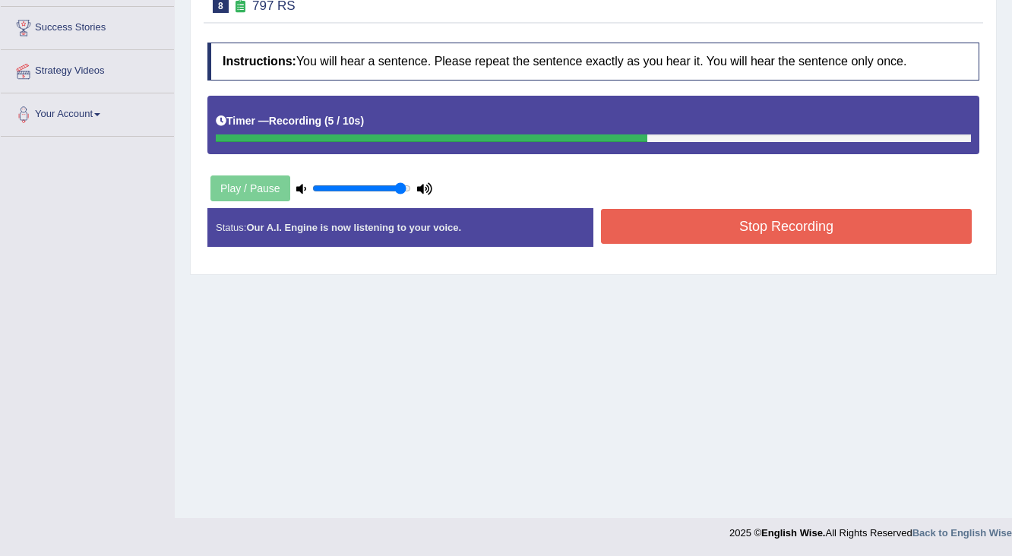
click at [688, 209] on button "Stop Recording" at bounding box center [786, 226] width 371 height 35
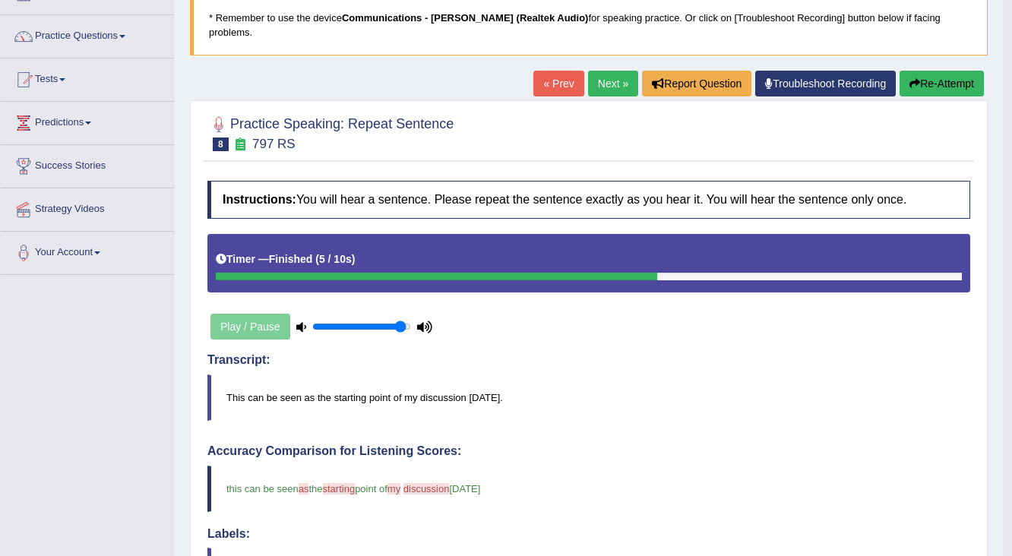
scroll to position [46, 0]
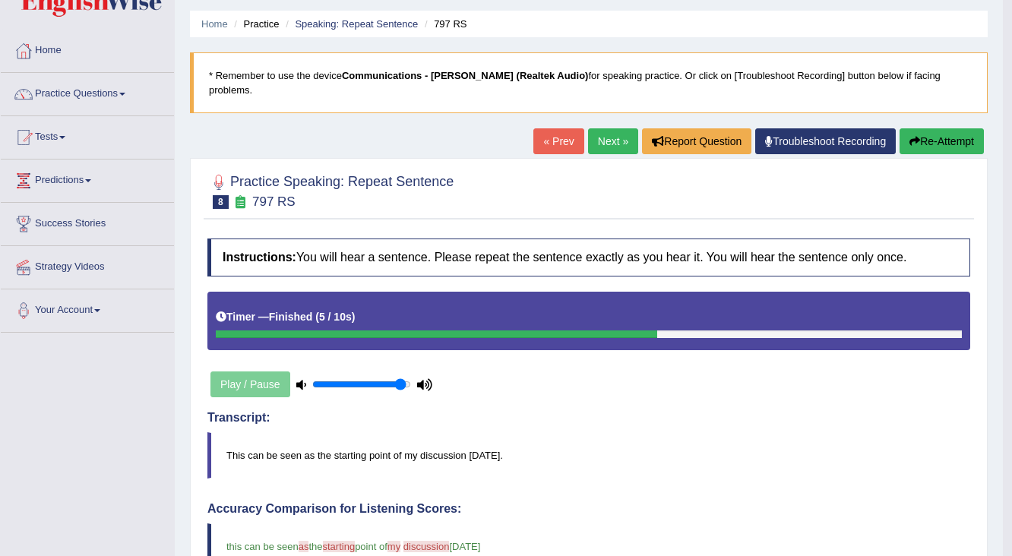
click at [611, 128] on link "Next »" at bounding box center [613, 141] width 50 height 26
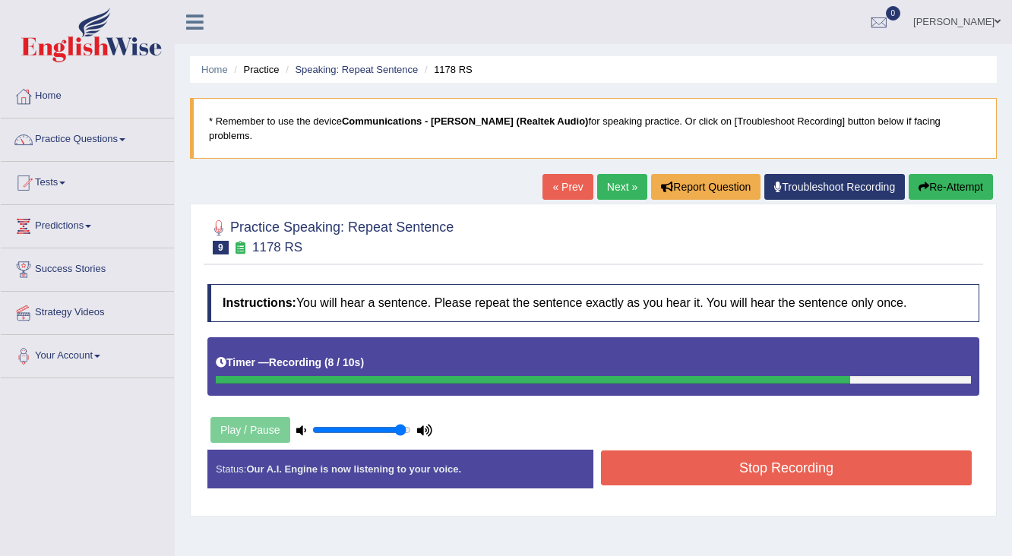
click at [706, 450] on button "Stop Recording" at bounding box center [786, 467] width 371 height 35
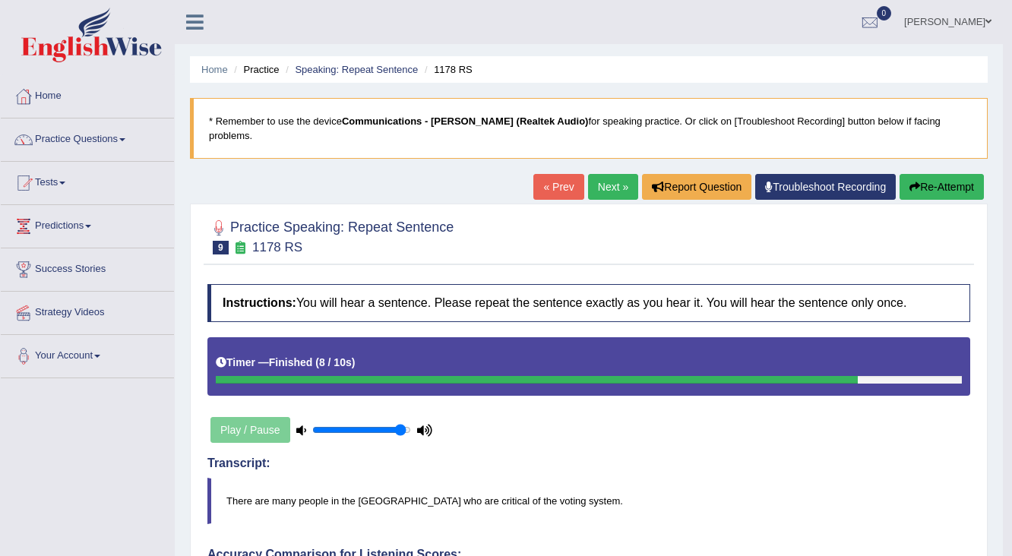
click at [624, 174] on link "Next »" at bounding box center [613, 187] width 50 height 26
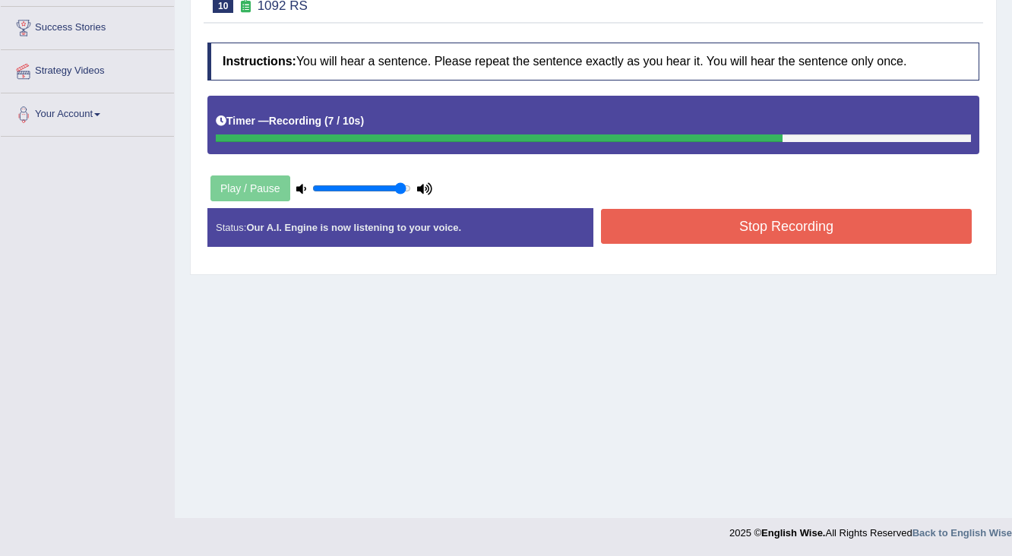
click at [683, 210] on button "Stop Recording" at bounding box center [786, 226] width 371 height 35
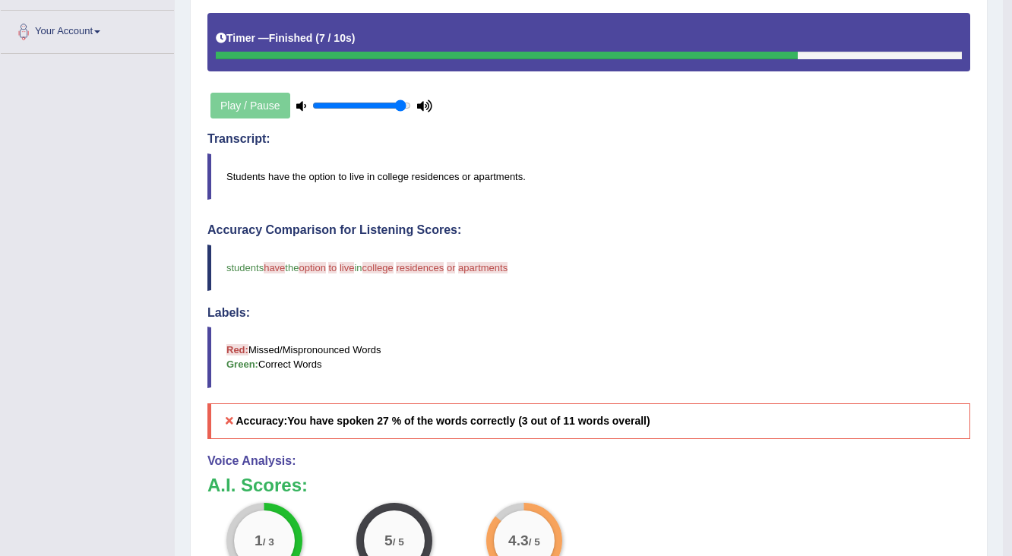
scroll to position [106, 0]
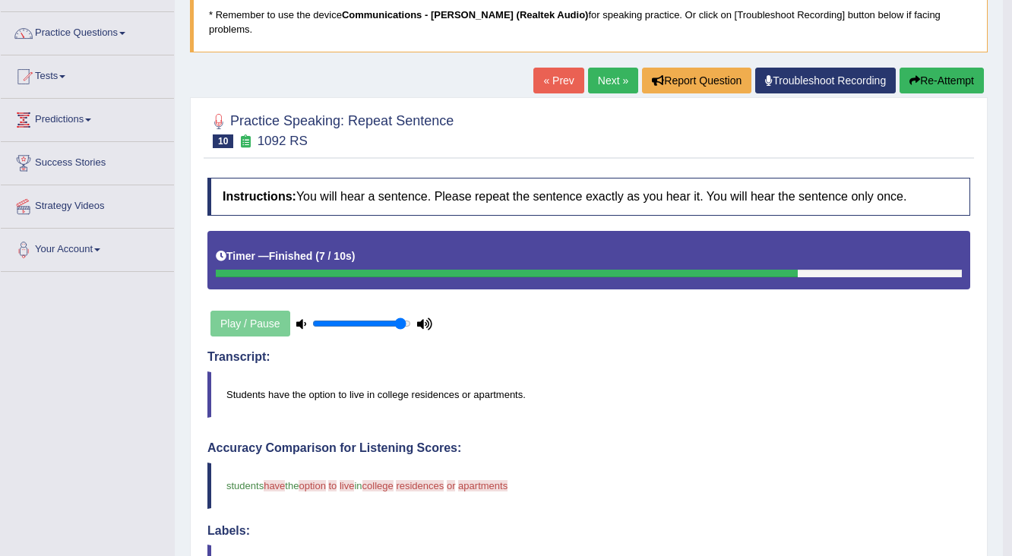
click at [591, 68] on link "Next »" at bounding box center [613, 81] width 50 height 26
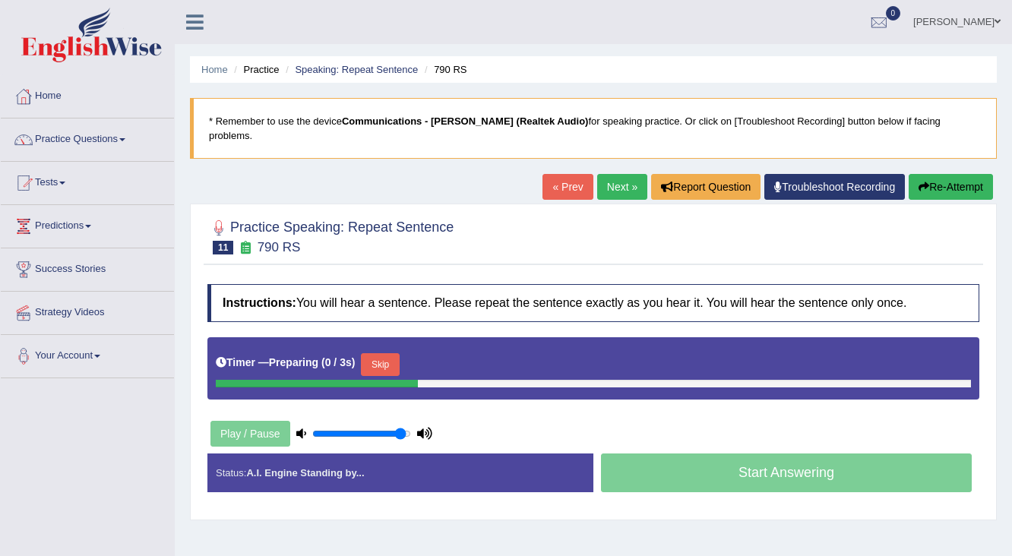
click at [570, 174] on link "« Prev" at bounding box center [567, 187] width 50 height 26
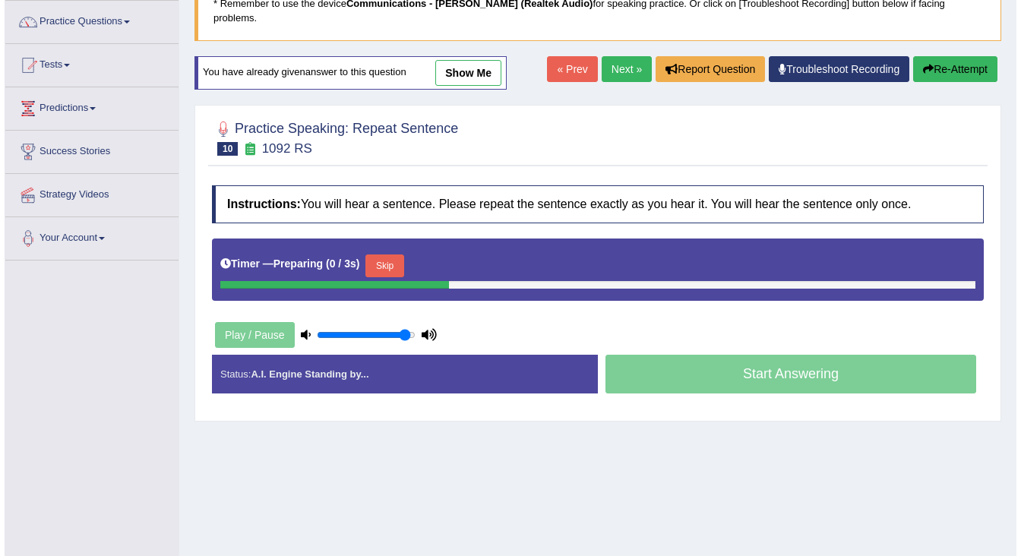
scroll to position [241, 0]
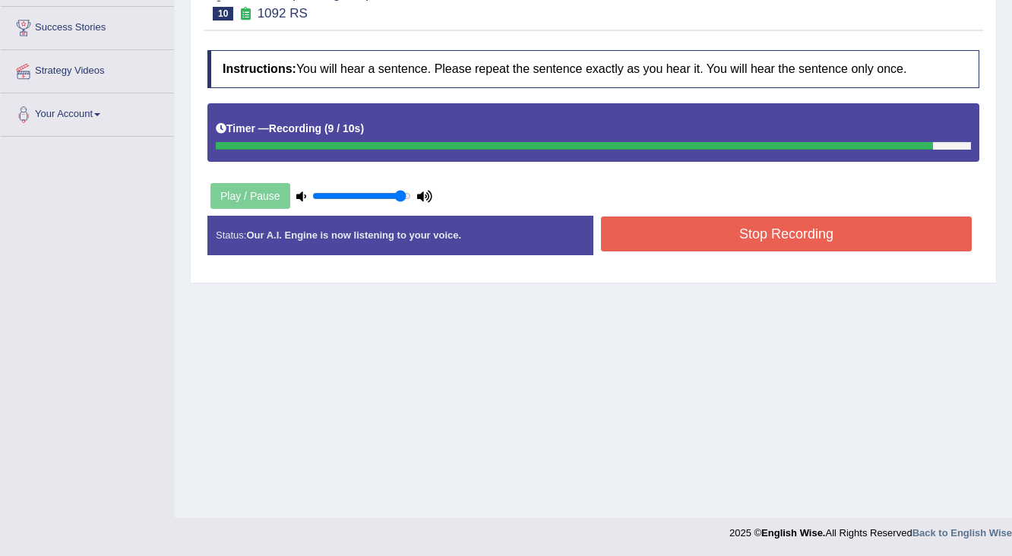
click at [658, 226] on button "Stop Recording" at bounding box center [786, 233] width 371 height 35
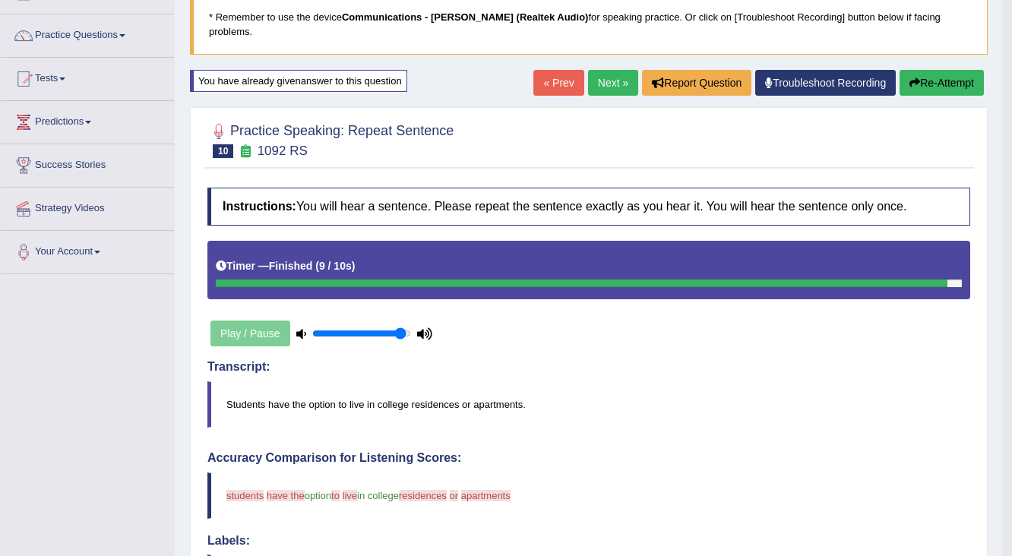
scroll to position [0, 0]
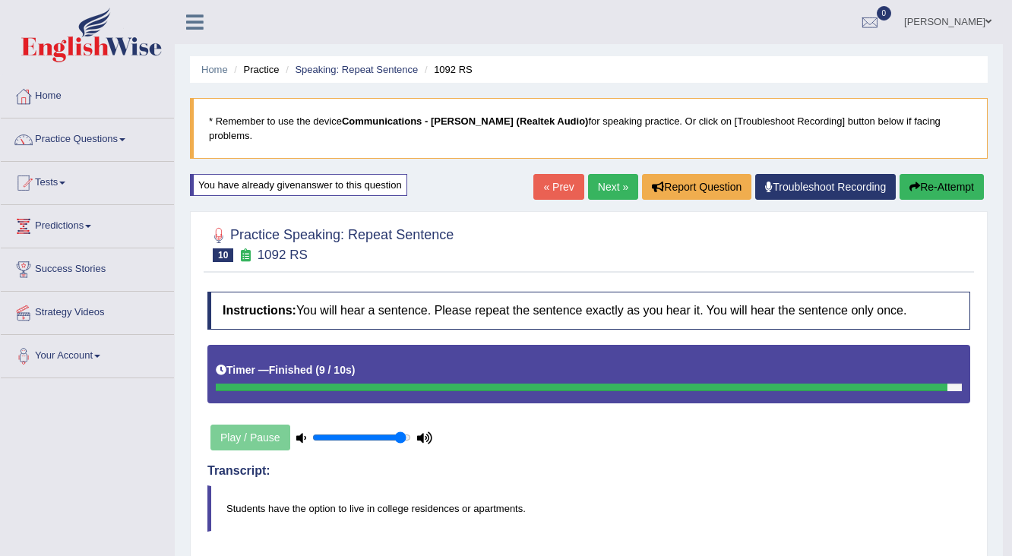
click at [917, 174] on button "Re-Attempt" at bounding box center [941, 187] width 84 height 26
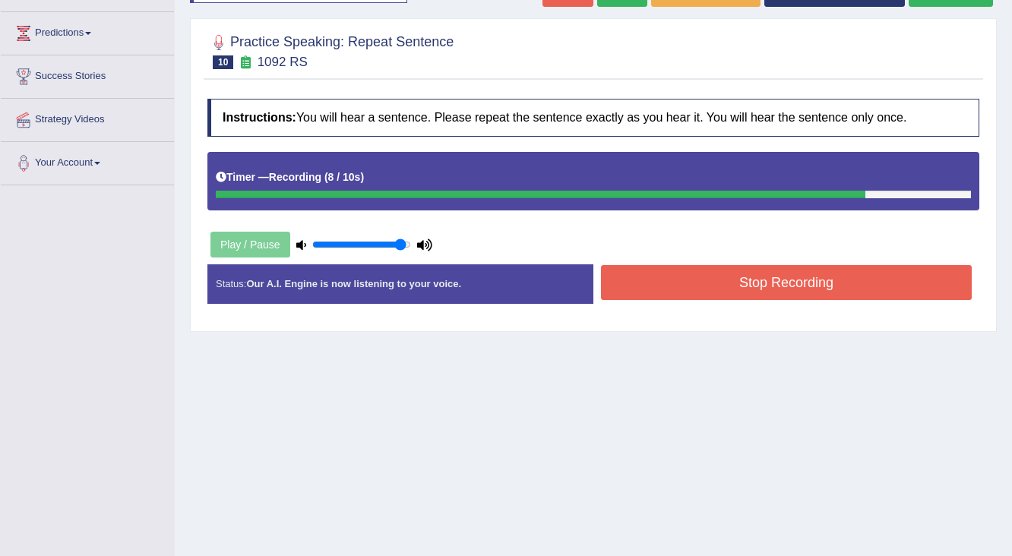
scroll to position [241, 0]
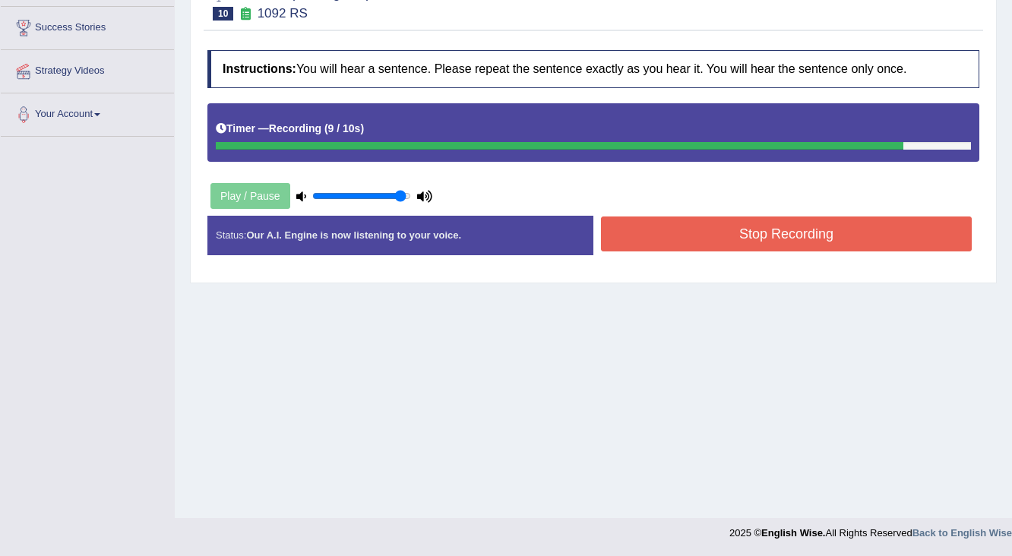
click at [763, 234] on button "Stop Recording" at bounding box center [786, 233] width 371 height 35
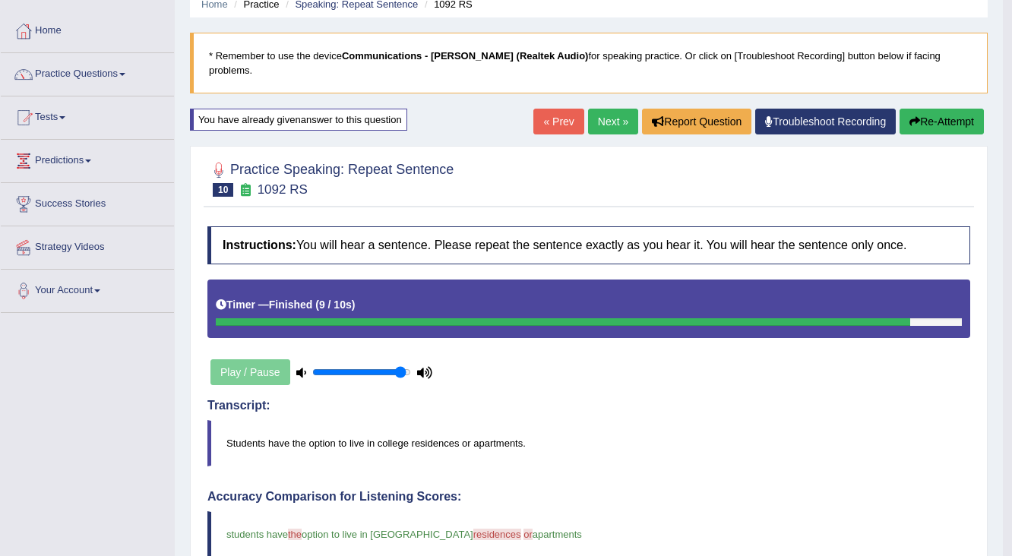
scroll to position [52, 0]
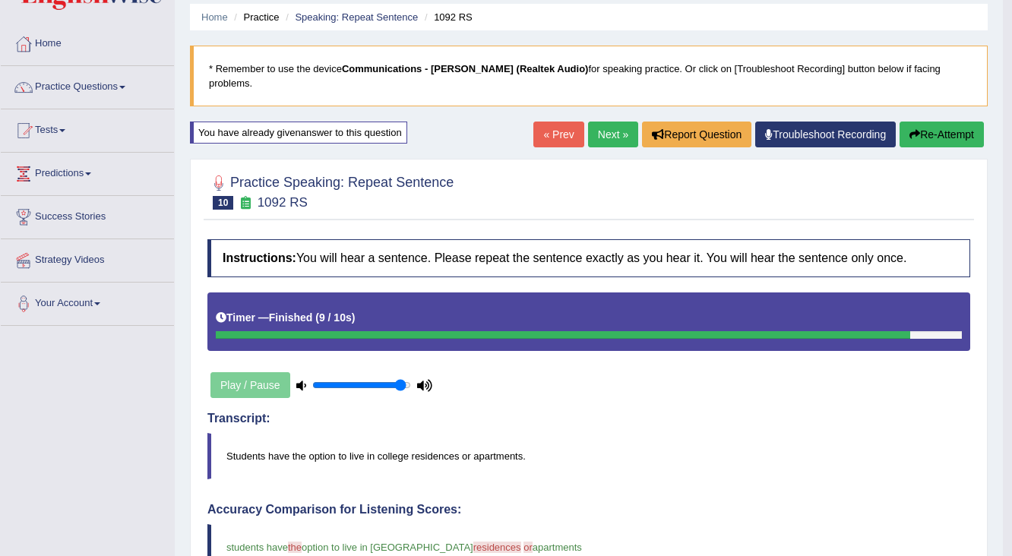
click at [932, 122] on button "Re-Attempt" at bounding box center [941, 135] width 84 height 26
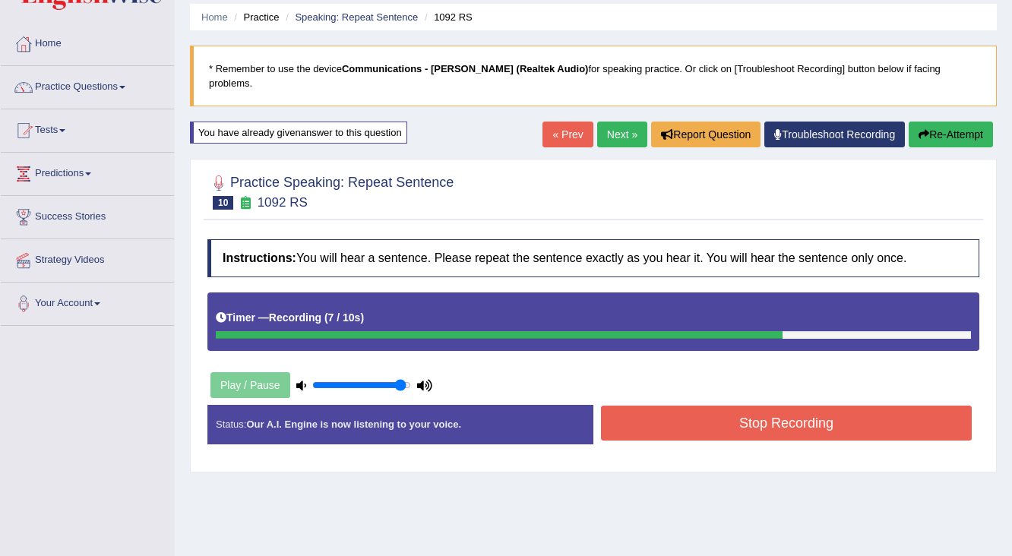
drag, startPoint x: 759, startPoint y: 443, endPoint x: 760, endPoint y: 429, distance: 13.7
click at [759, 438] on div "Instructions: You will hear a sentence. Please repeat the sentence exactly as y…" at bounding box center [593, 348] width 779 height 232
click at [760, 416] on button "Stop Recording" at bounding box center [786, 423] width 371 height 35
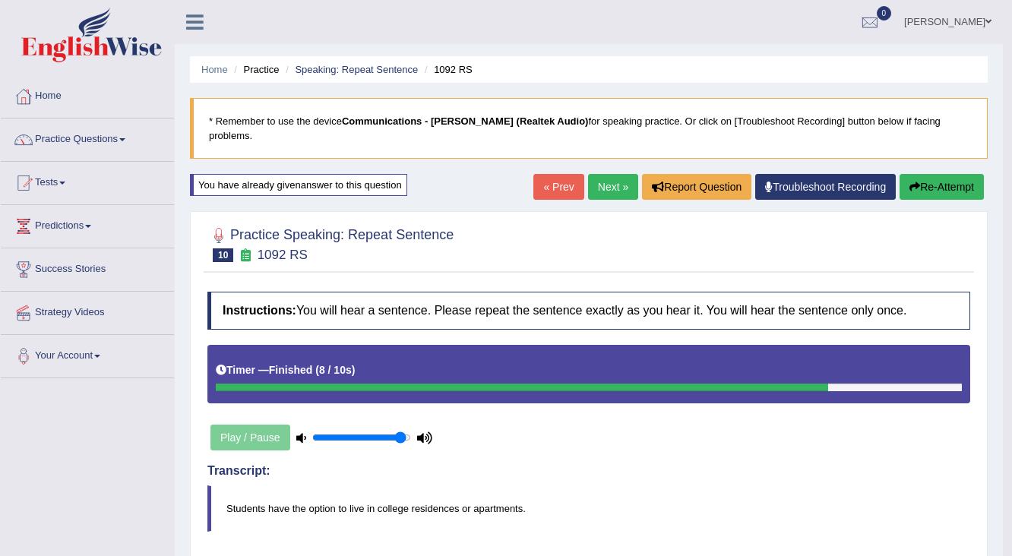
click at [612, 178] on link "Next »" at bounding box center [613, 187] width 50 height 26
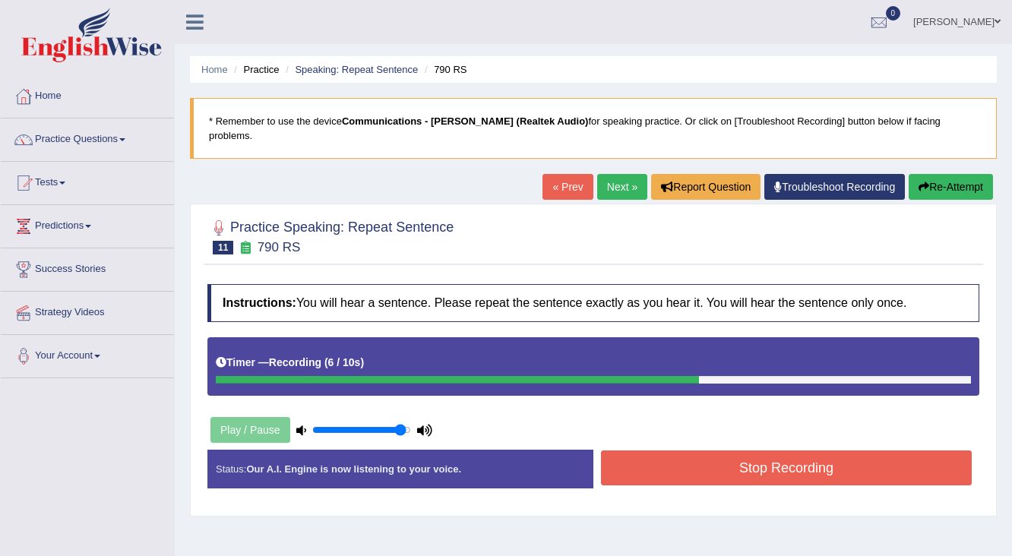
click at [753, 454] on button "Stop Recording" at bounding box center [786, 467] width 371 height 35
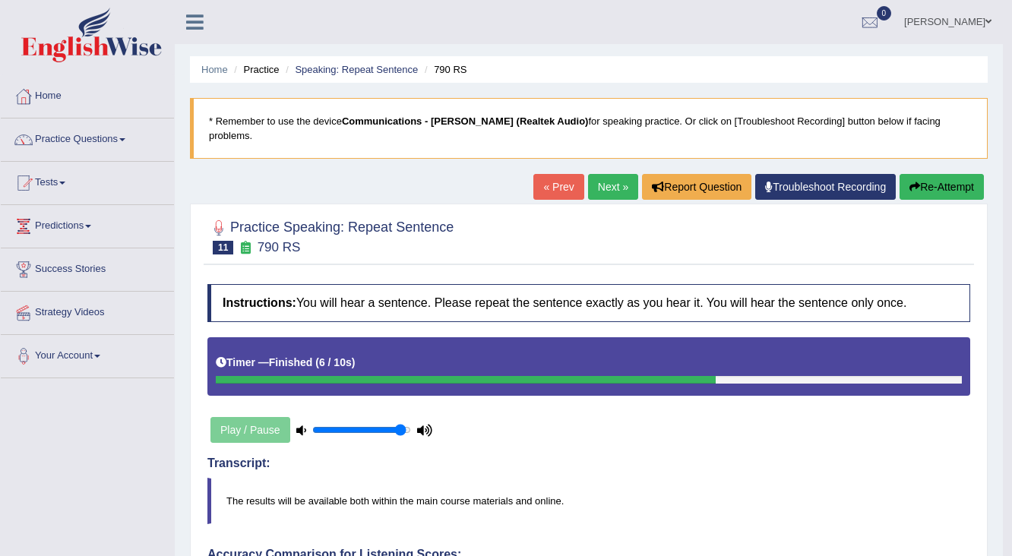
click at [934, 174] on button "Re-Attempt" at bounding box center [941, 187] width 84 height 26
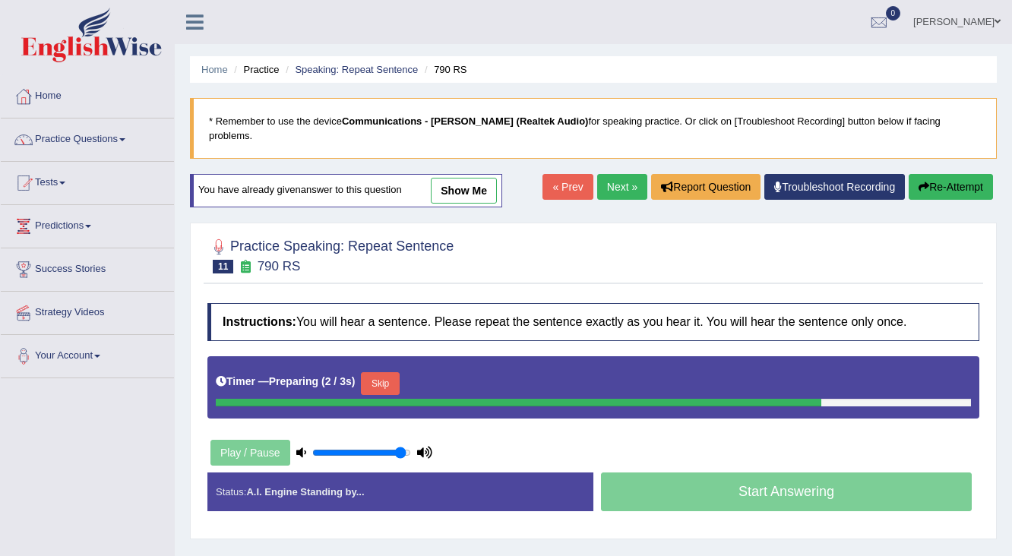
click at [374, 372] on button "Skip" at bounding box center [380, 383] width 38 height 23
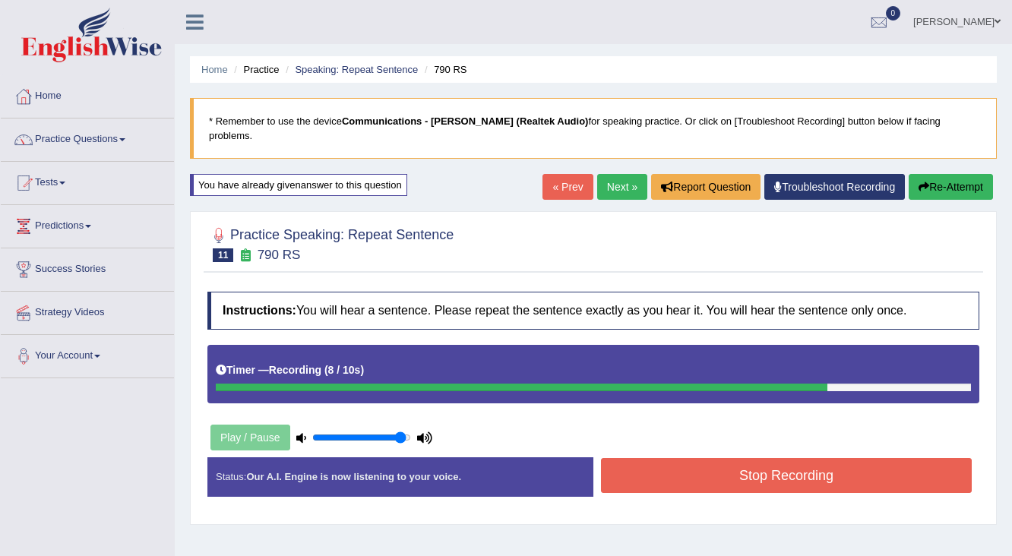
click at [664, 463] on button "Stop Recording" at bounding box center [786, 475] width 371 height 35
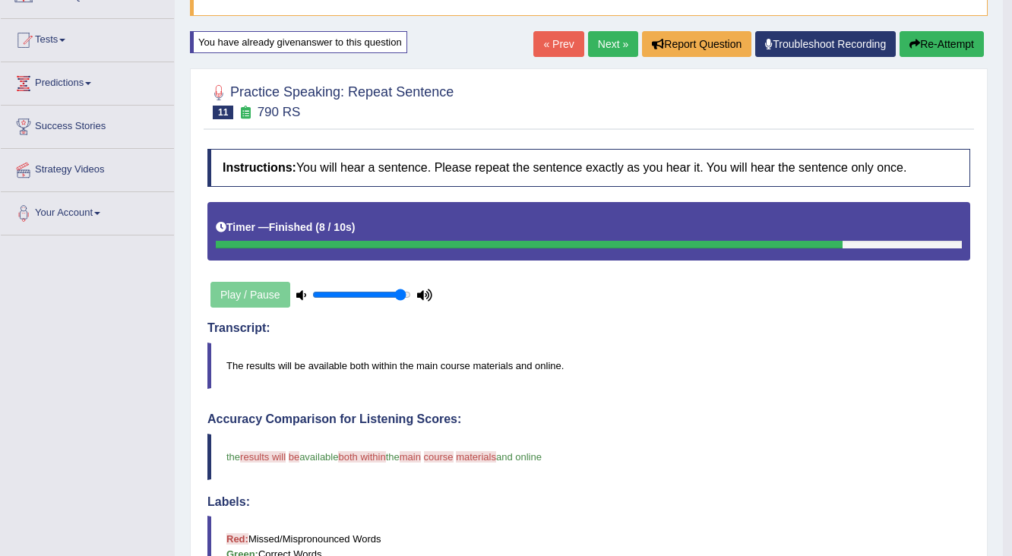
scroll to position [122, 0]
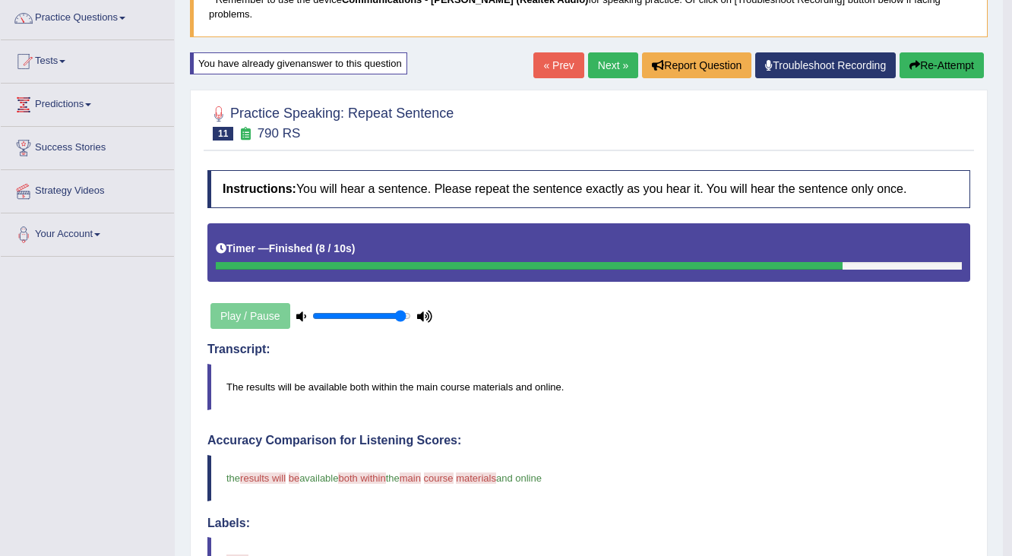
click at [914, 52] on button "Re-Attempt" at bounding box center [941, 65] width 84 height 26
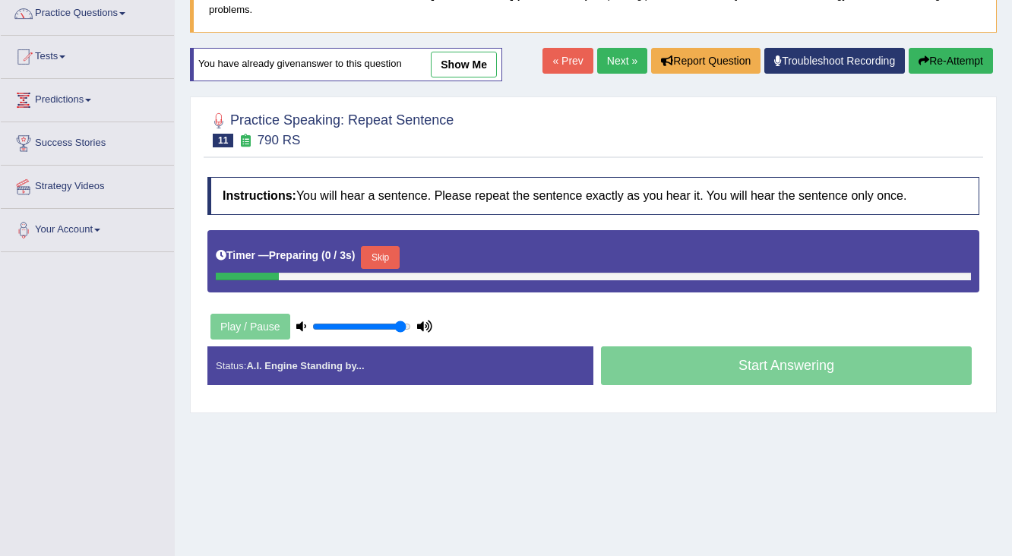
scroll to position [126, 0]
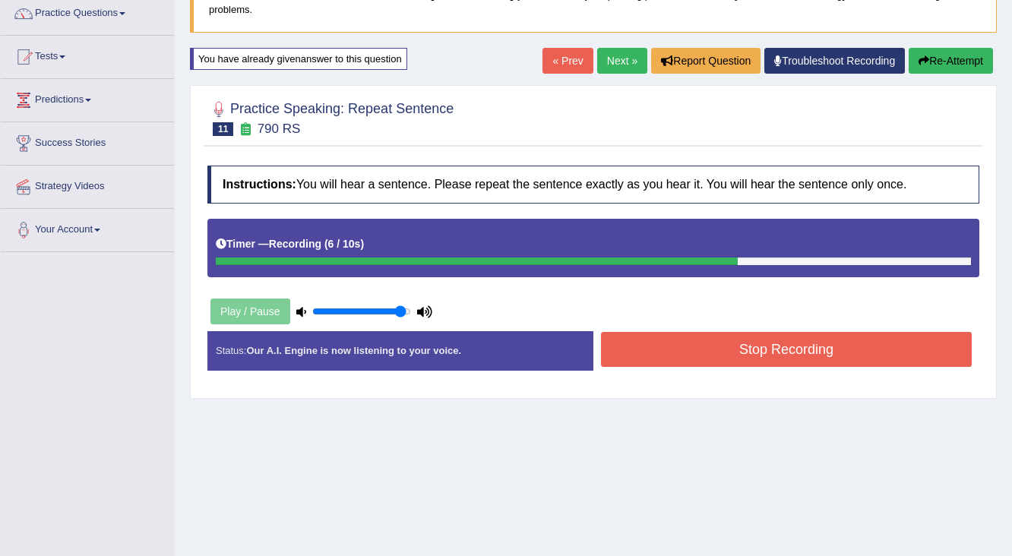
click at [726, 332] on button "Stop Recording" at bounding box center [786, 349] width 371 height 35
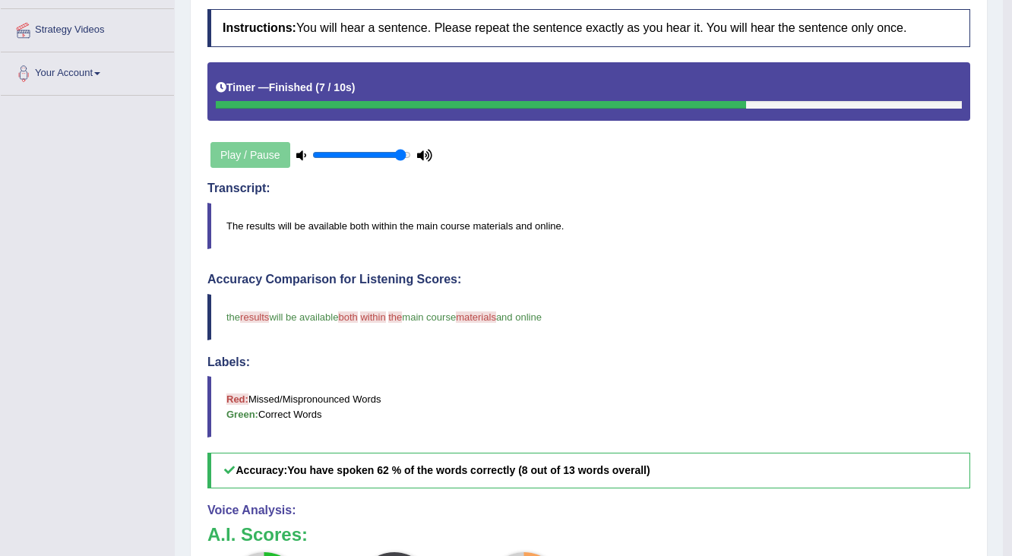
scroll to position [0, 0]
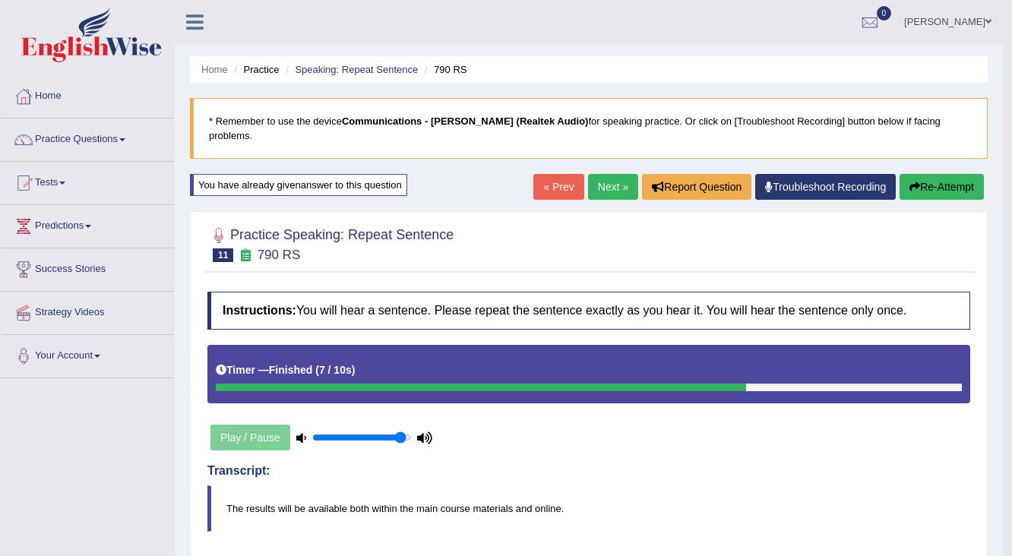
click at [608, 175] on link "Next »" at bounding box center [613, 187] width 50 height 26
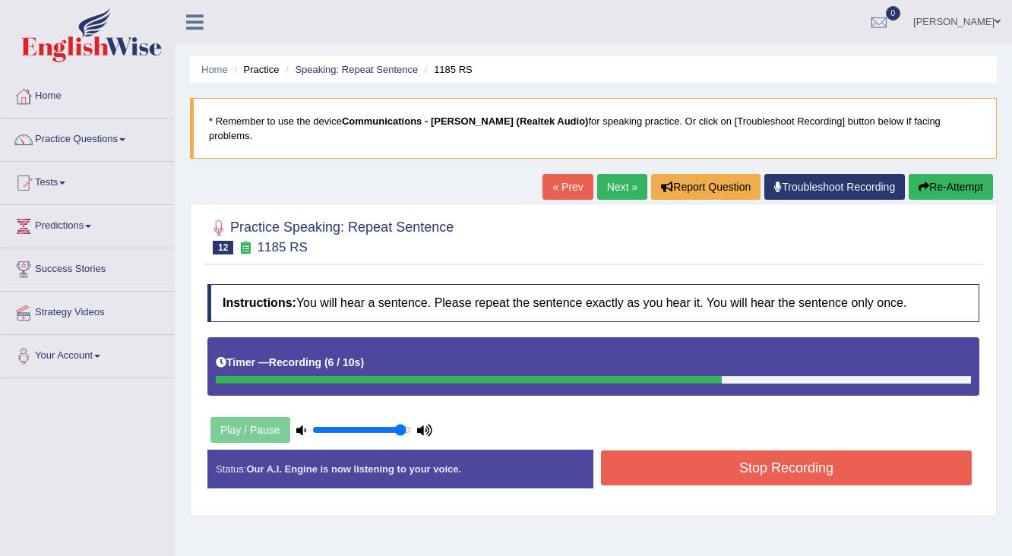
click at [759, 454] on button "Stop Recording" at bounding box center [786, 467] width 371 height 35
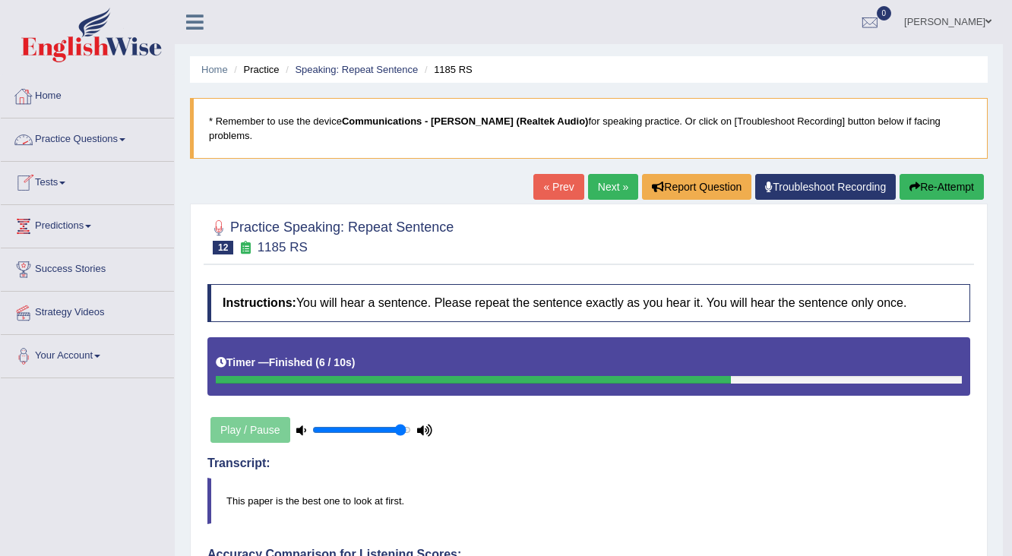
click at [82, 141] on link "Practice Questions" at bounding box center [87, 137] width 173 height 38
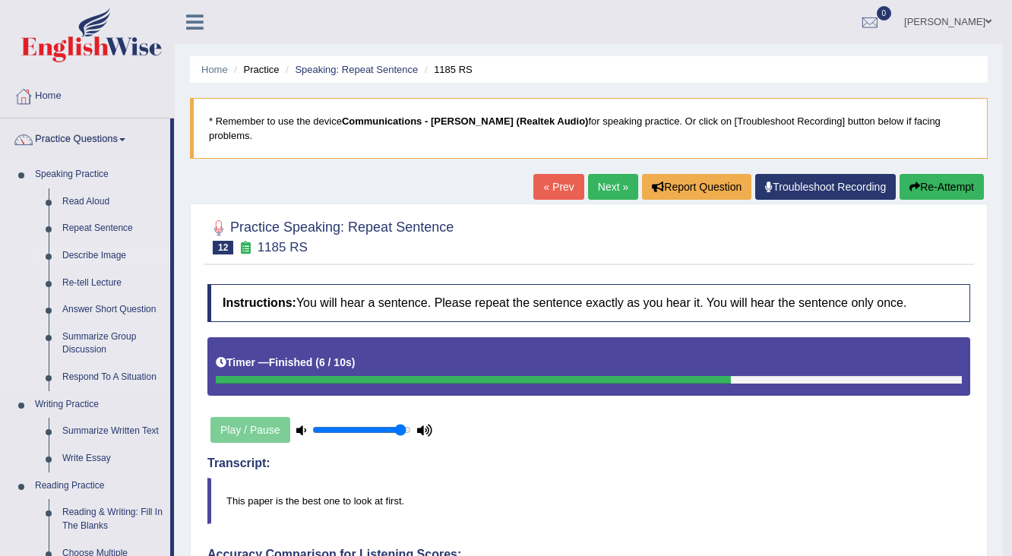
click at [98, 254] on link "Describe Image" at bounding box center [112, 255] width 115 height 27
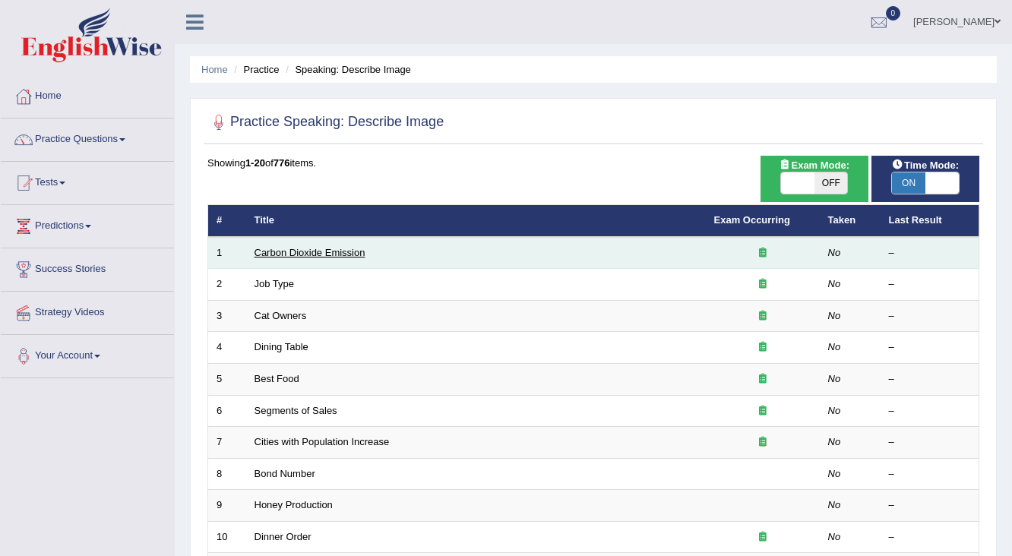
click at [317, 252] on link "Carbon Dioxide Emission" at bounding box center [309, 252] width 111 height 11
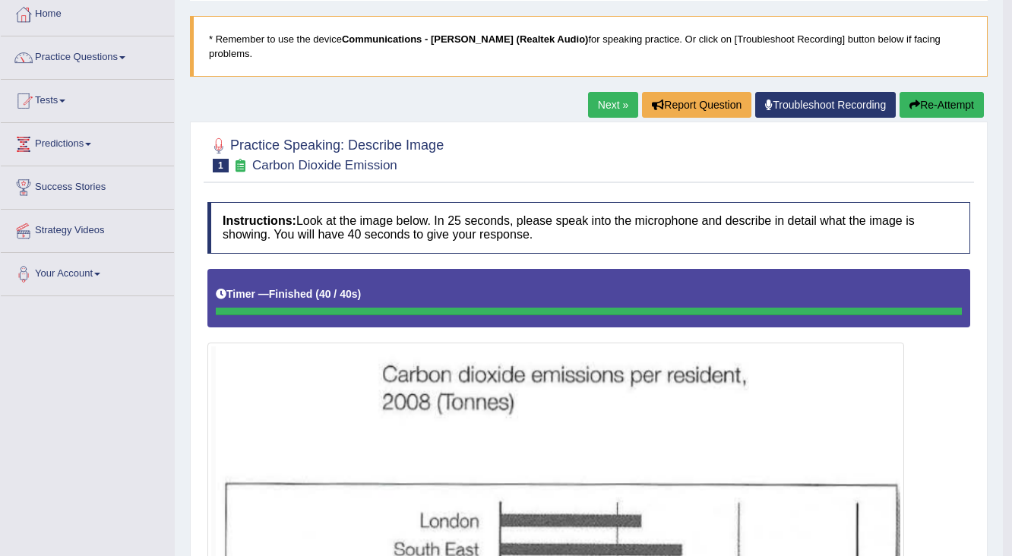
scroll to position [71, 0]
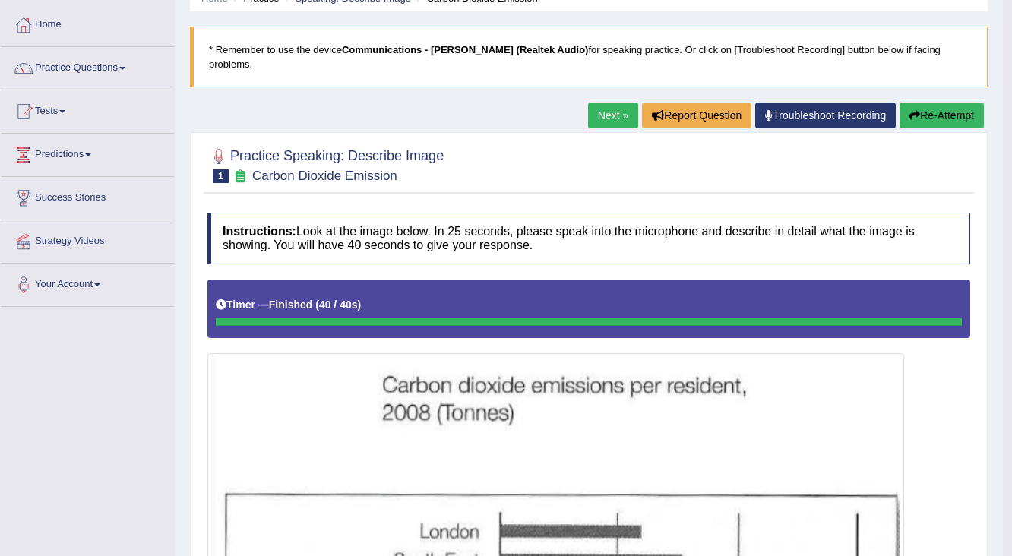
click at [940, 103] on button "Re-Attempt" at bounding box center [941, 116] width 84 height 26
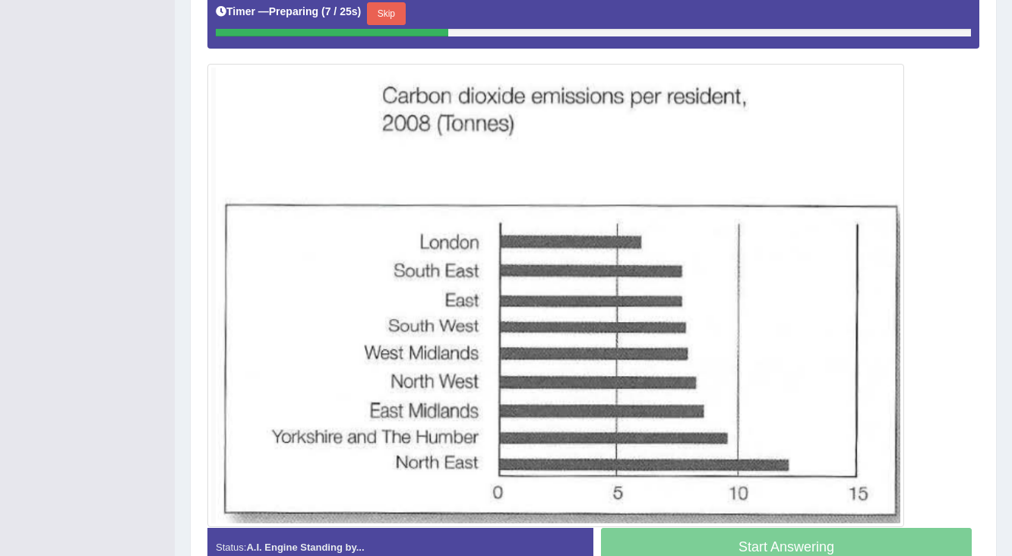
scroll to position [323, 0]
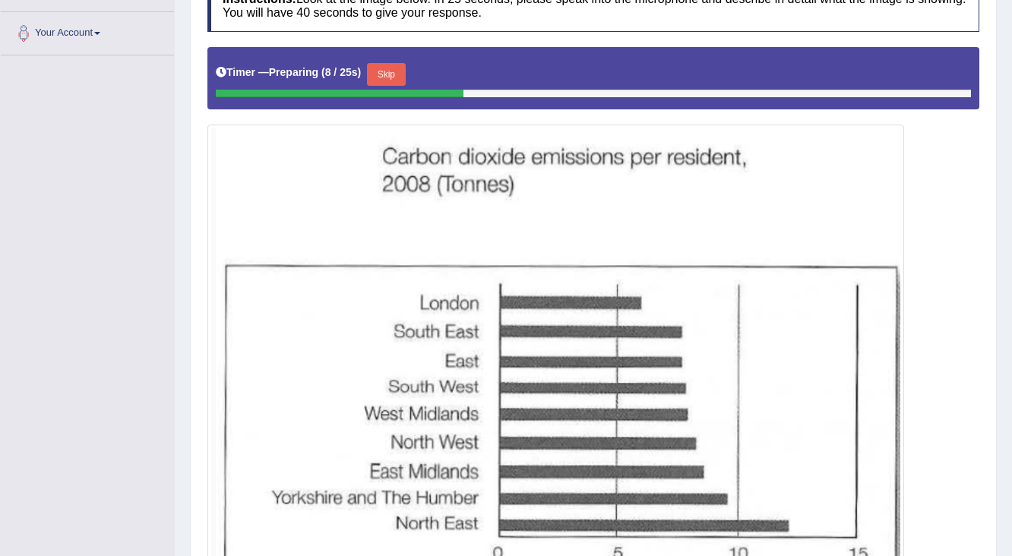
click at [387, 63] on button "Skip" at bounding box center [386, 74] width 38 height 23
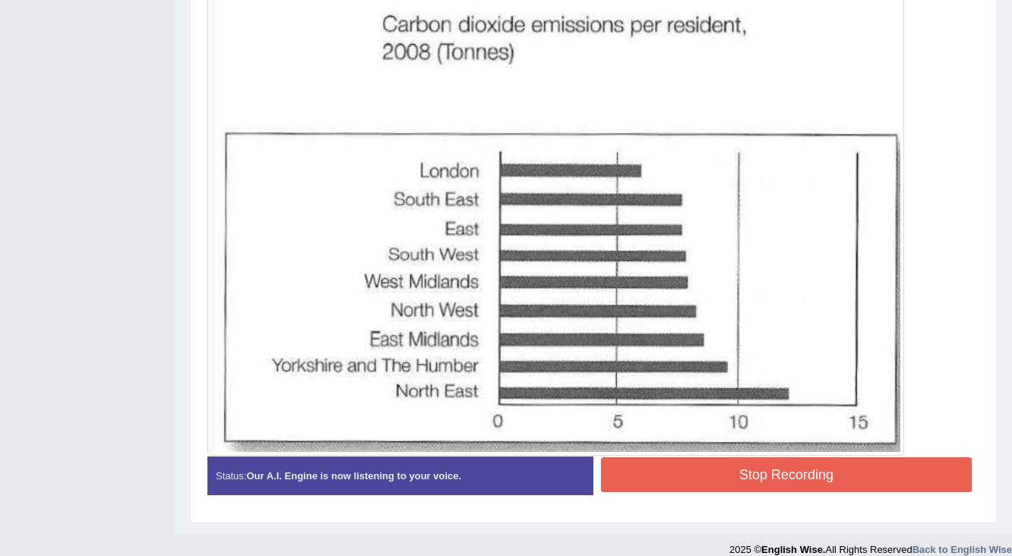
scroll to position [0, 0]
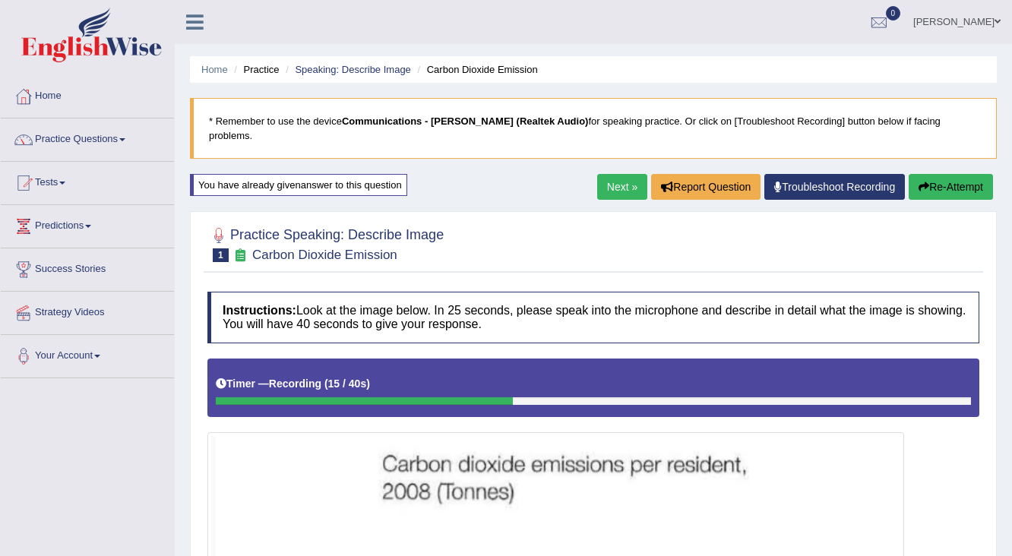
click at [943, 174] on button "Re-Attempt" at bounding box center [950, 187] width 84 height 26
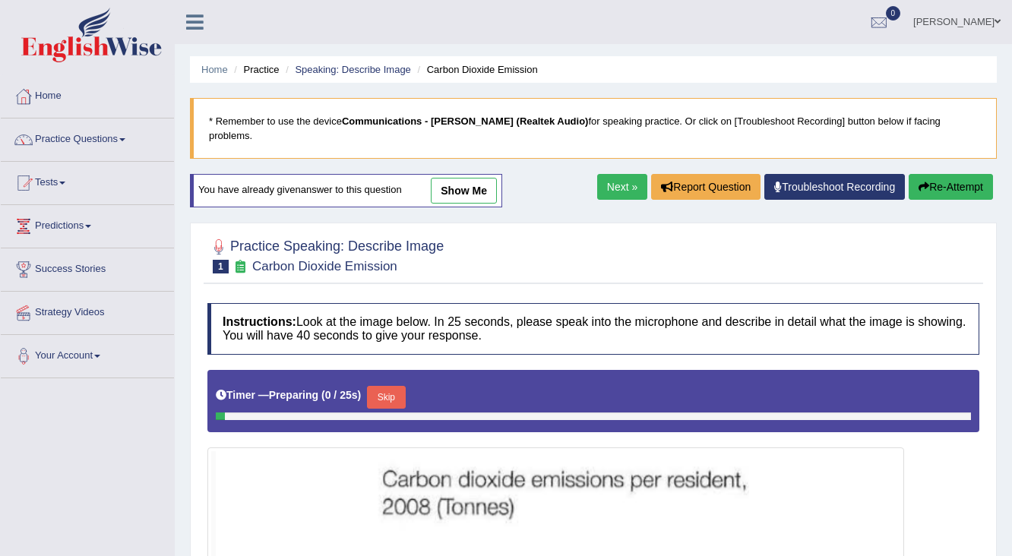
scroll to position [365, 0]
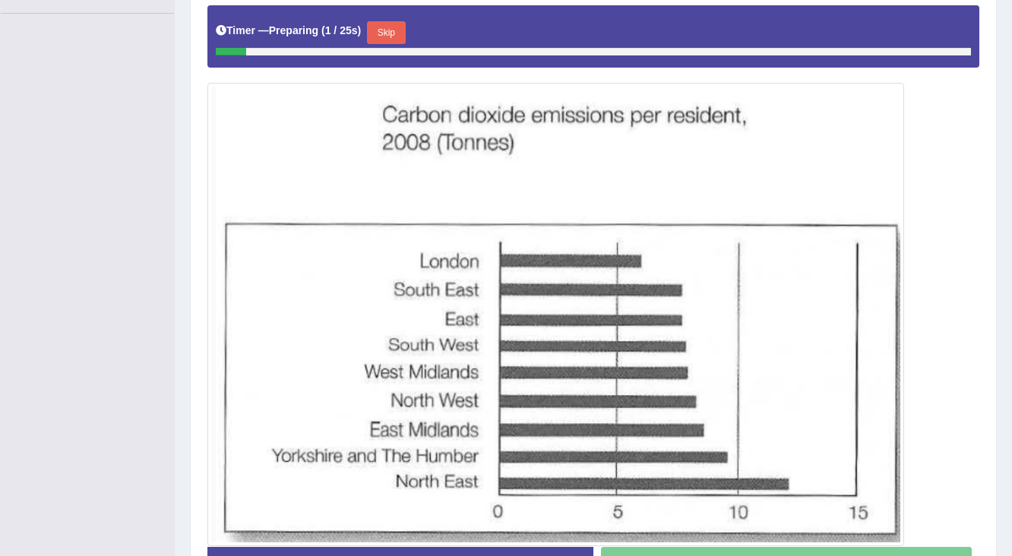
click at [388, 21] on button "Skip" at bounding box center [386, 32] width 38 height 23
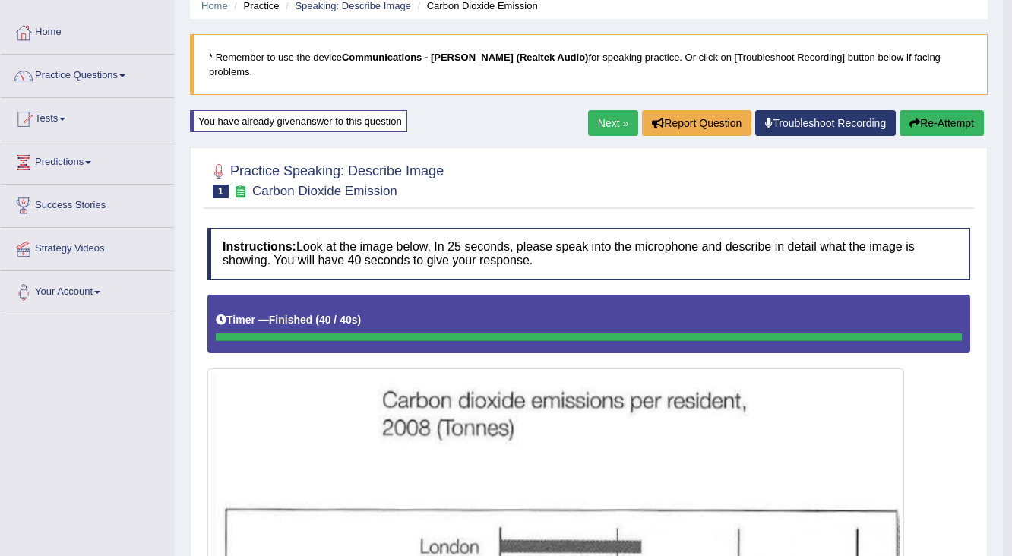
scroll to position [61, 0]
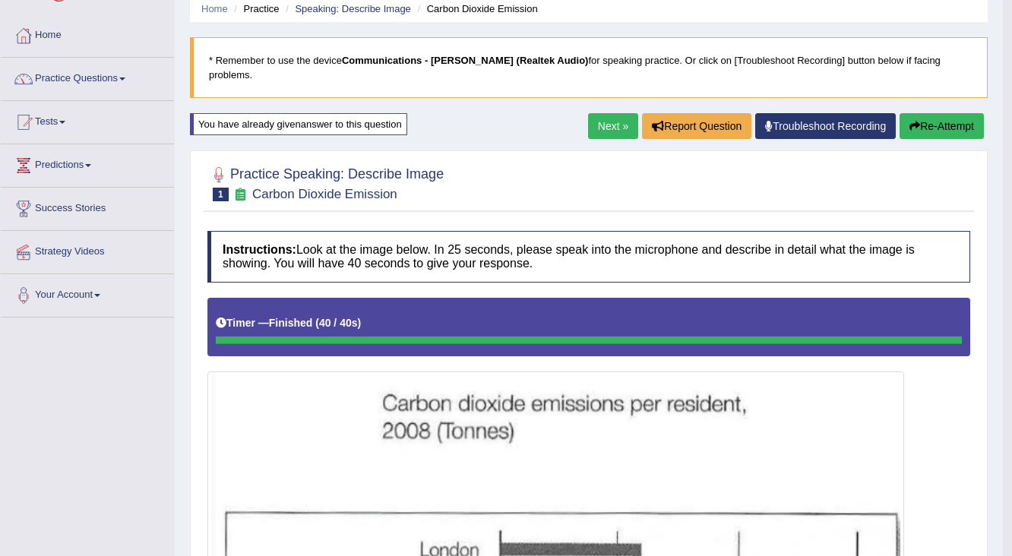
click at [929, 113] on button "Re-Attempt" at bounding box center [941, 126] width 84 height 26
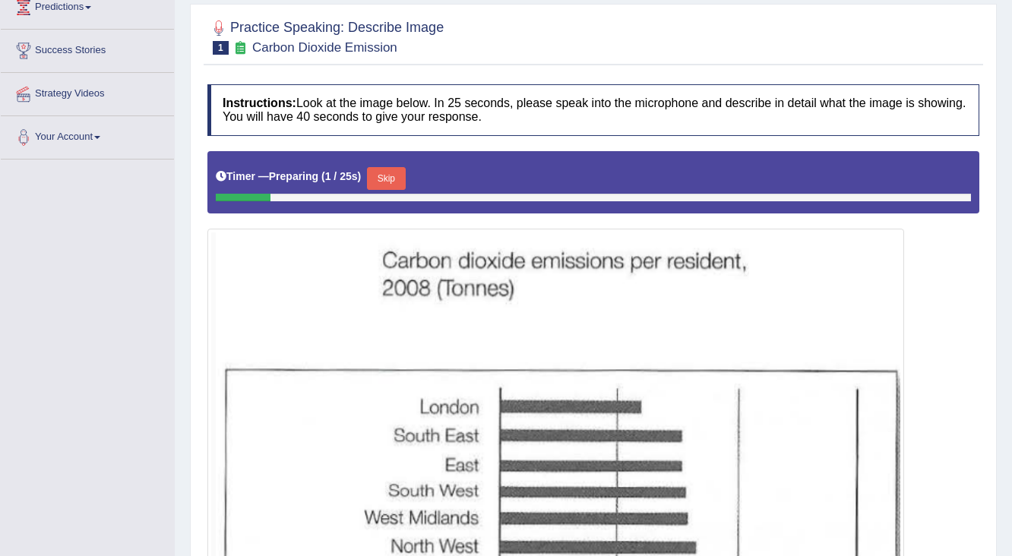
scroll to position [210, 0]
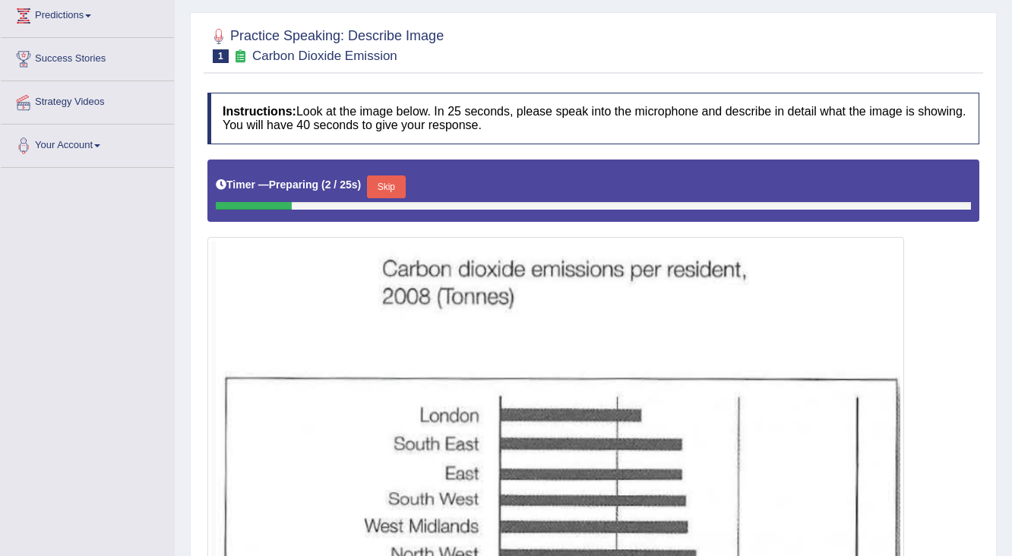
click at [395, 175] on button "Skip" at bounding box center [386, 186] width 38 height 23
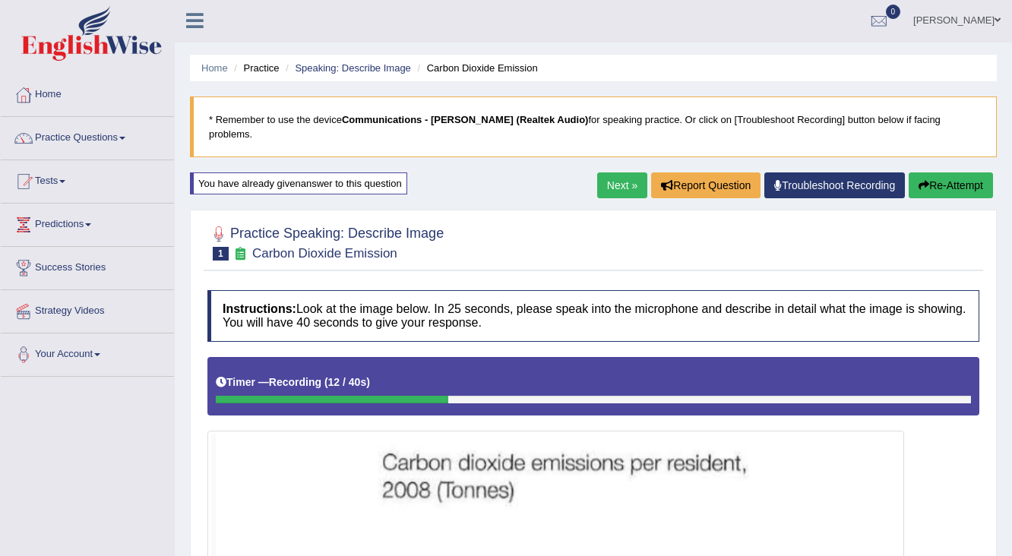
scroll to position [0, 0]
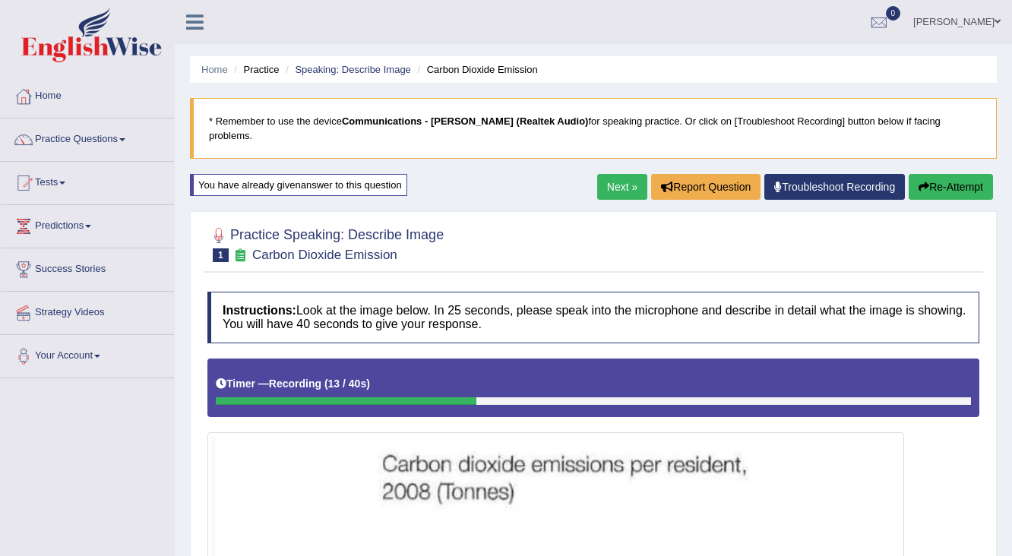
click at [931, 174] on button "Re-Attempt" at bounding box center [950, 187] width 84 height 26
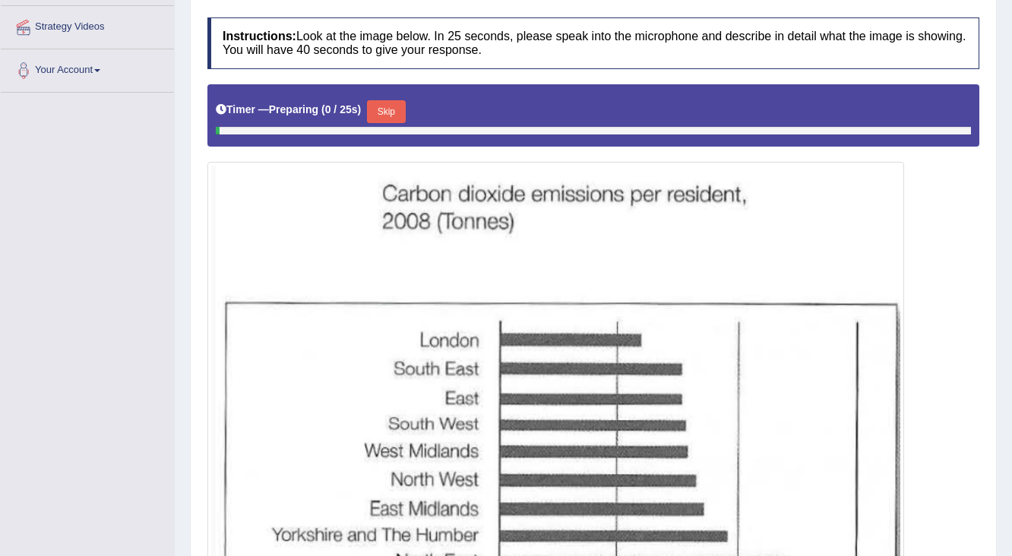
scroll to position [304, 0]
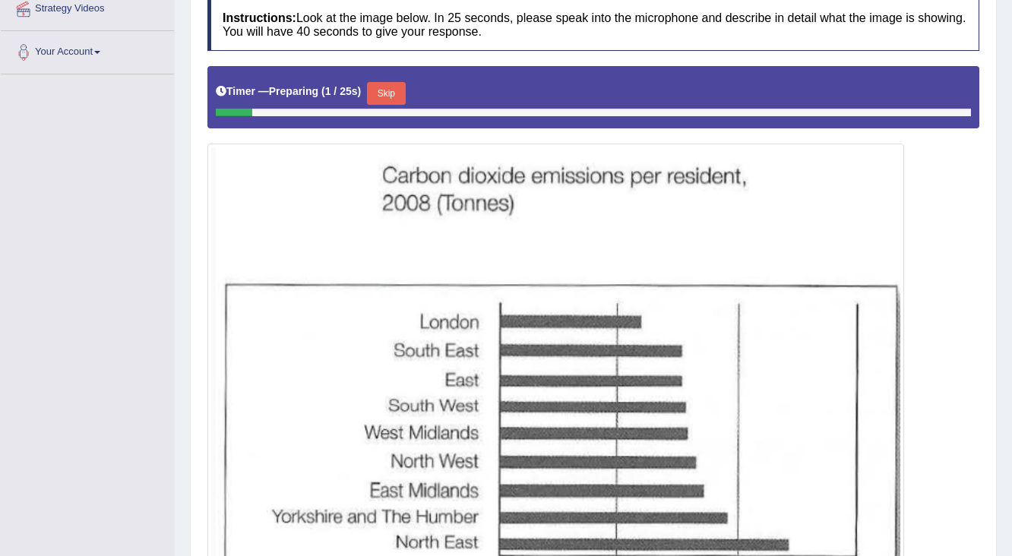
click at [395, 82] on button "Skip" at bounding box center [386, 93] width 38 height 23
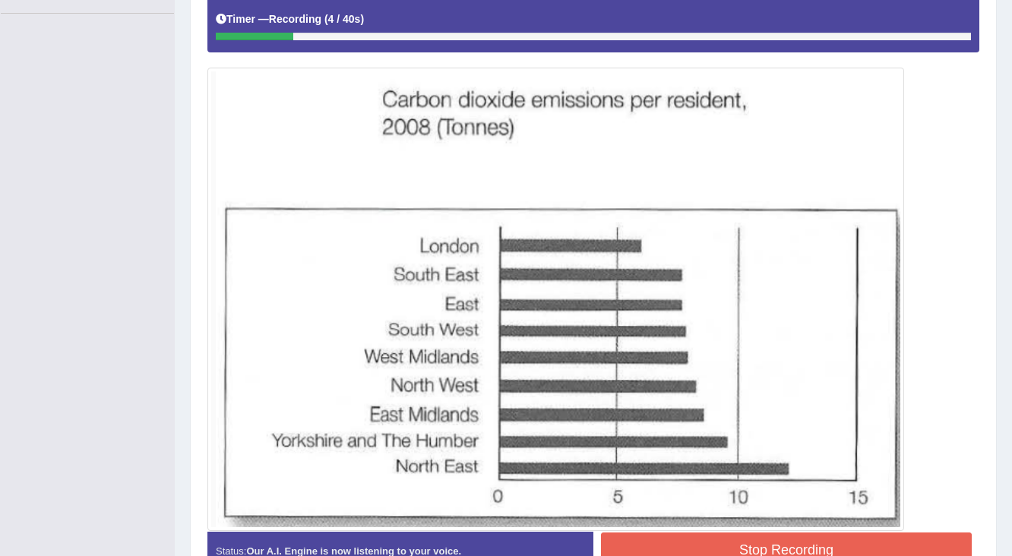
scroll to position [0, 0]
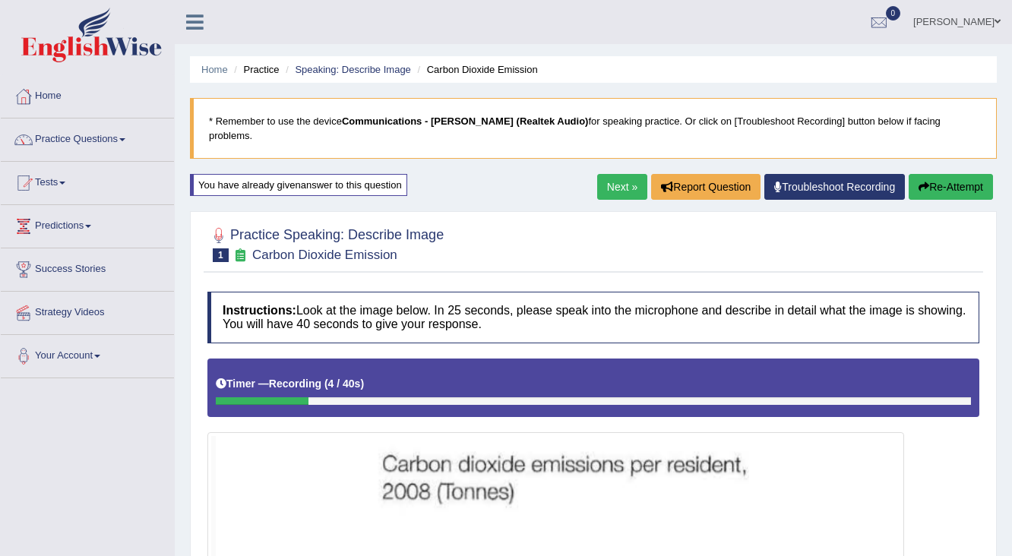
click at [933, 177] on button "Re-Attempt" at bounding box center [950, 187] width 84 height 26
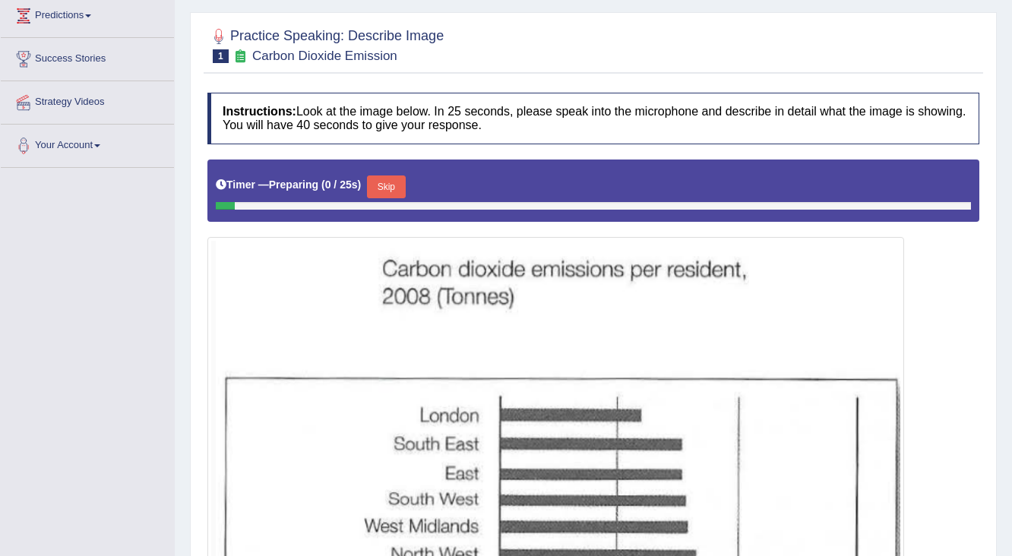
click at [401, 176] on button "Skip" at bounding box center [386, 186] width 38 height 23
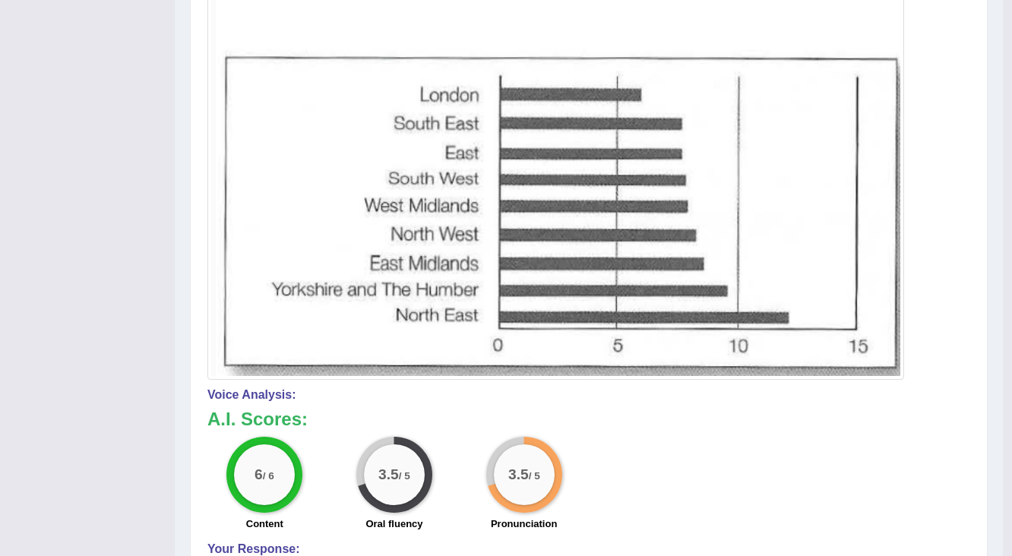
scroll to position [529, 0]
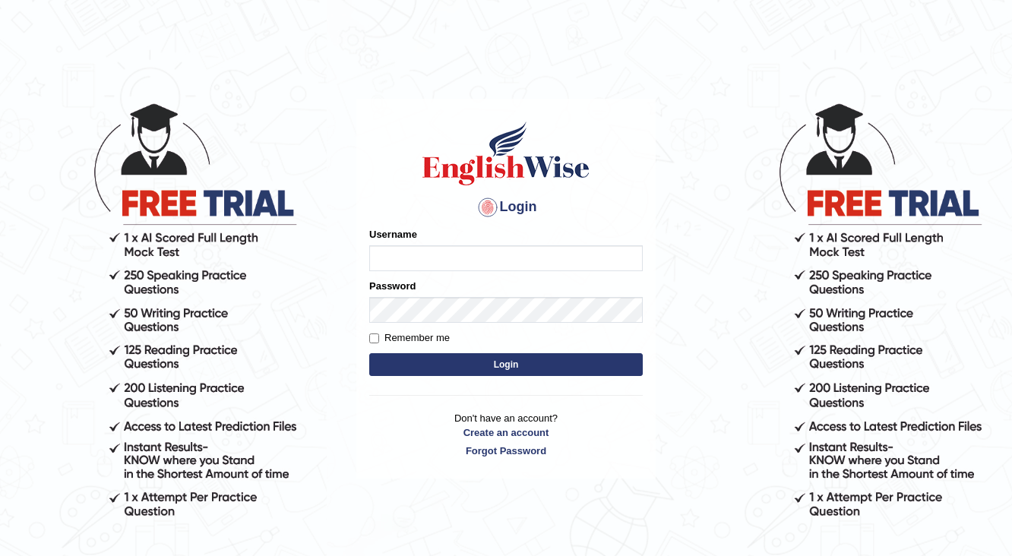
click at [489, 260] on input "Username" at bounding box center [505, 258] width 273 height 26
type input "sanjog1985"
click at [377, 340] on input "Remember me" at bounding box center [374, 338] width 10 height 10
click at [377, 336] on input "Remember me" at bounding box center [374, 338] width 10 height 10
checkbox input "false"
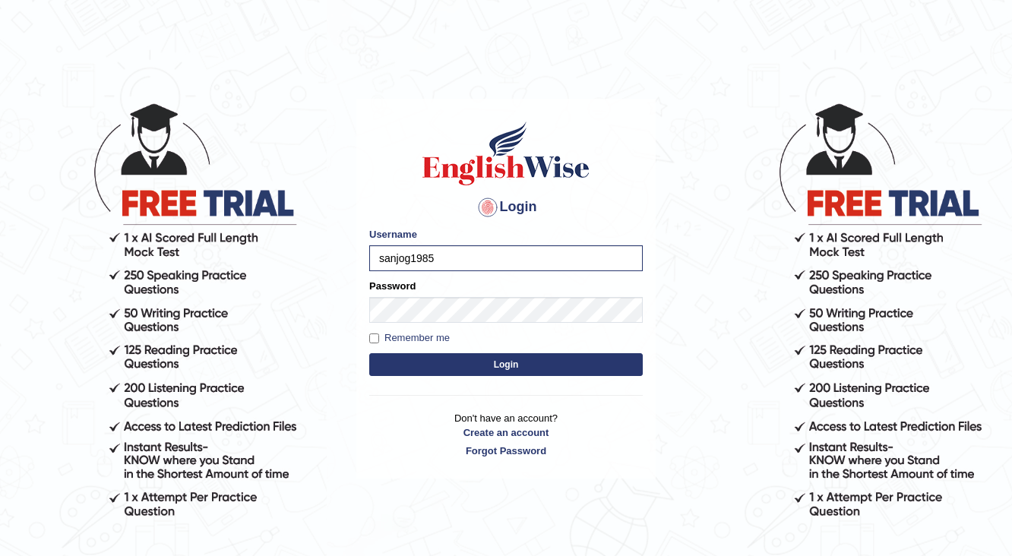
click at [465, 356] on button "Login" at bounding box center [505, 364] width 273 height 23
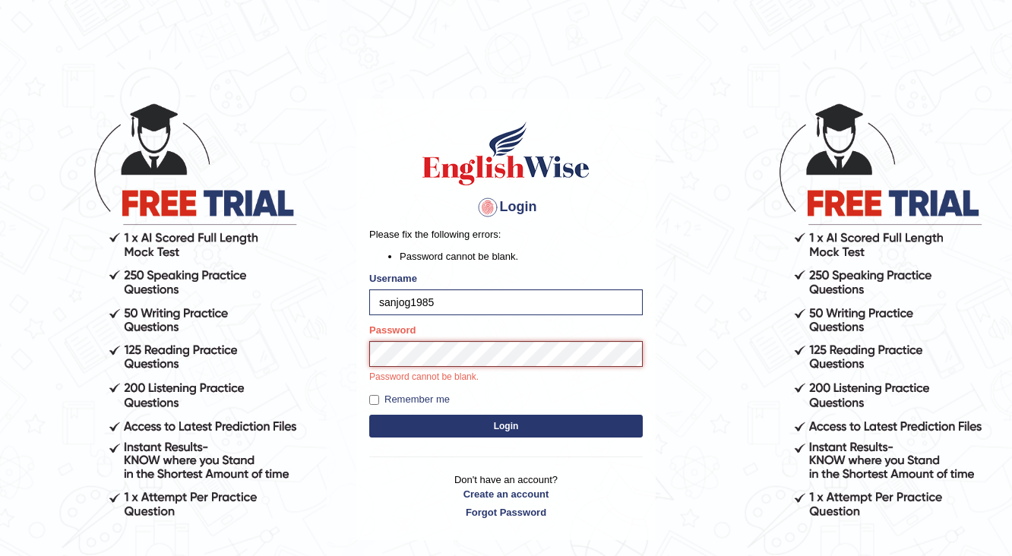
click at [369, 415] on button "Login" at bounding box center [505, 426] width 273 height 23
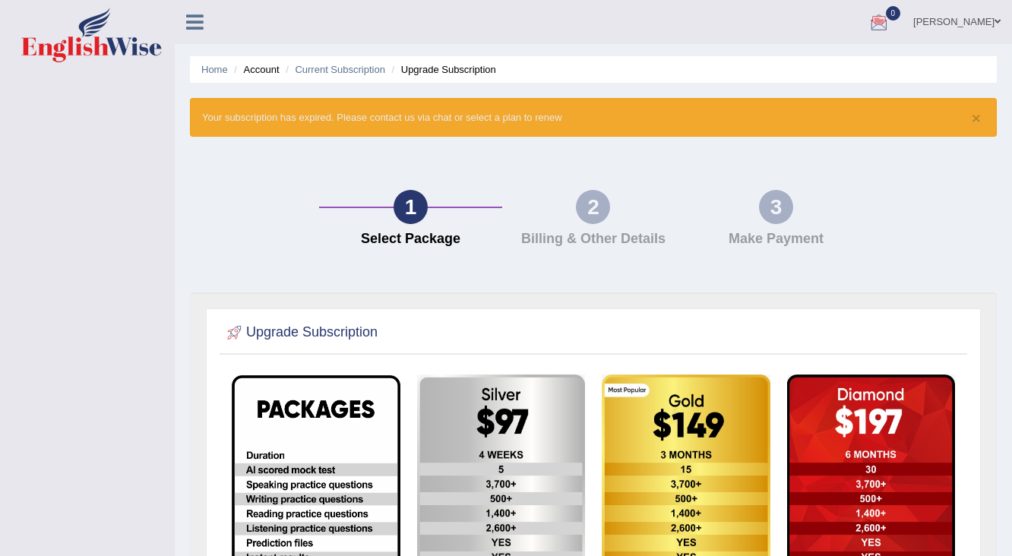
click at [994, 21] on span at bounding box center [997, 22] width 6 height 10
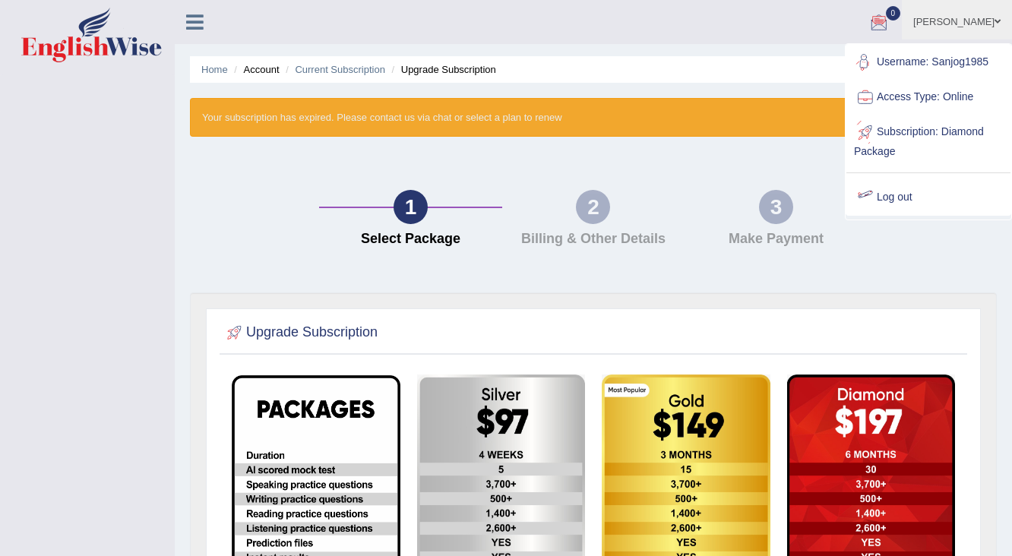
click at [893, 194] on link "Log out" at bounding box center [928, 197] width 164 height 35
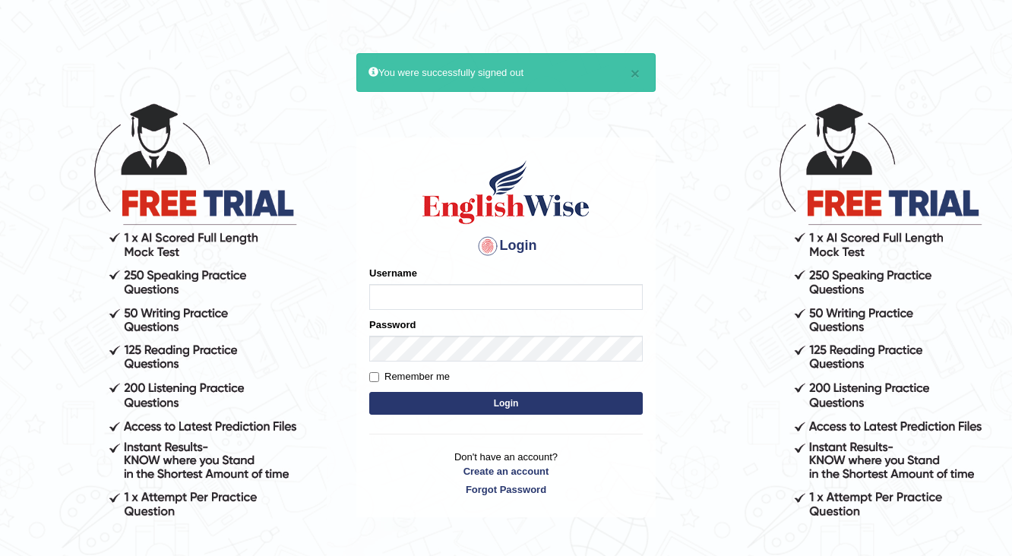
click at [450, 301] on input "Username" at bounding box center [505, 297] width 273 height 26
type input "Babita123"
click at [482, 399] on button "Login" at bounding box center [505, 403] width 273 height 23
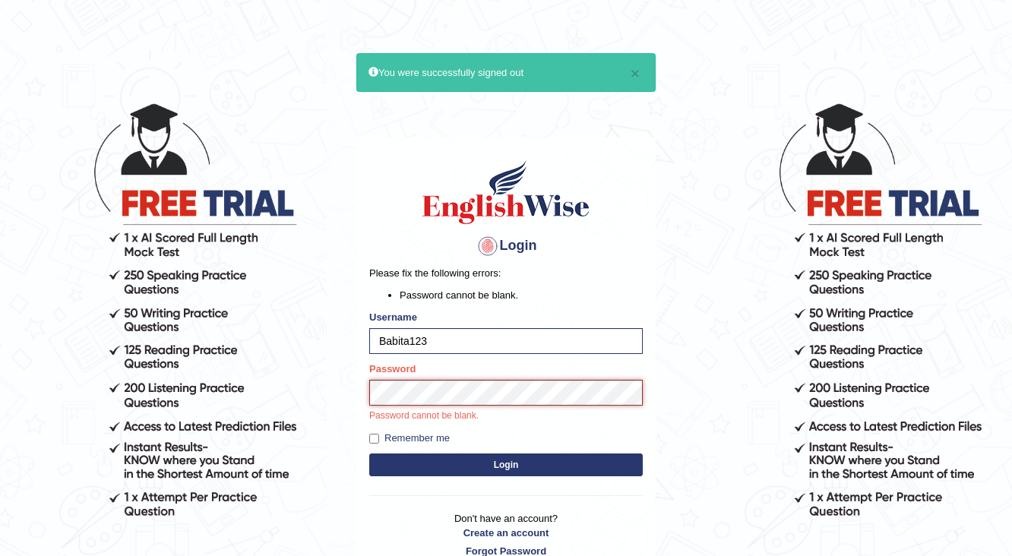
click at [369, 453] on button "Login" at bounding box center [505, 464] width 273 height 23
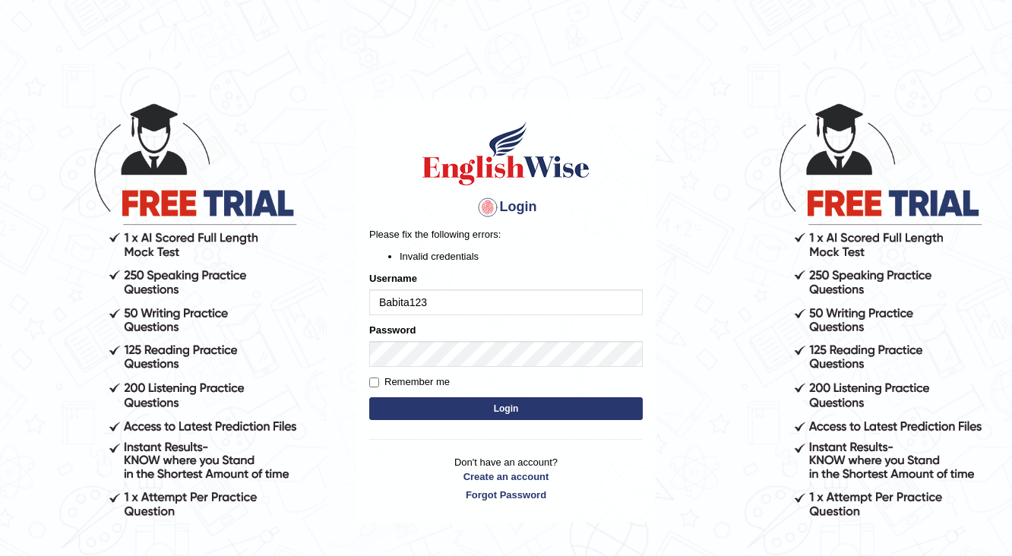
click at [482, 409] on button "Login" at bounding box center [505, 408] width 273 height 23
click at [472, 308] on input "Babita123" at bounding box center [505, 302] width 273 height 26
type input "B"
click at [434, 311] on input "Babita123" at bounding box center [505, 302] width 273 height 26
type input "B"
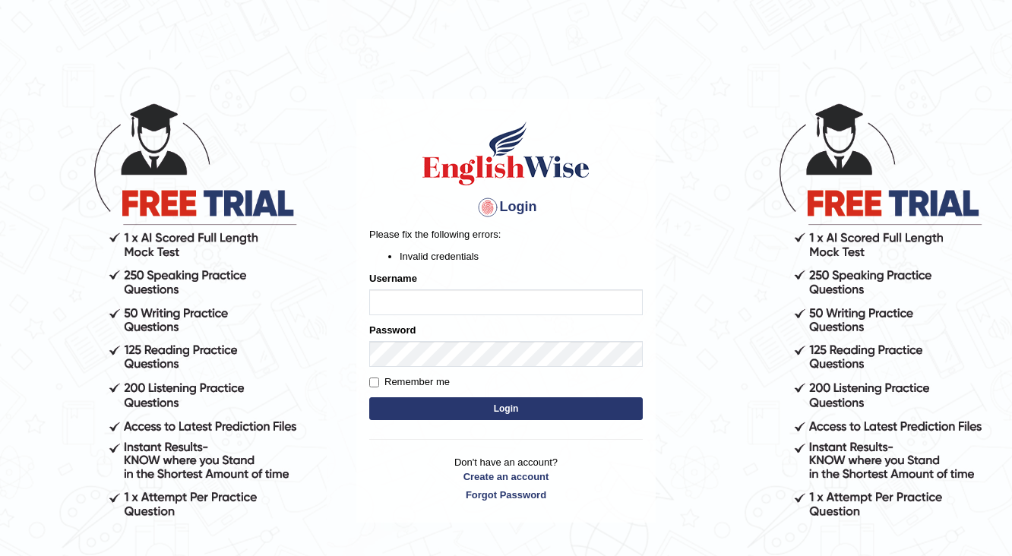
click at [423, 311] on input "Username" at bounding box center [505, 302] width 273 height 26
type input "Sandhya1820"
click at [456, 413] on button "Login" at bounding box center [505, 408] width 273 height 23
click at [465, 299] on input "Sandhya1820" at bounding box center [505, 302] width 273 height 26
type input "S"
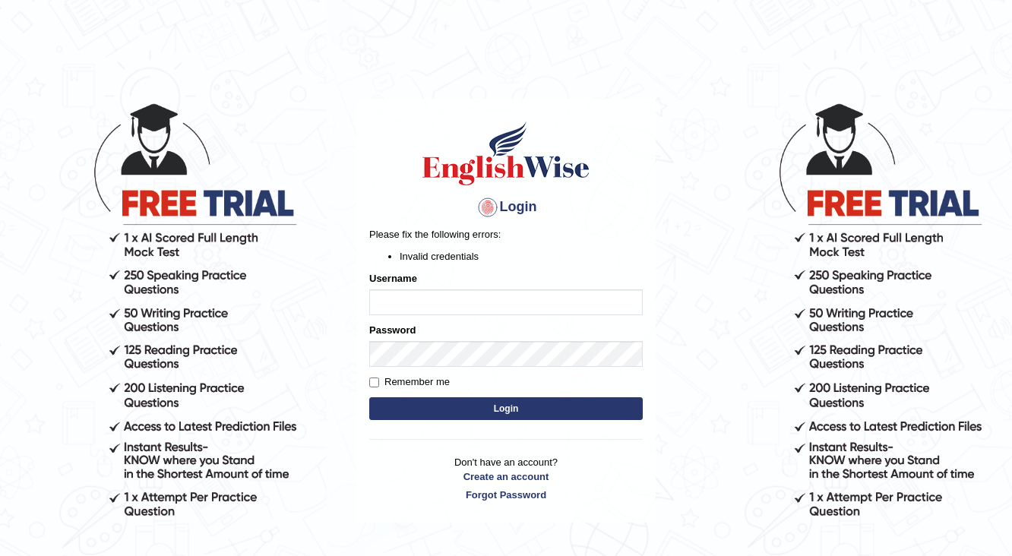
click at [465, 299] on input "Username" at bounding box center [505, 302] width 273 height 26
type input "[PERSON_NAME]"
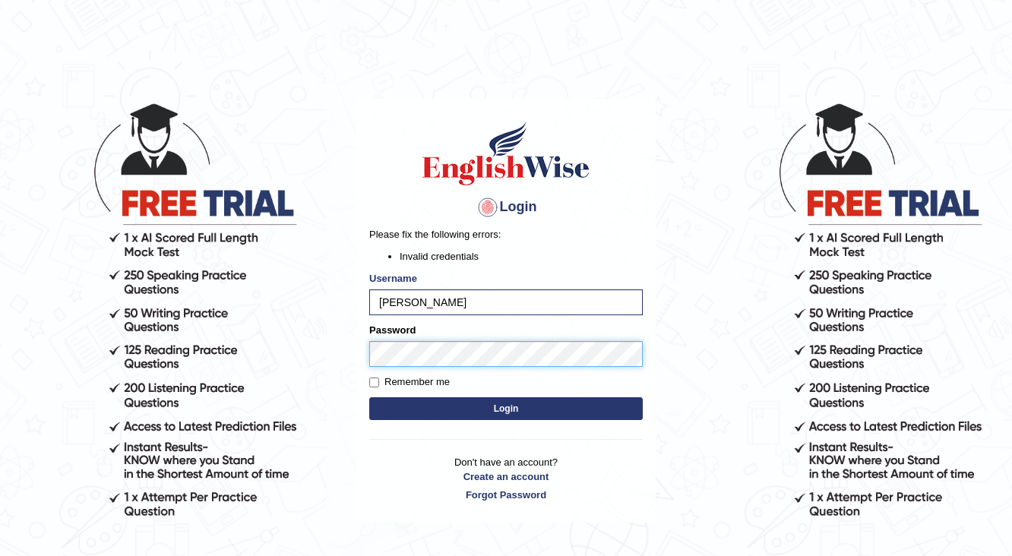
click at [369, 397] on button "Login" at bounding box center [505, 408] width 273 height 23
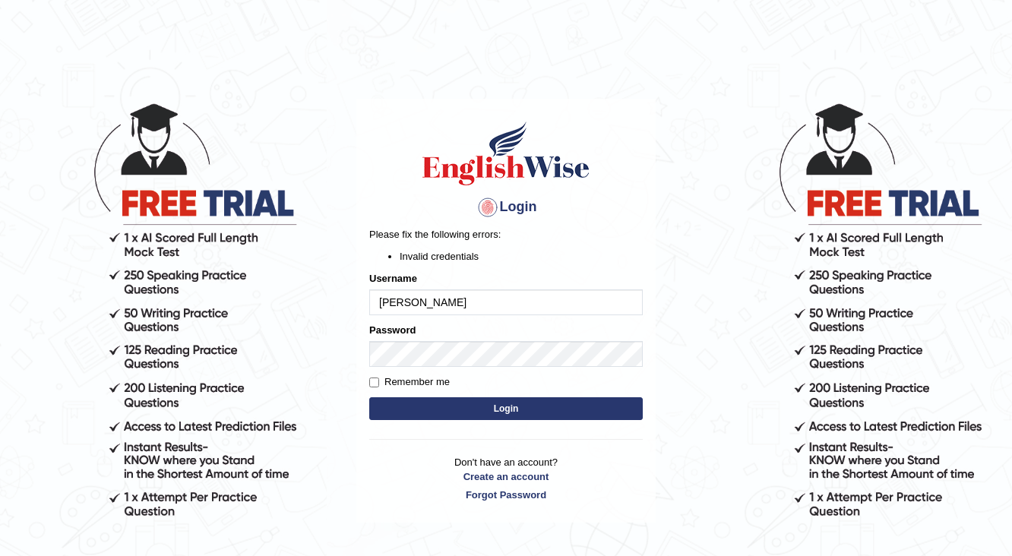
click at [480, 416] on button "Login" at bounding box center [505, 408] width 273 height 23
click at [449, 306] on input "[PERSON_NAME]" at bounding box center [505, 302] width 273 height 26
type input "d"
click at [500, 287] on div "Username" at bounding box center [505, 293] width 273 height 44
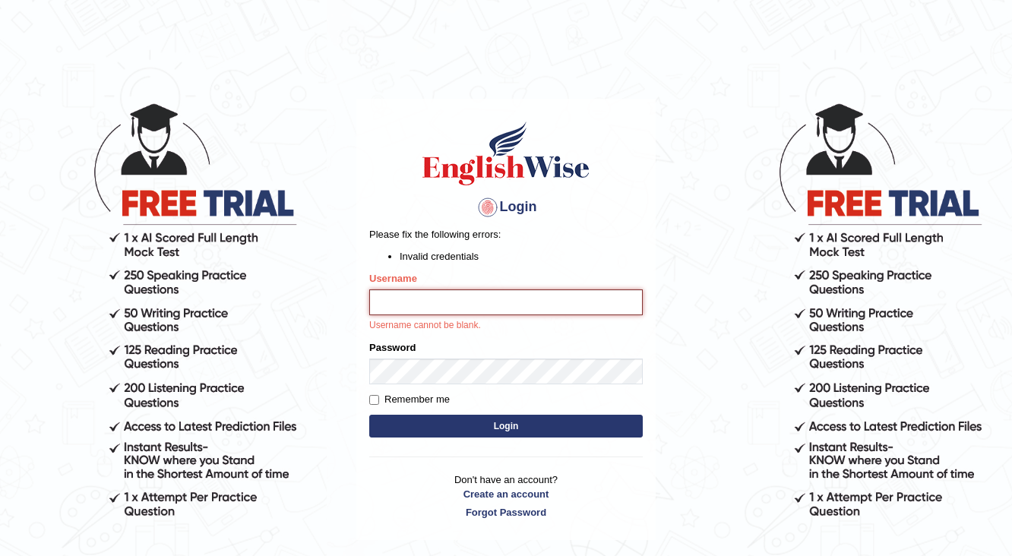
click at [481, 295] on input "Username" at bounding box center [505, 302] width 273 height 26
type input "[PERSON_NAME]"
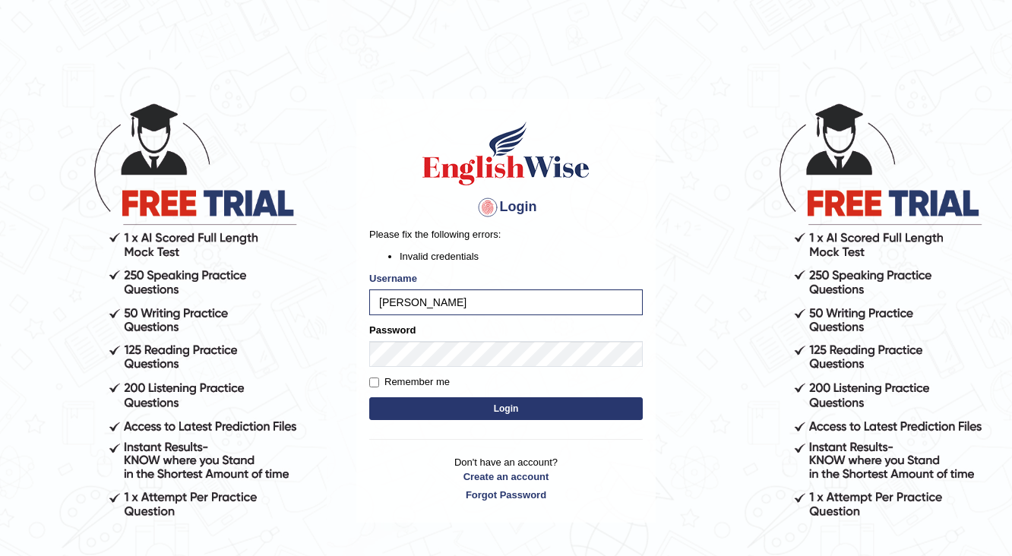
click at [475, 406] on button "Login" at bounding box center [505, 408] width 273 height 23
click at [468, 305] on input "[PERSON_NAME]" at bounding box center [505, 302] width 273 height 26
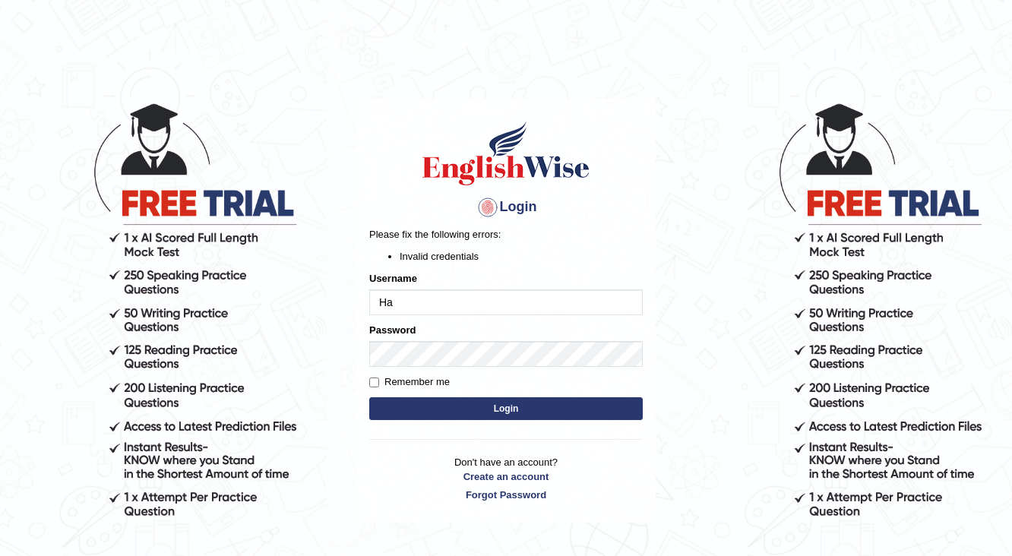
type input "H"
click at [393, 305] on input "Username" at bounding box center [505, 302] width 273 height 26
type input "Divya1234"
click at [514, 413] on button "Login" at bounding box center [505, 408] width 273 height 23
